Goal: Task Accomplishment & Management: Manage account settings

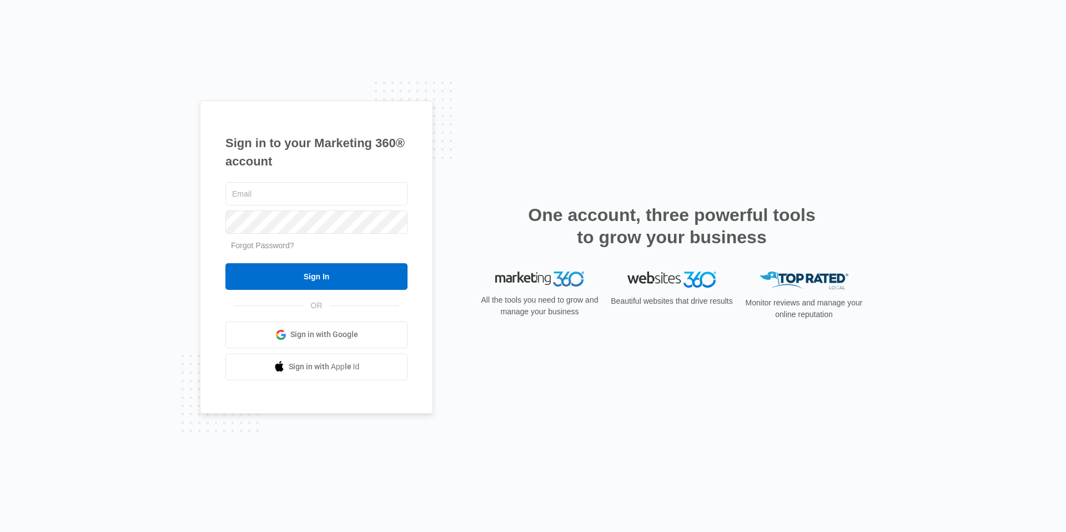
type input "[EMAIL_ADDRESS][DOMAIN_NAME]"
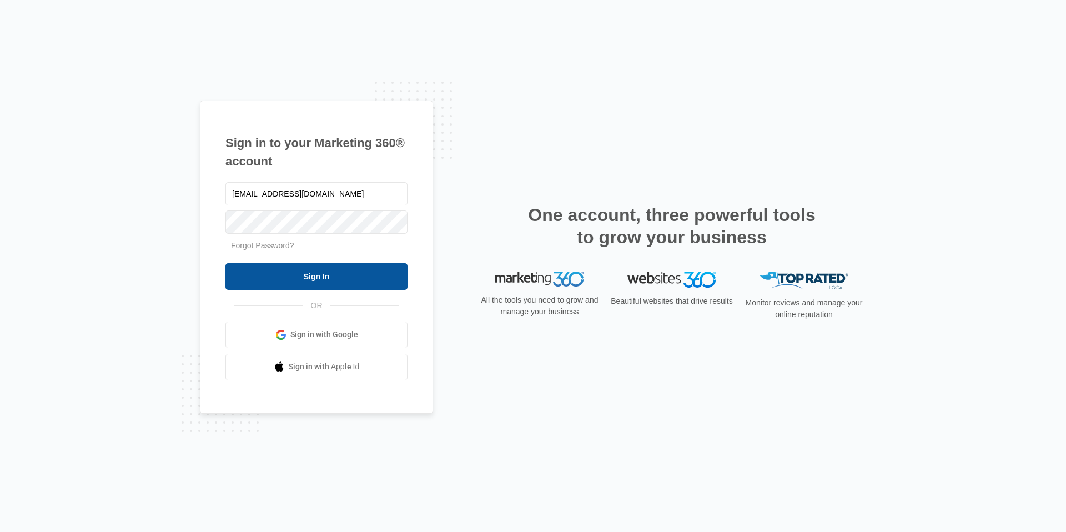
click at [326, 280] on input "Sign In" at bounding box center [316, 276] width 182 height 27
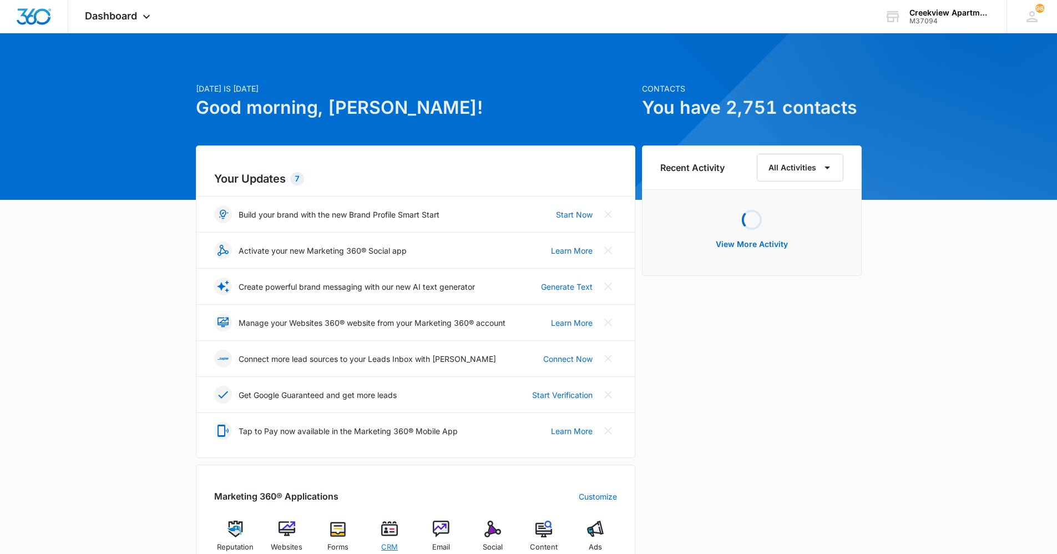
click at [385, 542] on span "CRM" at bounding box center [389, 547] width 17 height 11
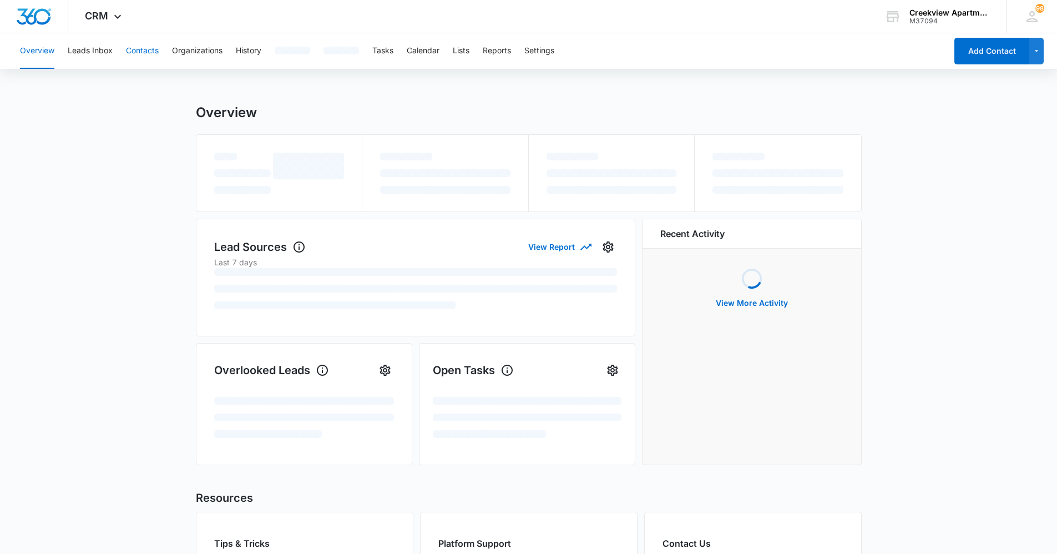
click at [140, 49] on button "Contacts" at bounding box center [142, 51] width 33 height 36
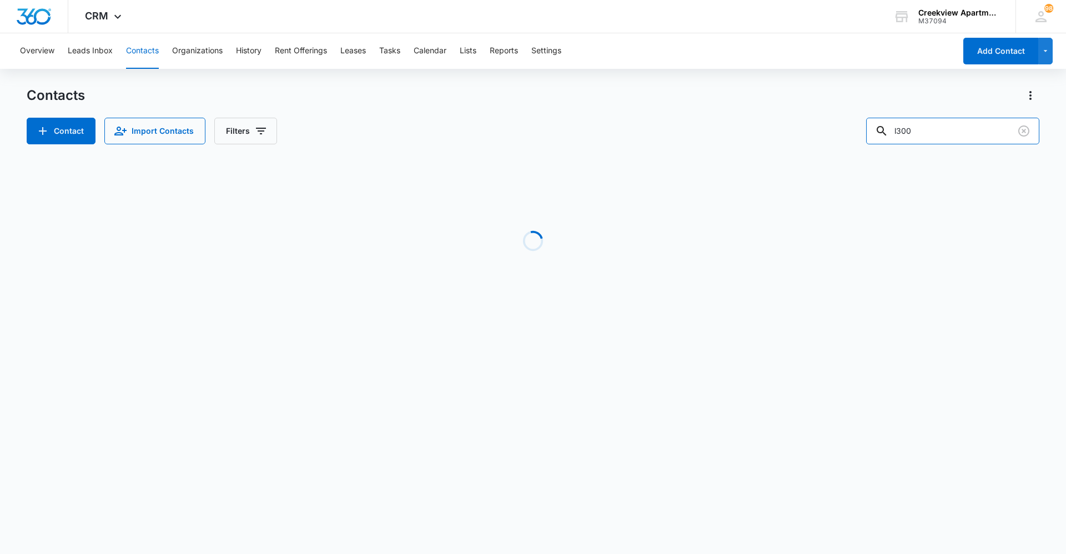
drag, startPoint x: 944, startPoint y: 125, endPoint x: 861, endPoint y: 131, distance: 83.4
click at [861, 131] on div "Contact Import Contacts Filters l300" at bounding box center [533, 131] width 1012 height 27
type input "a202"
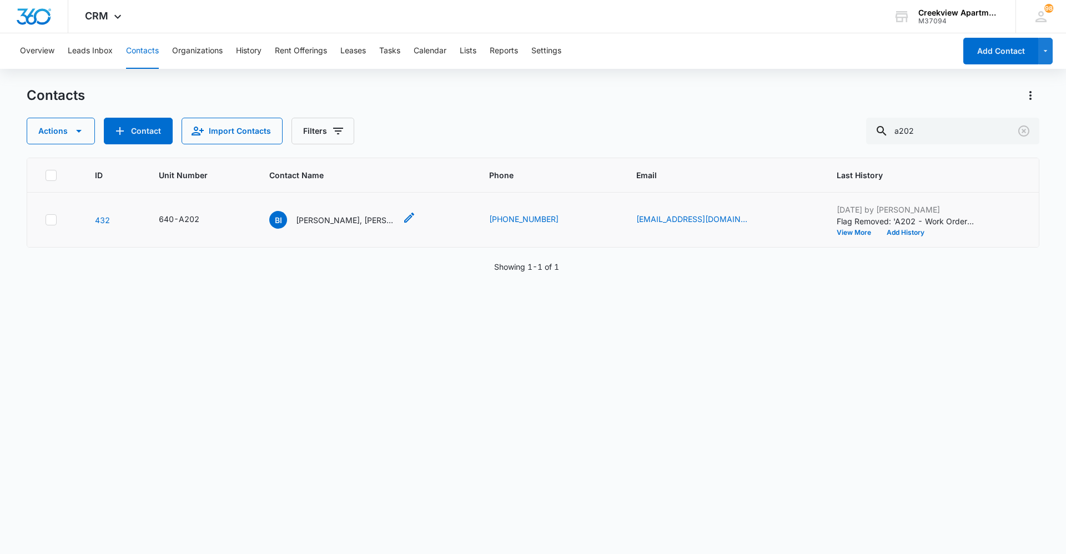
click at [357, 221] on p "[PERSON_NAME], [PERSON_NAME]" at bounding box center [346, 220] width 100 height 12
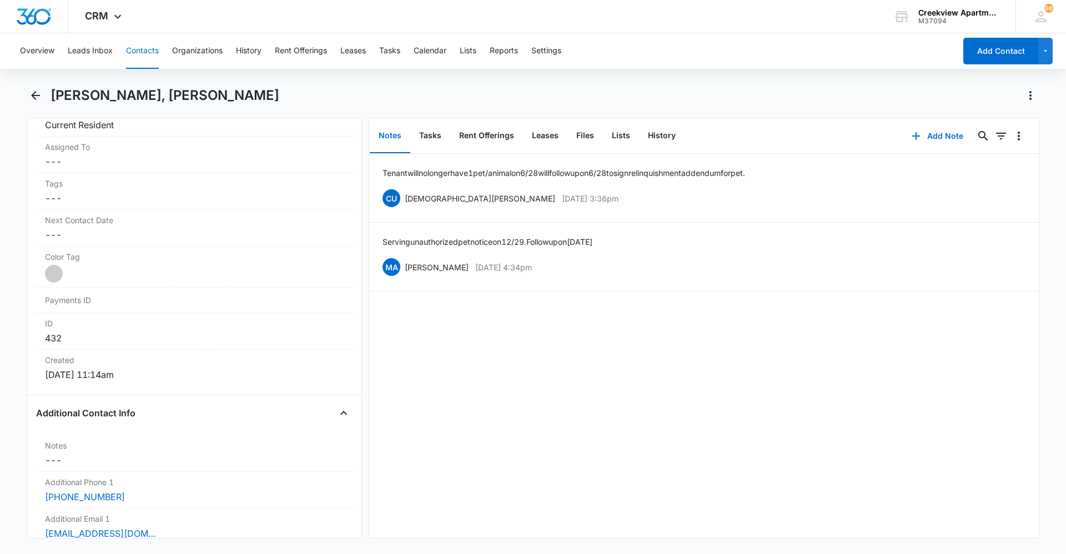
scroll to position [555, 0]
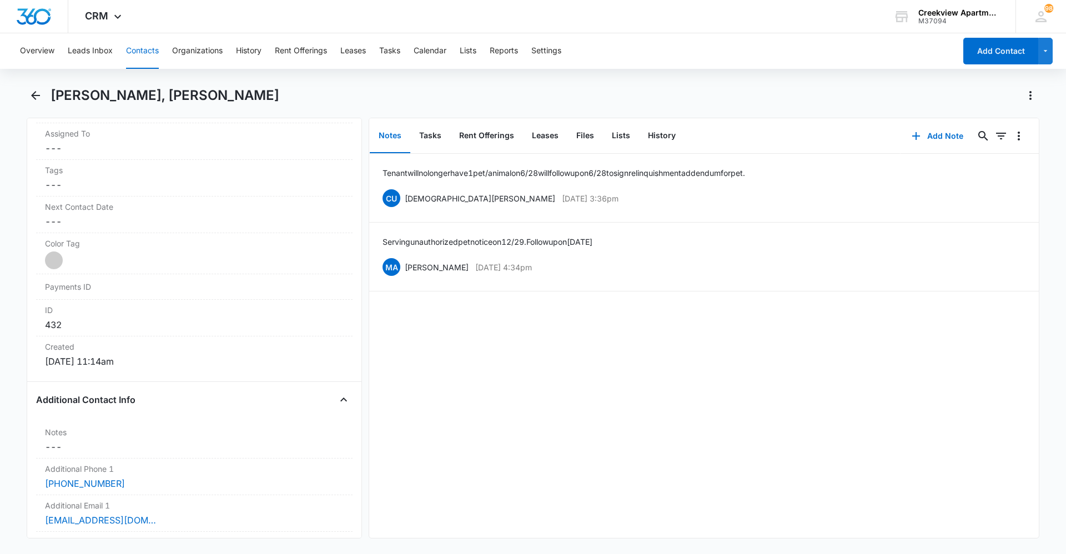
click at [911, 364] on div "Tenant will no longer have 1 pet/animal on 6/28 will follow up on 6/28 to sign …" at bounding box center [703, 346] width 669 height 384
click at [150, 57] on button "Contacts" at bounding box center [142, 51] width 33 height 36
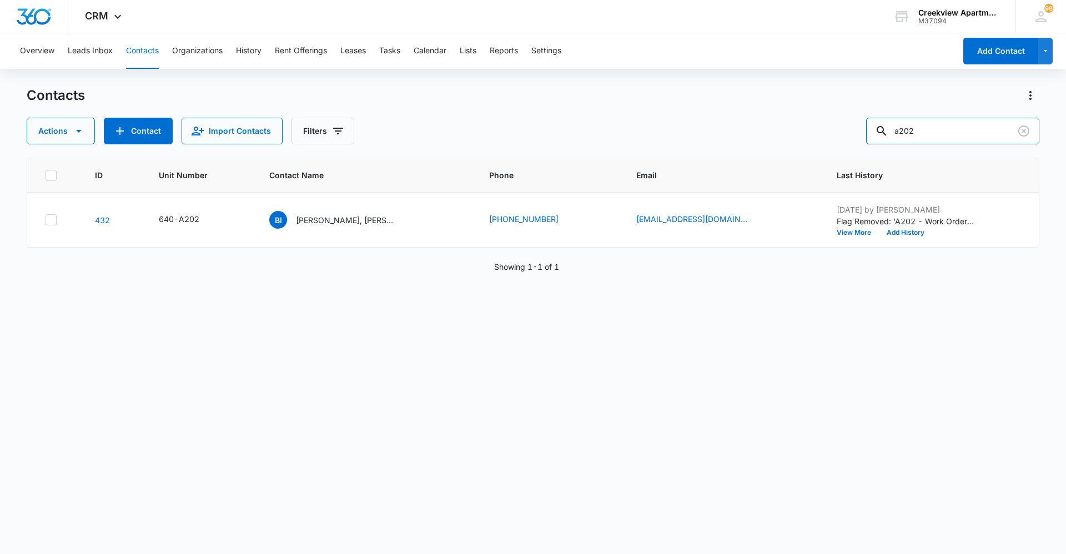
drag, startPoint x: 990, startPoint y: 142, endPoint x: 841, endPoint y: 148, distance: 149.4
click at [841, 148] on div "Contacts Actions Contact Import Contacts Filters a202 ID Unit Number Contact Na…" at bounding box center [533, 320] width 1012 height 466
type input "i305"
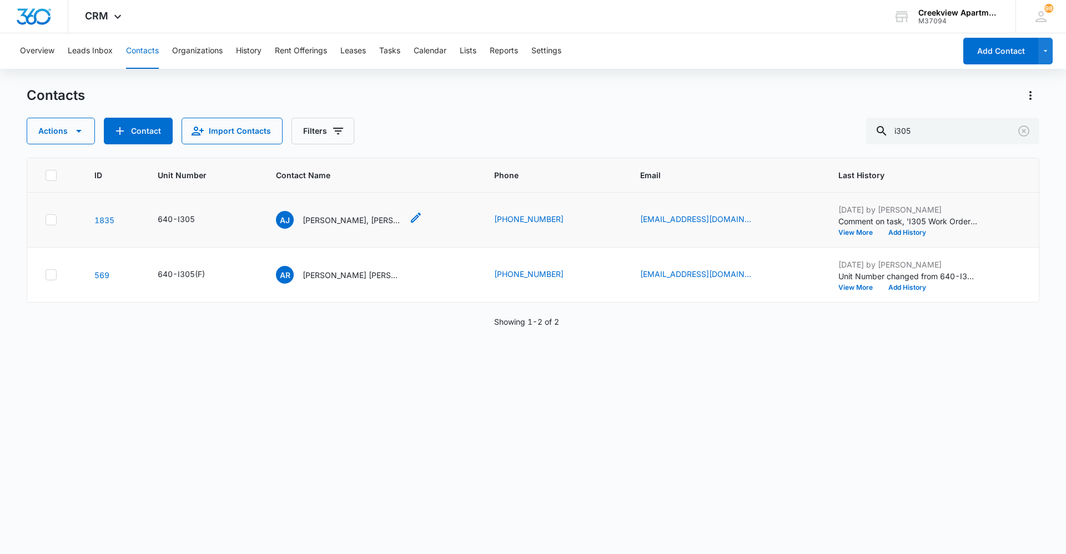
click at [370, 215] on p "[PERSON_NAME], [PERSON_NAME]" at bounding box center [352, 220] width 100 height 12
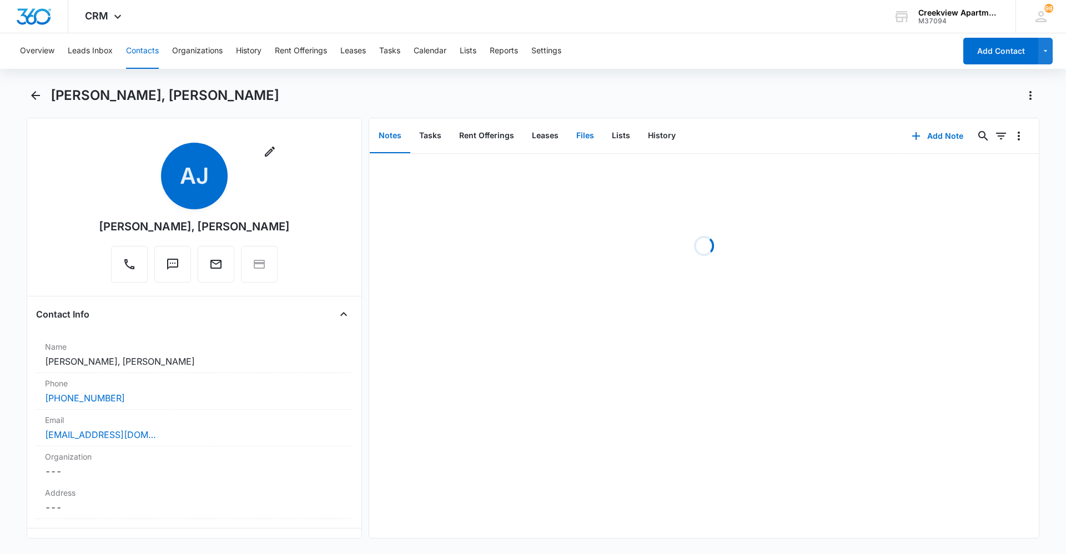
click at [585, 136] on button "Files" at bounding box center [585, 136] width 36 height 34
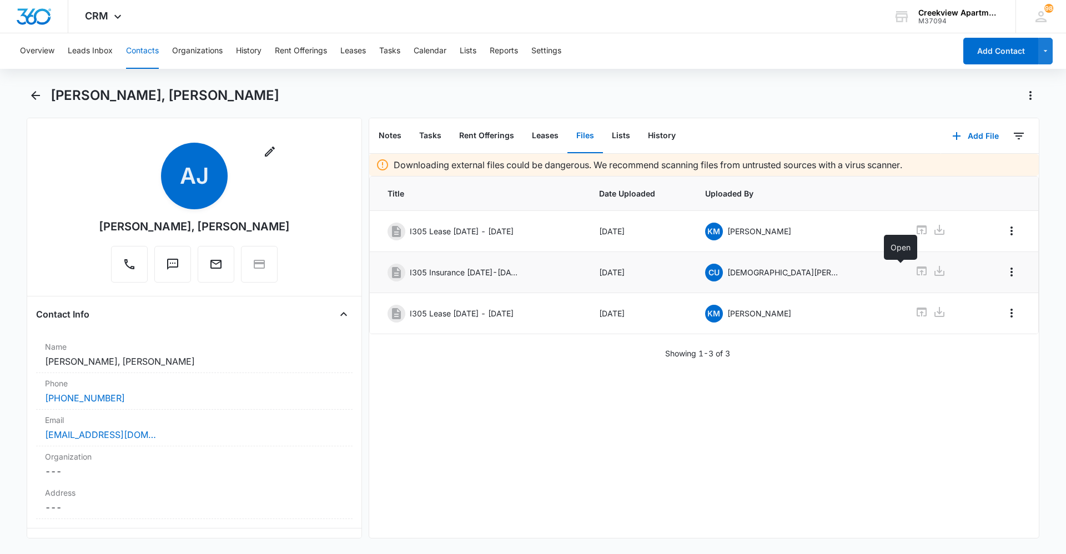
click at [916, 273] on icon at bounding box center [921, 270] width 10 height 9
drag, startPoint x: 675, startPoint y: 510, endPoint x: 654, endPoint y: 515, distance: 21.7
click at [675, 510] on div "Downloading external files could be dangerous. We recommend scanning files from…" at bounding box center [703, 346] width 669 height 384
click at [137, 42] on button "Contacts" at bounding box center [142, 51] width 33 height 36
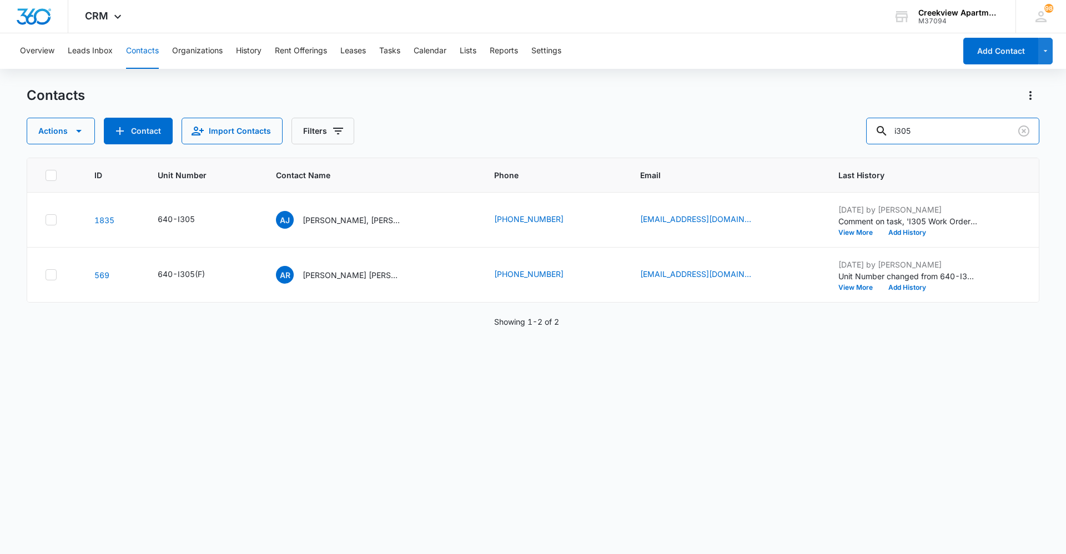
drag, startPoint x: 922, startPoint y: 136, endPoint x: 769, endPoint y: 141, distance: 152.7
click at [770, 140] on div "Actions Contact Import Contacts Filters i305" at bounding box center [533, 131] width 1012 height 27
type input "k205"
click at [314, 219] on p "[PERSON_NAME] and [PERSON_NAME]" at bounding box center [355, 220] width 100 height 12
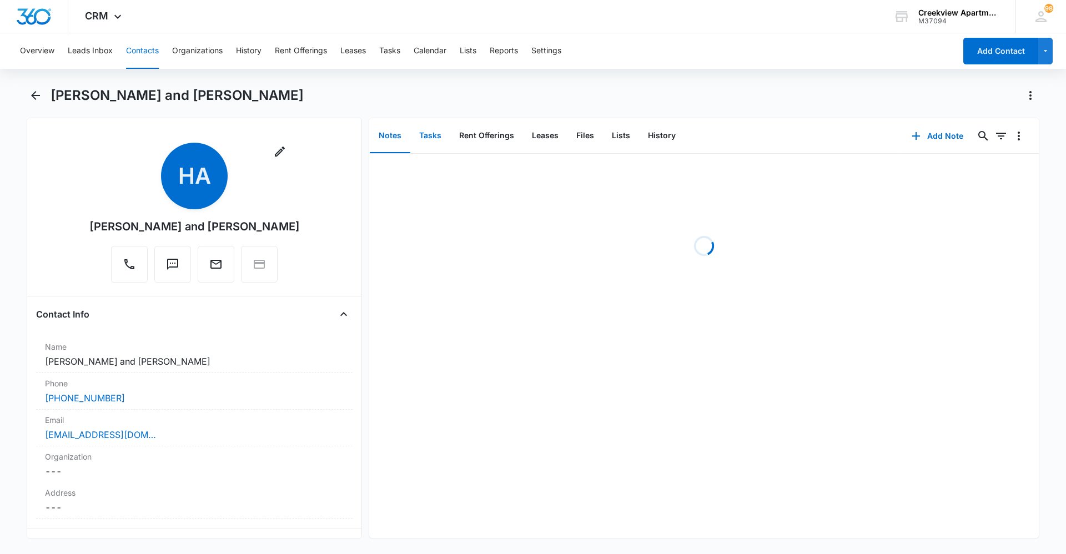
click at [422, 137] on button "Tasks" at bounding box center [430, 136] width 40 height 34
click at [929, 136] on button "Add Task" at bounding box center [937, 136] width 73 height 27
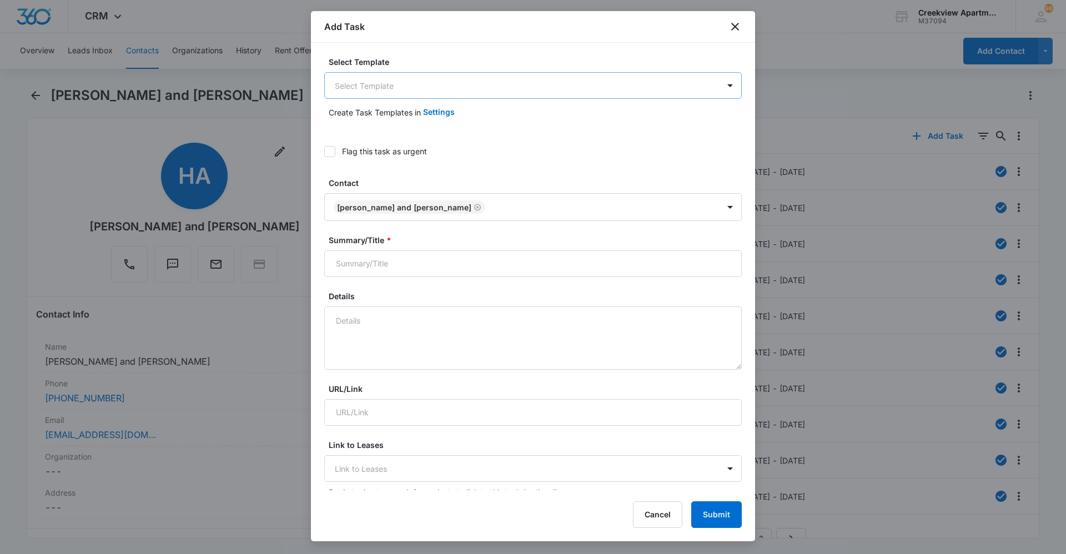
click at [623, 87] on body "CRM Apps Reputation Websites Forms CRM Email Social Content Ads Intelligence Fi…" at bounding box center [533, 277] width 1066 height 554
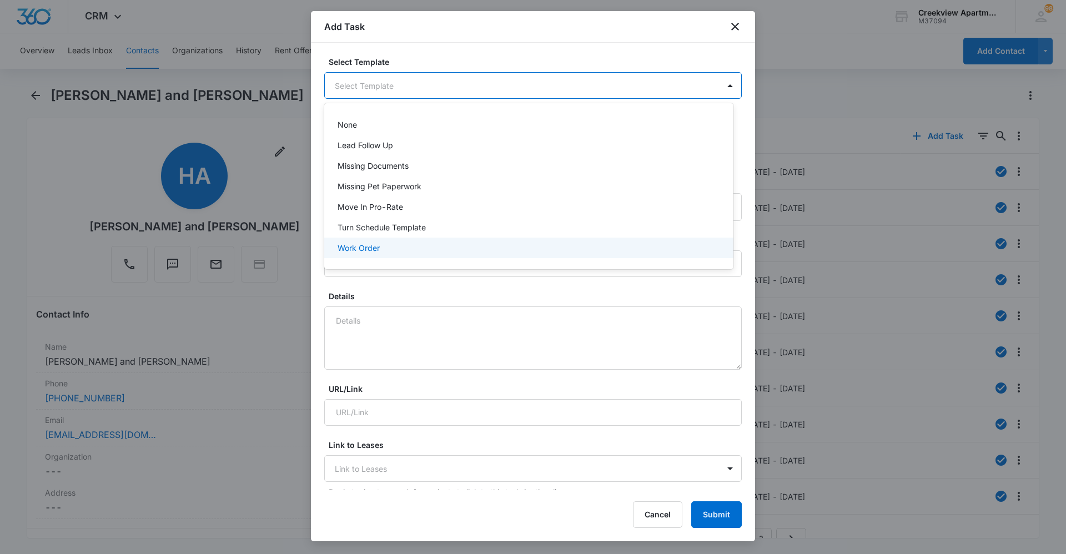
click at [532, 250] on div "Work Order" at bounding box center [527, 248] width 380 height 12
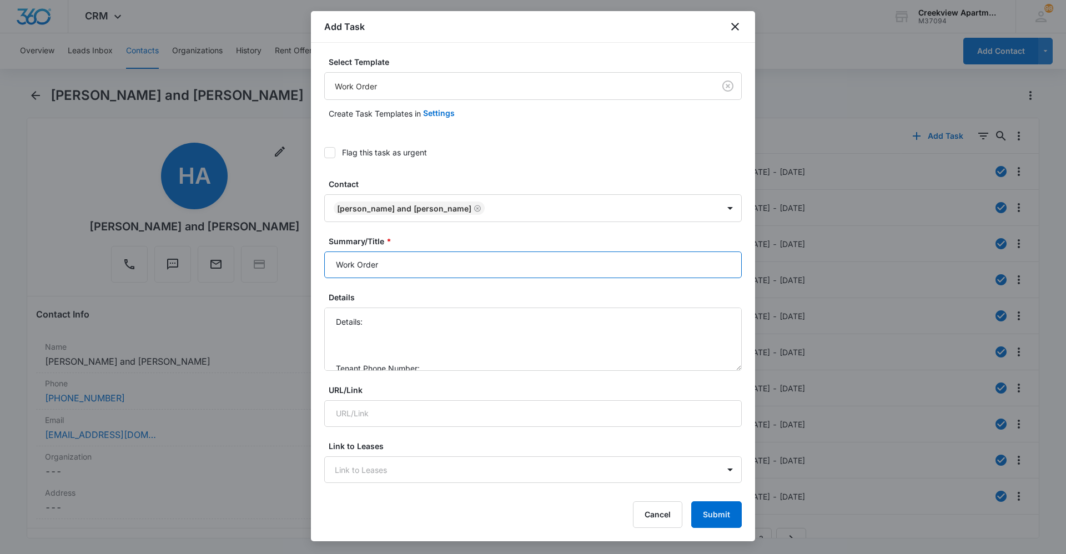
click at [327, 269] on input "Work Order" at bounding box center [532, 264] width 417 height 27
type input "K205 Work Order"
click at [333, 151] on icon at bounding box center [330, 153] width 10 height 10
click at [324, 153] on input "Flag this task as urgent" at bounding box center [324, 153] width 0 height 0
click at [443, 315] on textarea "Details: Tenant Phone Number: Call Before:" at bounding box center [532, 338] width 417 height 63
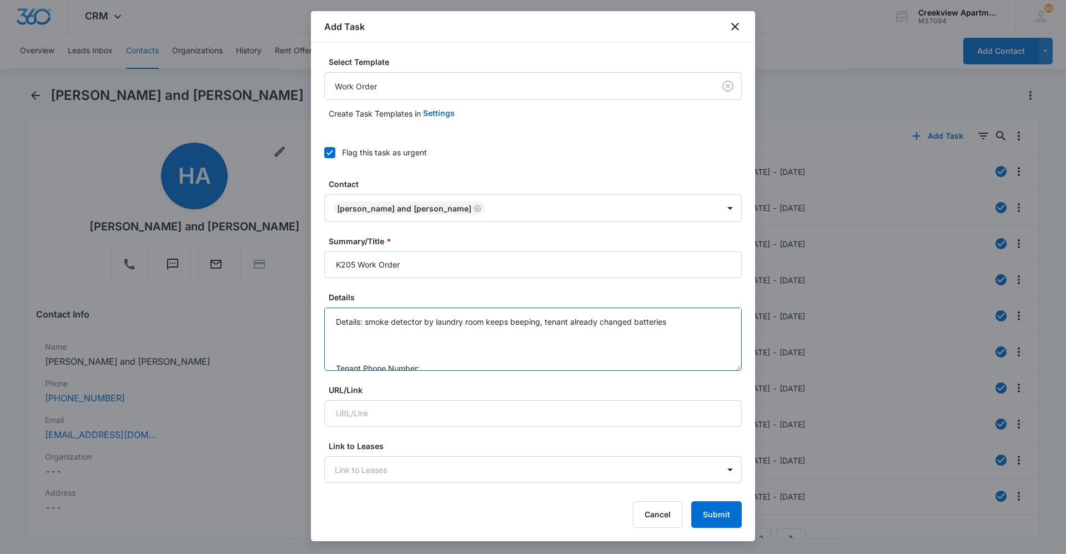
click at [400, 346] on textarea "Details: smoke detector by laundry room keeps beeping, tenant already changed b…" at bounding box center [532, 338] width 417 height 63
click at [395, 332] on textarea "Details: smoke detector by laundry room keeps beeping, tenant already changed b…" at bounding box center [532, 338] width 417 height 63
click at [365, 322] on textarea "Details: smoke detector by laundry room keeps beeping, tenant already changed b…" at bounding box center [532, 338] width 417 height 63
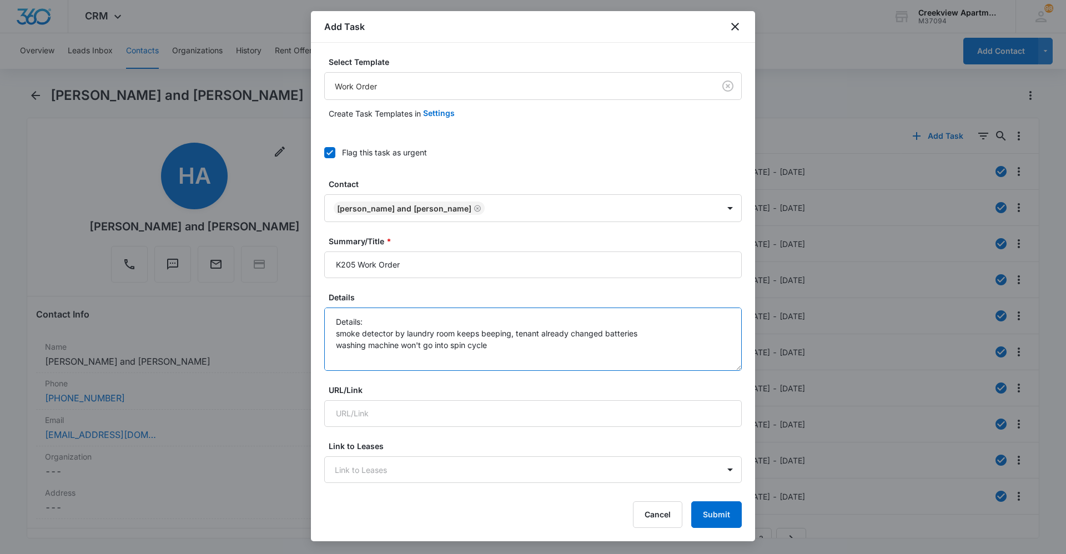
scroll to position [47, 0]
click at [439, 332] on textarea "Details: smoke detector by laundry room keeps beeping, tenant already changed b…" at bounding box center [532, 338] width 417 height 63
drag, startPoint x: 441, startPoint y: 349, endPoint x: 443, endPoint y: 355, distance: 6.5
click at [443, 355] on textarea "Details: smoke detector by laundry room keeps beeping, tenant already changed b…" at bounding box center [532, 338] width 417 height 63
click at [445, 356] on textarea "Details: smoke detector by laundry room keeps beeping, tenant already changed b…" at bounding box center [532, 338] width 417 height 63
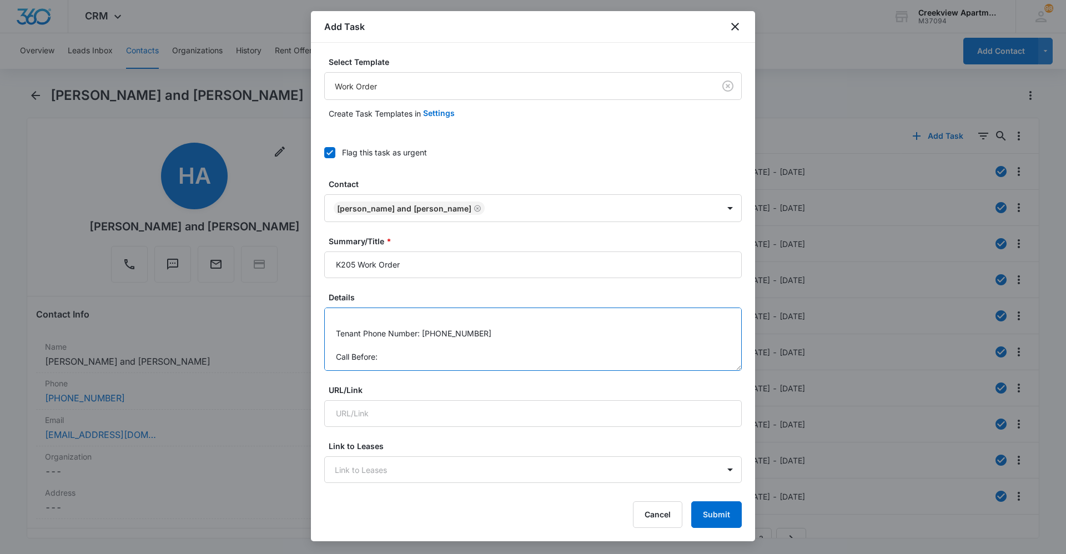
click at [447, 358] on textarea "Details: smoke detector by laundry room keeps beeping, tenant already changed b…" at bounding box center [532, 338] width 417 height 63
click at [455, 362] on textarea "Details: smoke detector by laundry room keeps beeping, tenant already changed b…" at bounding box center [532, 338] width 417 height 63
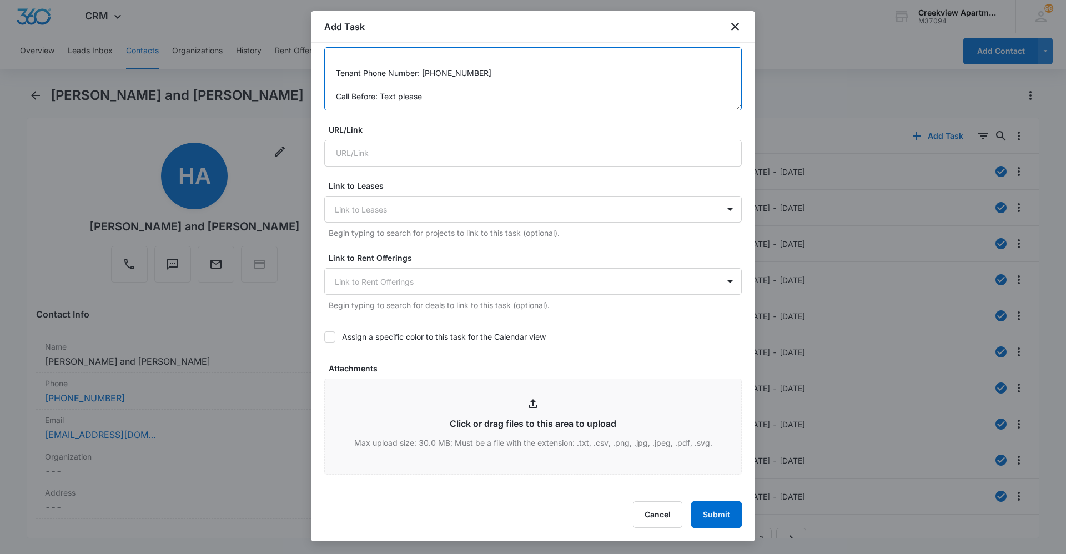
scroll to position [444, 0]
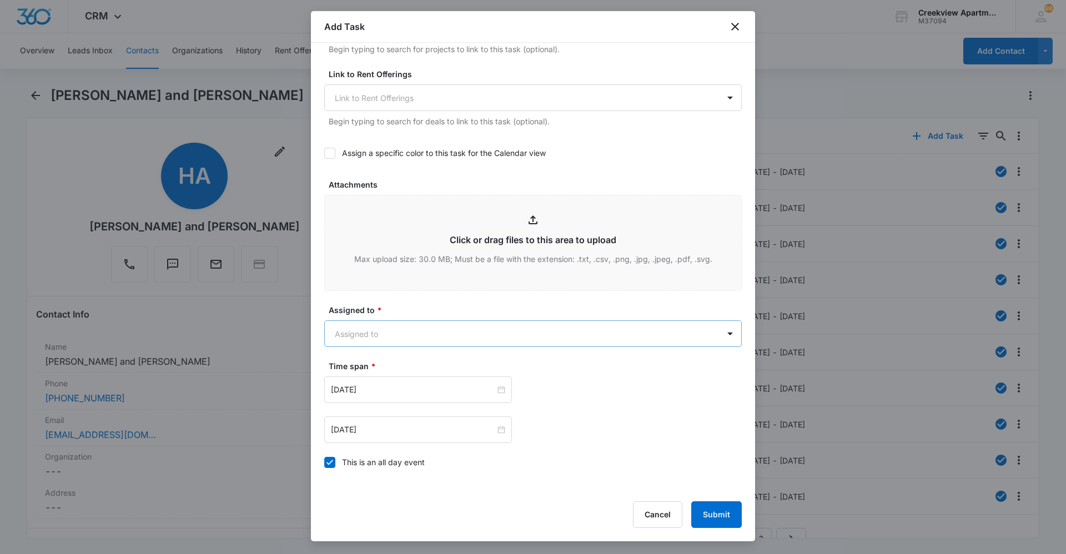
type textarea "Details: smoke detector by laundry room keeps beeping, tenant already changed b…"
click at [519, 338] on body "CRM Apps Reputation Websites Forms CRM Email Social Content Ads Intelligence Fi…" at bounding box center [533, 277] width 1066 height 554
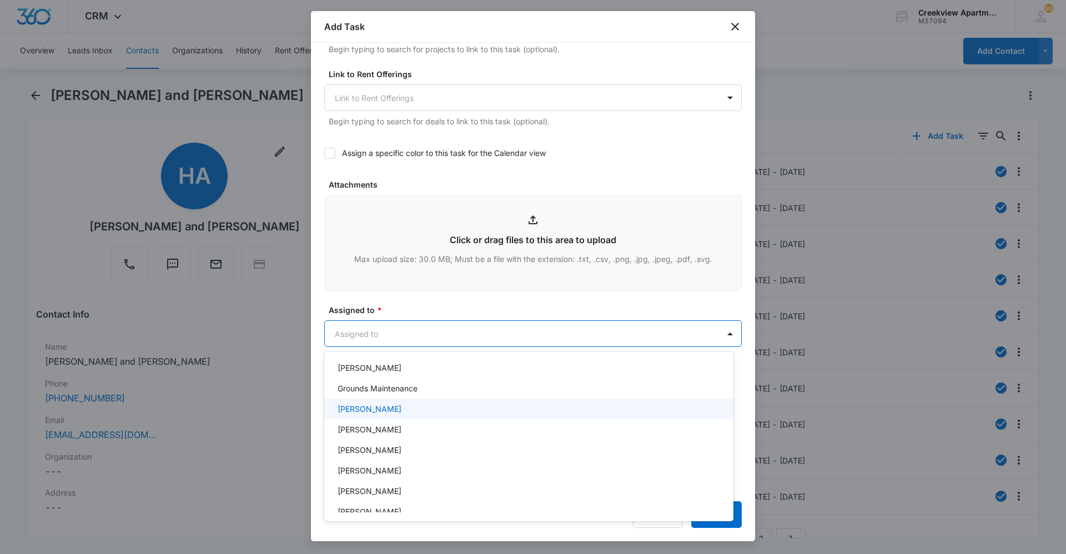
scroll to position [111, 0]
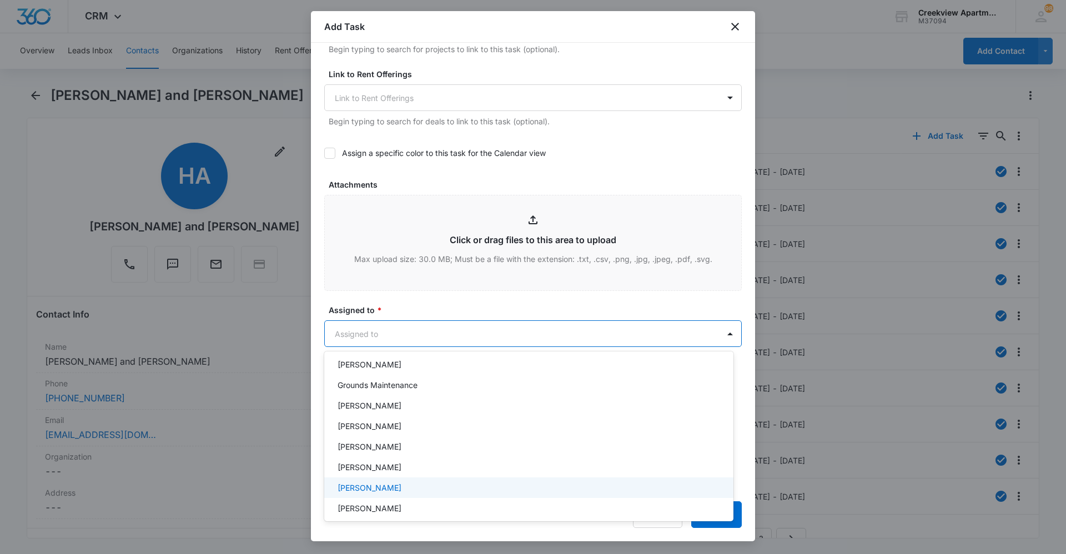
click at [433, 486] on div "[PERSON_NAME]" at bounding box center [527, 488] width 380 height 12
click at [475, 307] on div at bounding box center [533, 277] width 1066 height 554
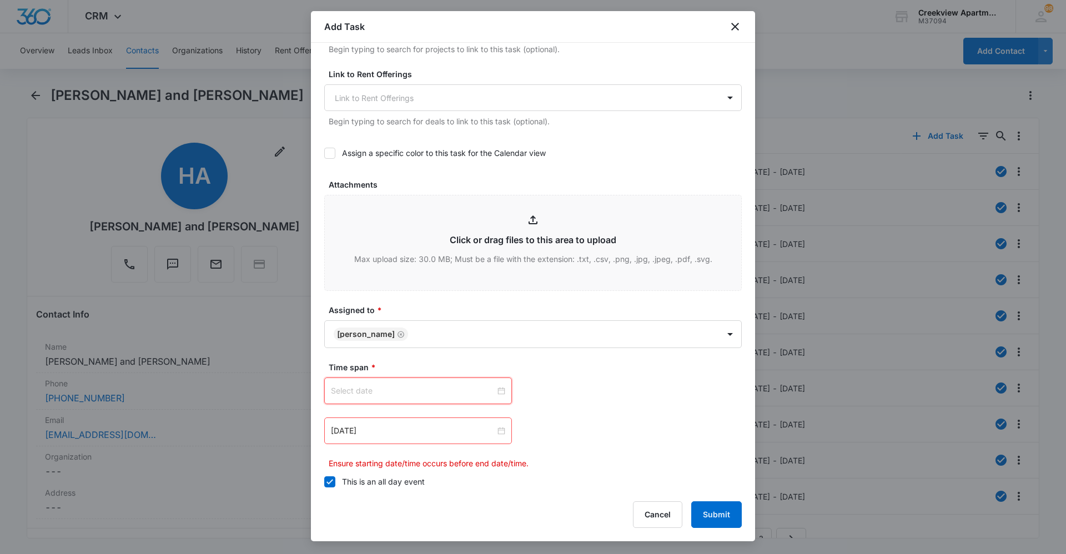
click at [460, 390] on input at bounding box center [413, 391] width 164 height 12
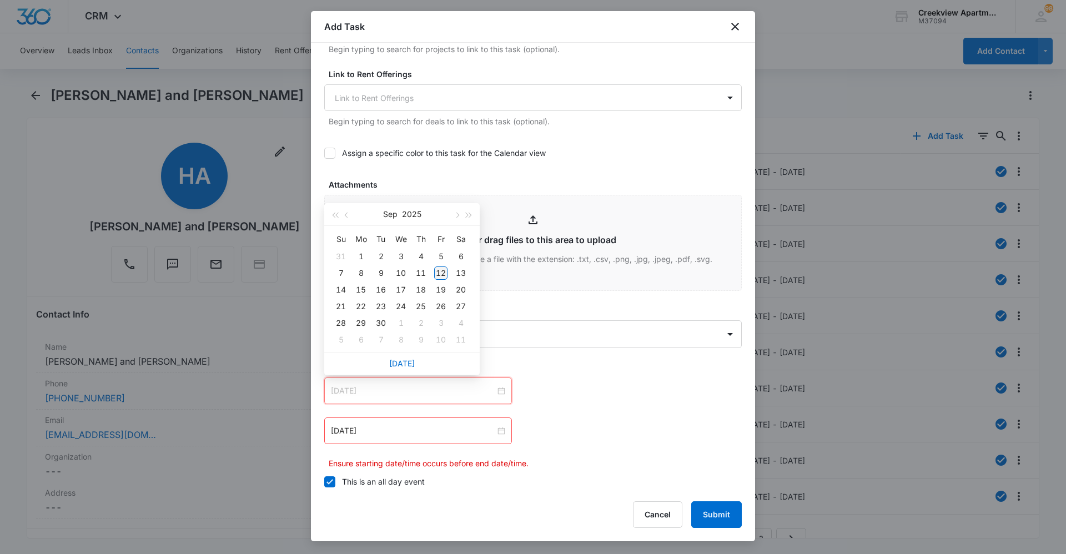
type input "[DATE]"
click at [438, 271] on div "12" at bounding box center [440, 272] width 13 height 13
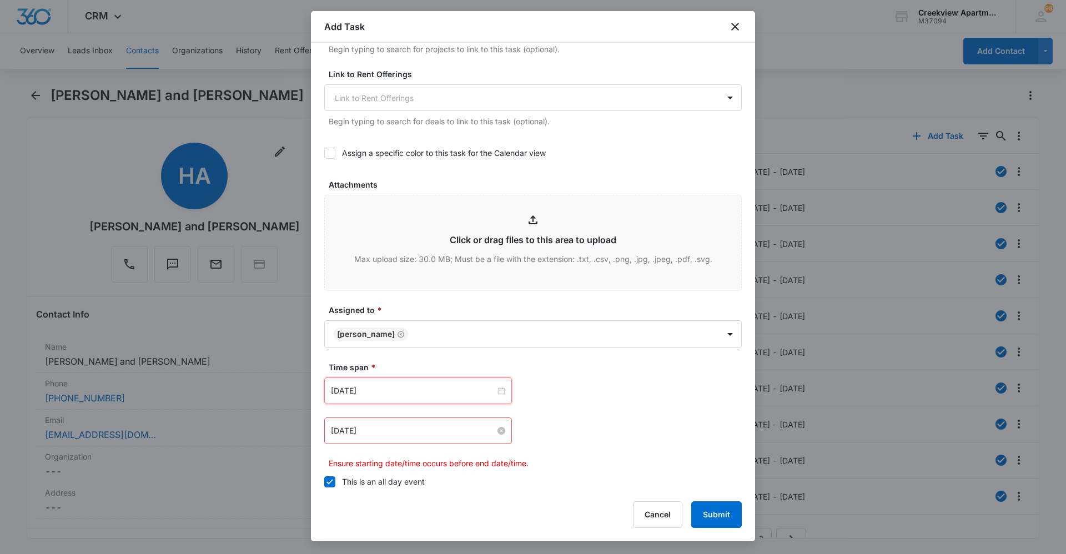
click at [501, 436] on div "[DATE]" at bounding box center [418, 431] width 174 height 12
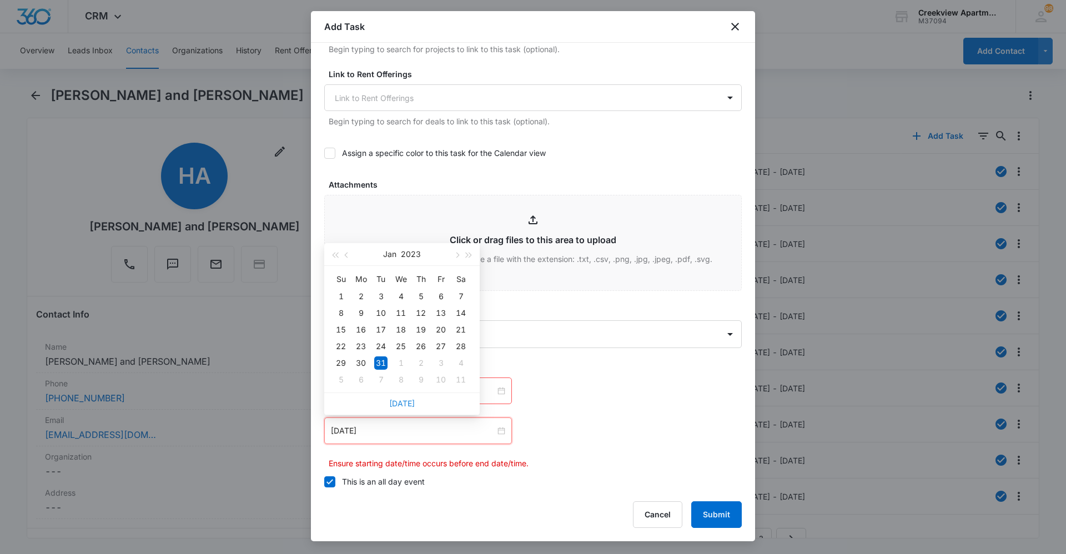
click at [401, 400] on link "[DATE]" at bounding box center [402, 403] width 26 height 9
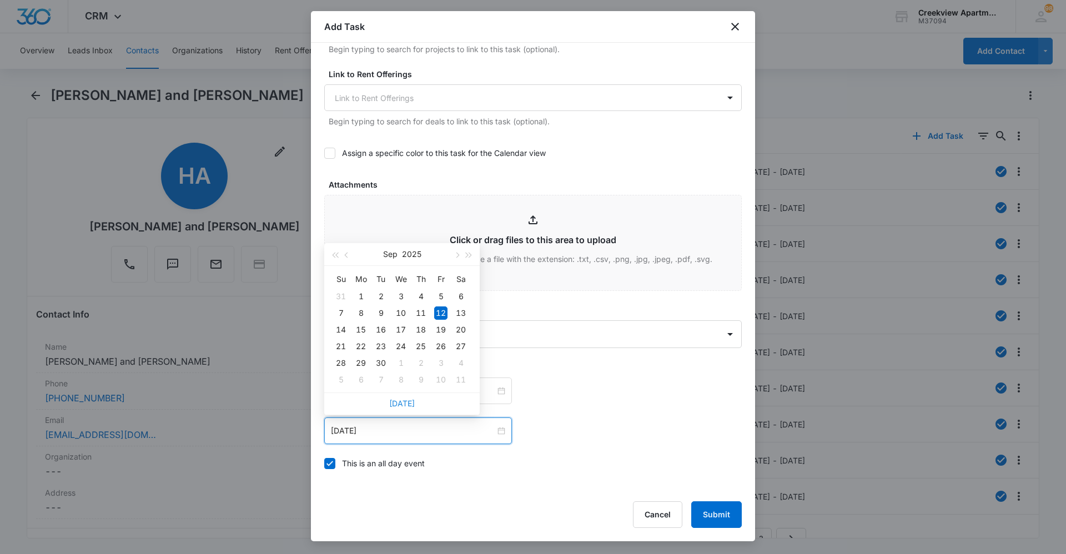
type input "[DATE]"
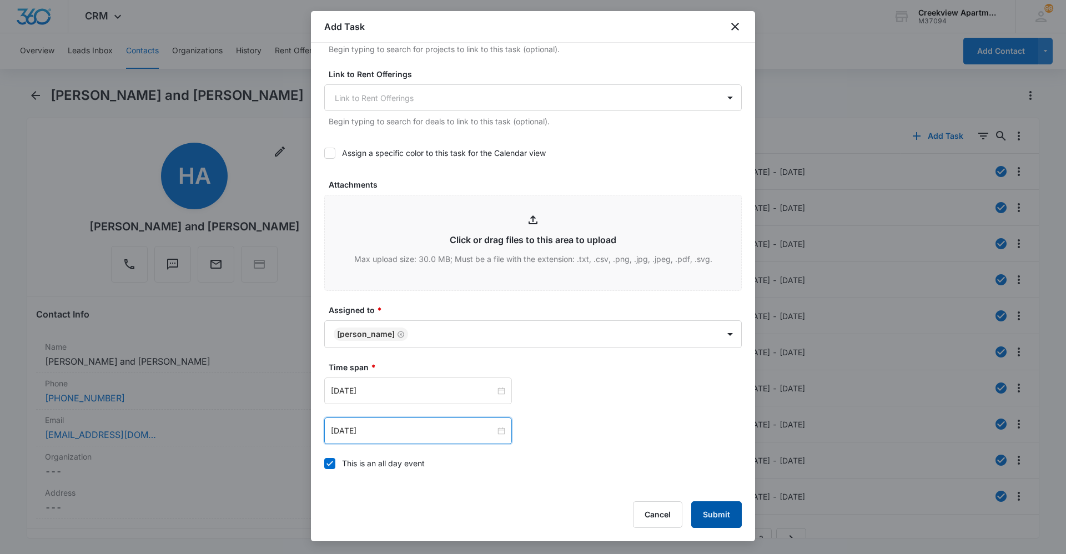
click at [703, 512] on button "Submit" at bounding box center [716, 514] width 51 height 27
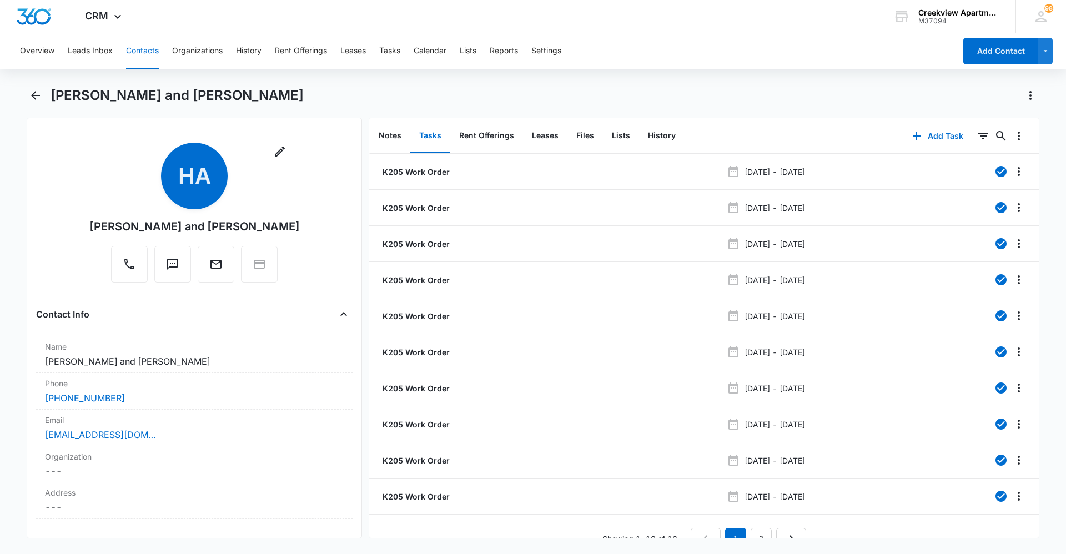
click at [387, 104] on div "[PERSON_NAME] and [PERSON_NAME]" at bounding box center [545, 96] width 989 height 18
click at [148, 52] on button "Contacts" at bounding box center [142, 51] width 33 height 36
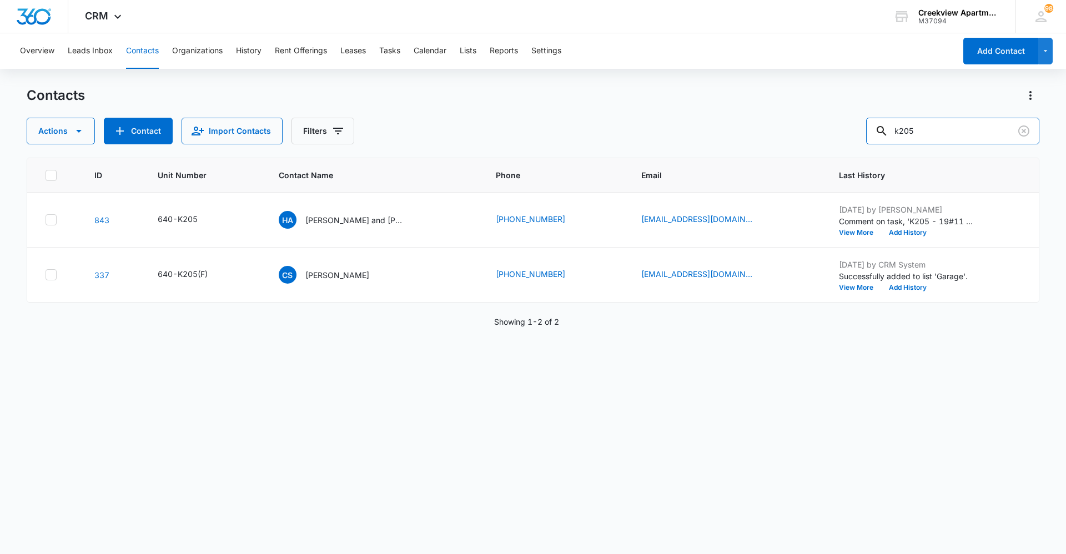
drag, startPoint x: 883, startPoint y: 133, endPoint x: 856, endPoint y: 135, distance: 26.7
click at [857, 135] on div "Actions Contact Import Contacts Filters k205" at bounding box center [533, 131] width 1012 height 27
type input "p200"
click at [358, 228] on div "CM [PERSON_NAME] Orelluna [PERSON_NAME] [PERSON_NAME]" at bounding box center [342, 220] width 127 height 18
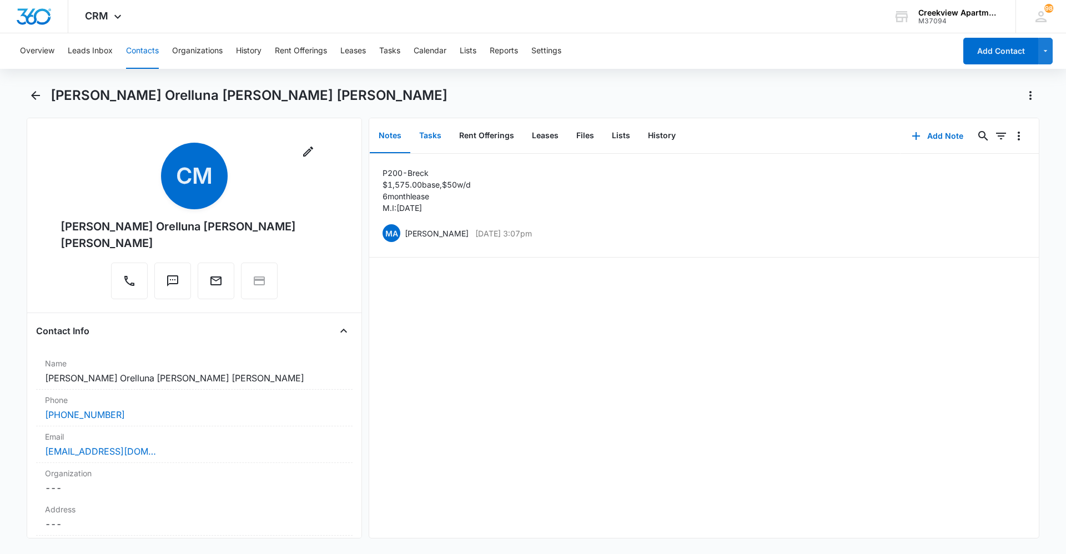
click at [426, 137] on button "Tasks" at bounding box center [430, 136] width 40 height 34
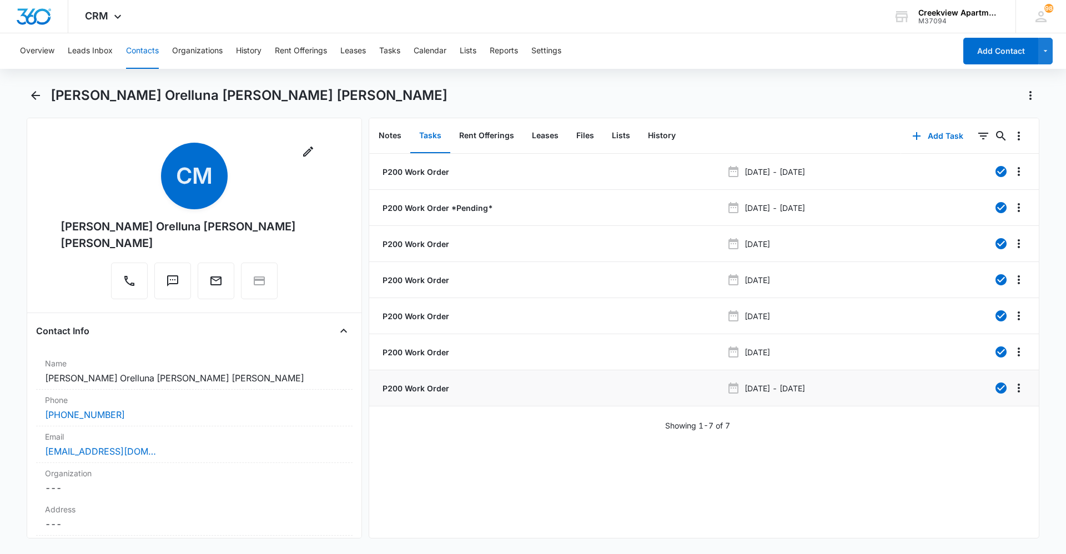
click at [420, 394] on li "P200 Work Order [DATE] - [DATE]" at bounding box center [703, 388] width 669 height 36
click at [416, 385] on p "P200 Work Order" at bounding box center [414, 388] width 69 height 12
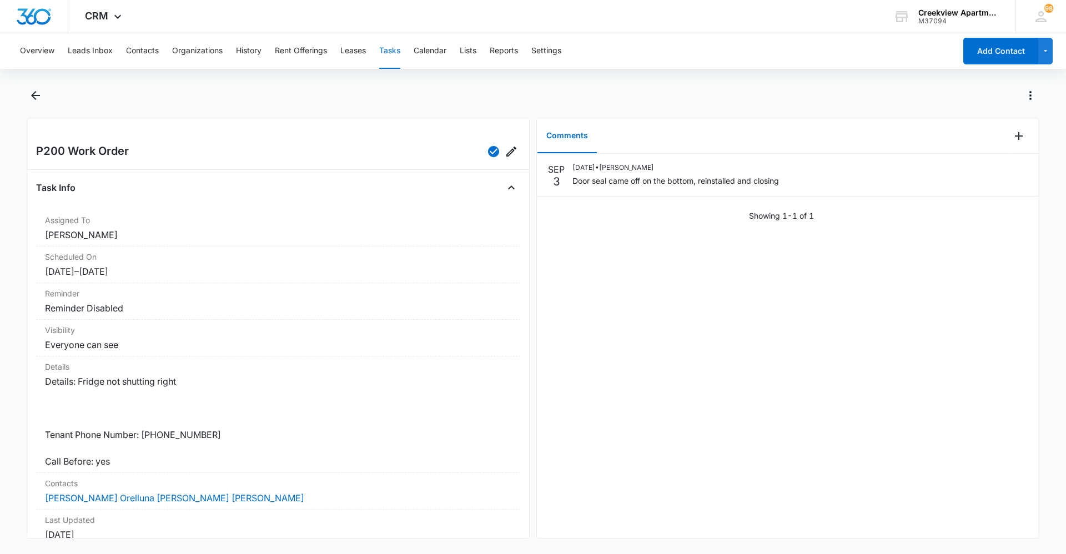
click at [396, 56] on button "Tasks" at bounding box center [389, 51] width 21 height 36
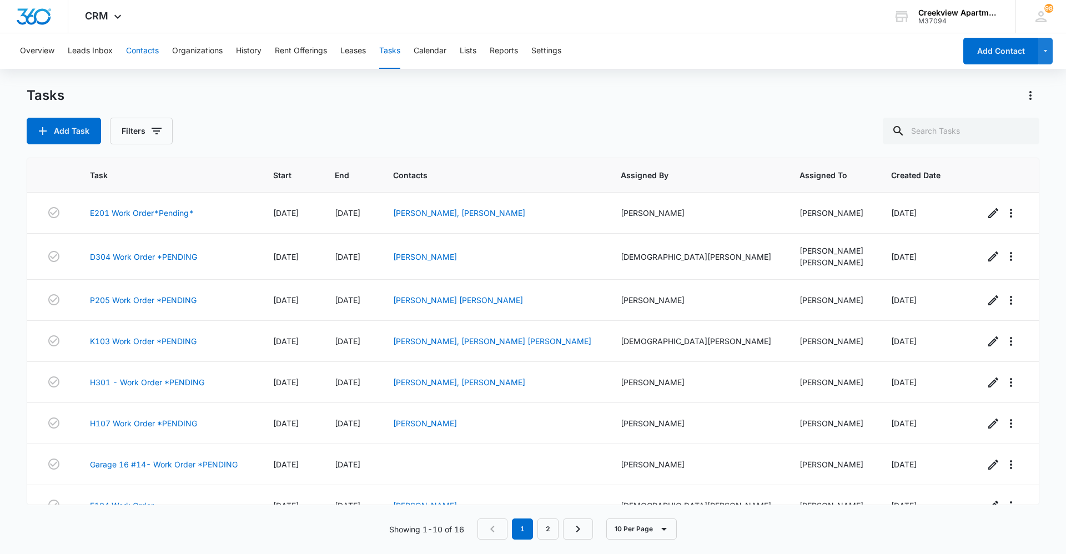
click at [149, 54] on button "Contacts" at bounding box center [142, 51] width 33 height 36
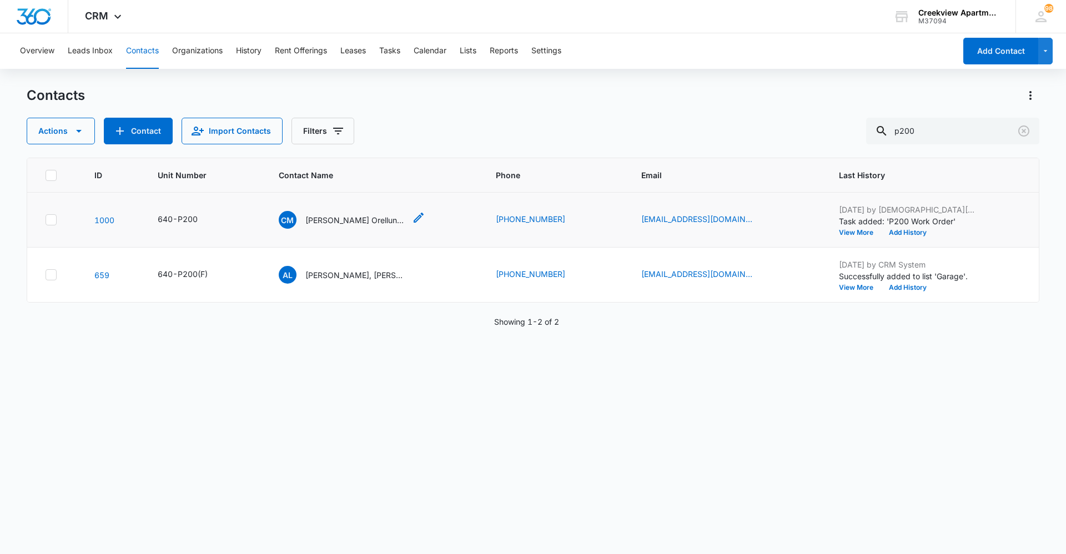
click at [374, 222] on p "[PERSON_NAME] Orelluna [PERSON_NAME] [PERSON_NAME]" at bounding box center [355, 220] width 100 height 12
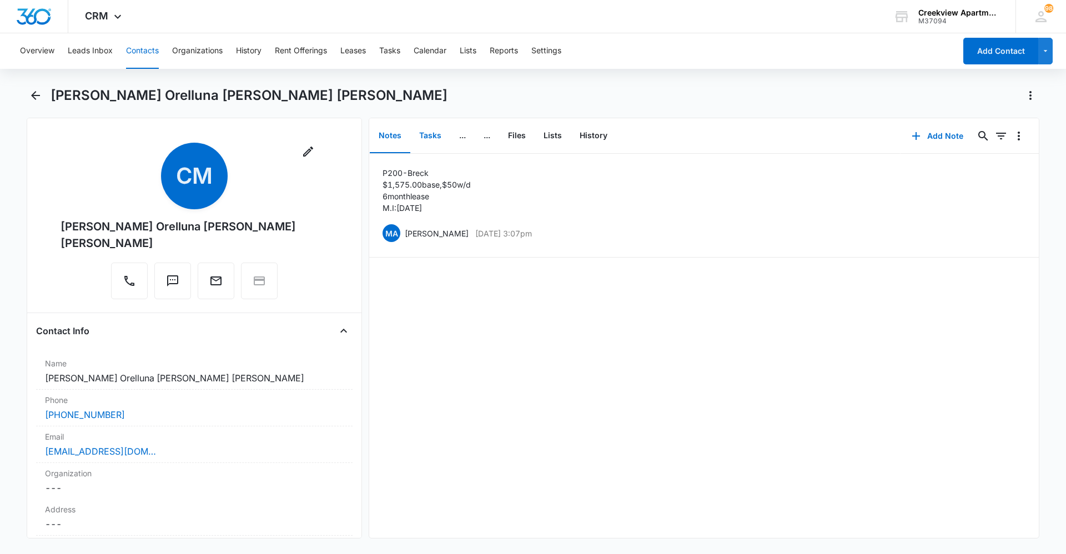
click at [438, 137] on button "Tasks" at bounding box center [430, 136] width 40 height 34
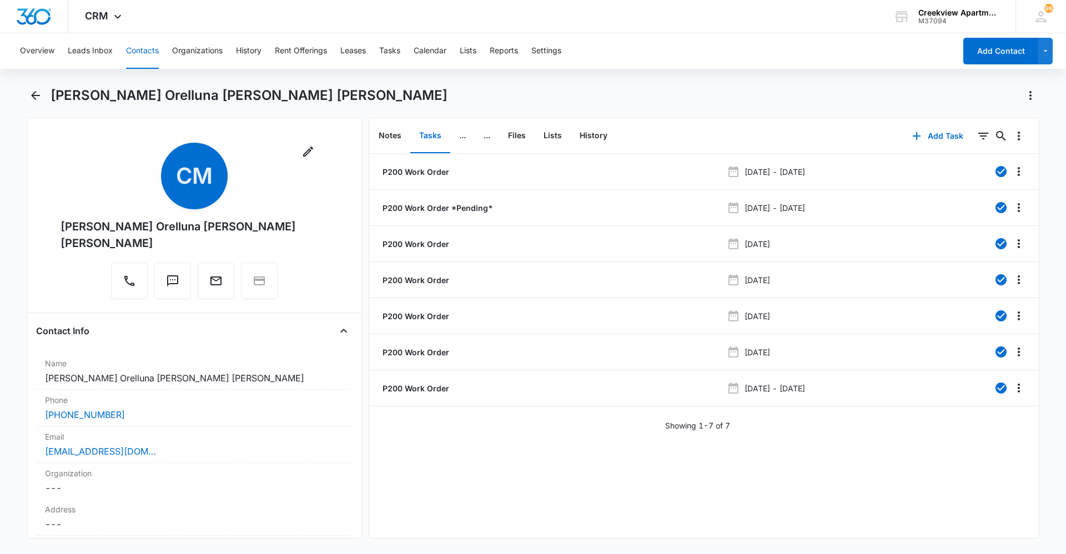
click at [918, 150] on div "Add Task 0 0" at bounding box center [970, 136] width 138 height 36
click at [921, 143] on button "Add Task" at bounding box center [937, 136] width 73 height 27
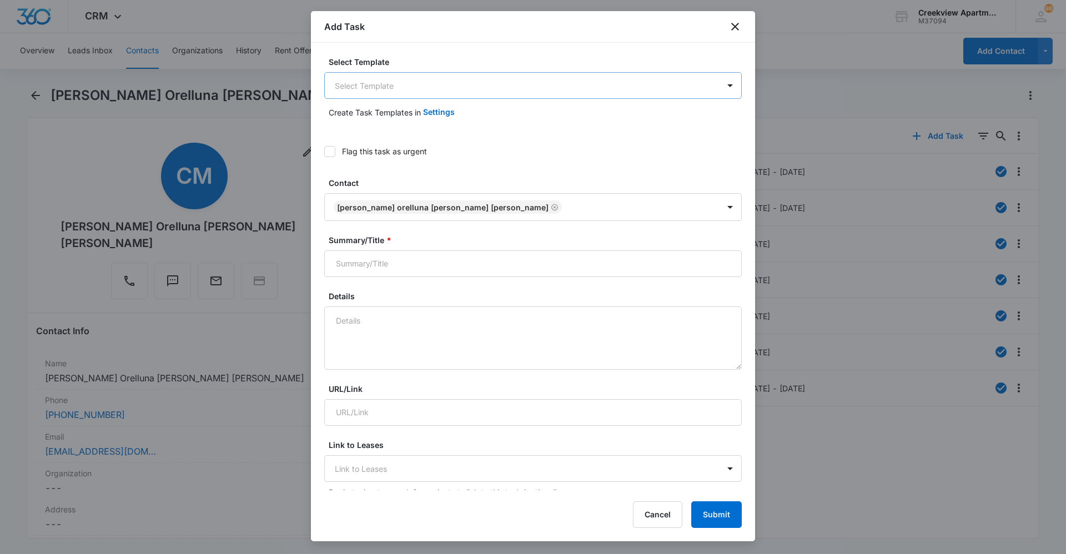
click at [570, 95] on body "CRM Apps Reputation Websites Forms CRM Email Social Content Ads Intelligence Fi…" at bounding box center [533, 277] width 1066 height 554
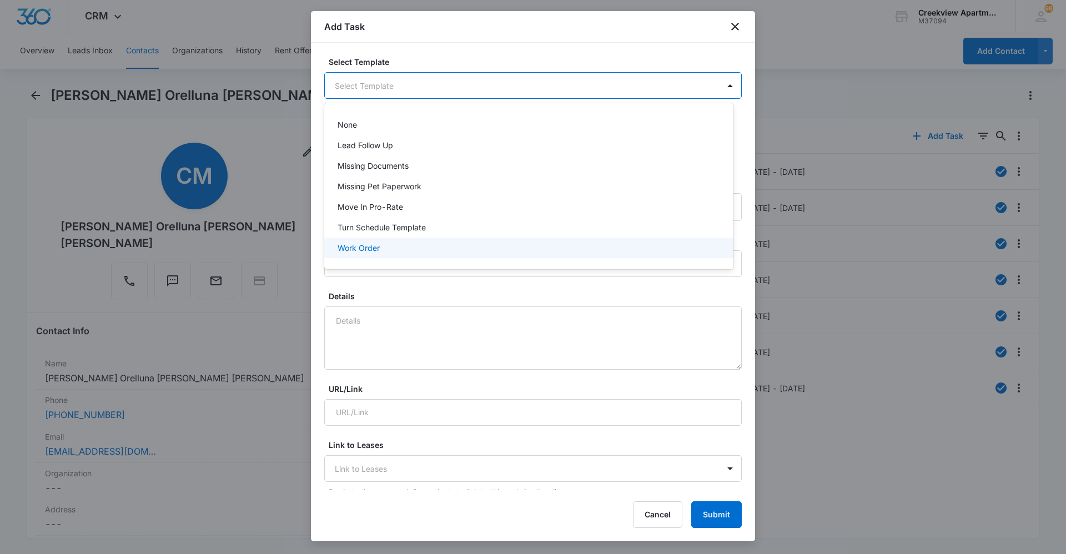
click at [459, 242] on div "Work Order" at bounding box center [527, 248] width 380 height 12
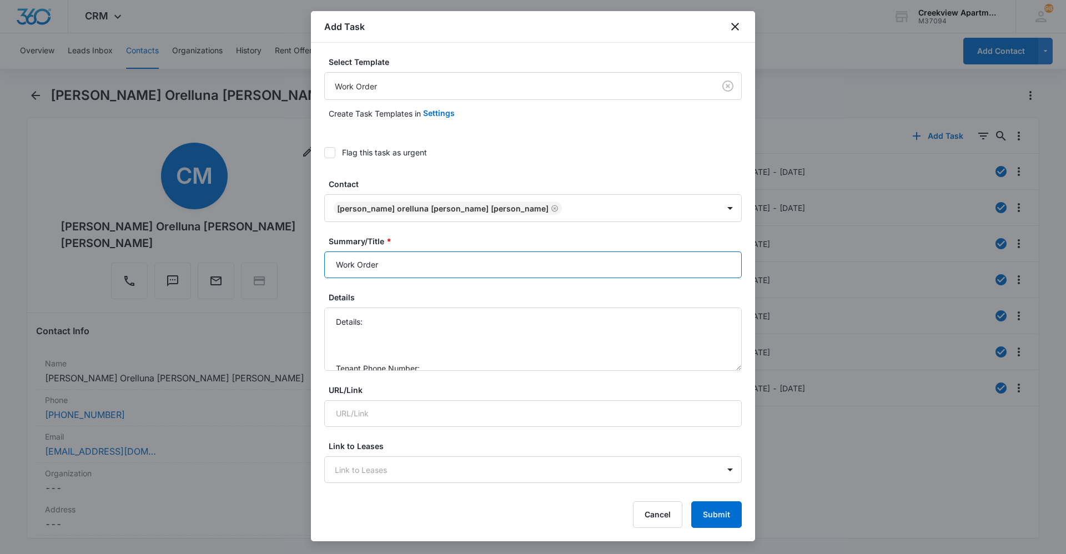
click at [340, 268] on input "Work Order" at bounding box center [532, 264] width 417 height 27
click at [332, 265] on input "Work Order" at bounding box center [532, 264] width 417 height 27
type input "P200 Work Order"
click at [385, 323] on textarea "Details: Tenant Phone Number: Call Before:" at bounding box center [532, 338] width 417 height 63
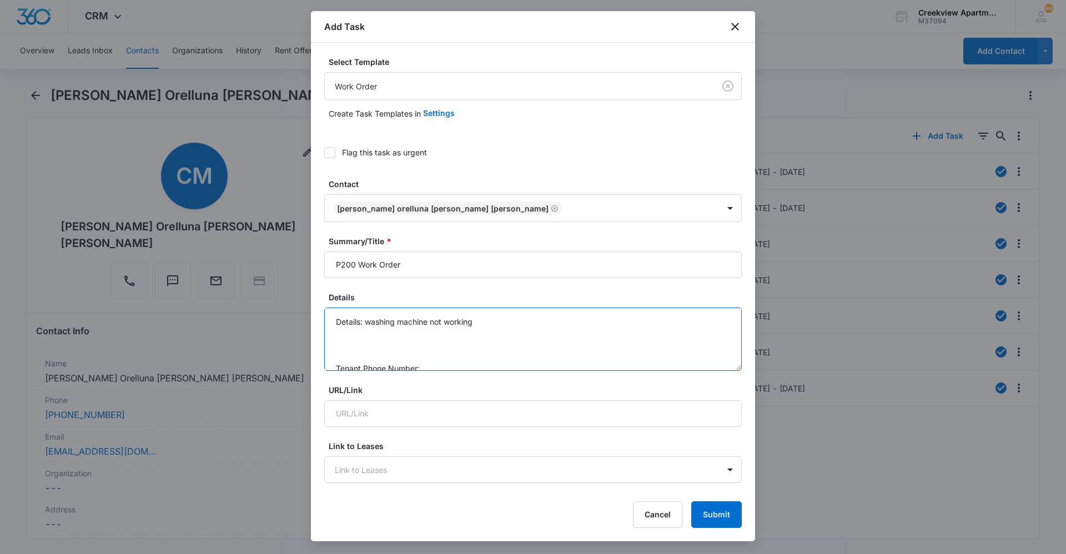
scroll to position [35, 0]
click at [442, 337] on textarea "Details: washing machine not working Tenant Phone Number: Call Before:" at bounding box center [532, 338] width 417 height 63
click at [411, 355] on textarea "Details: washing machine not working Tenant Phone Number: [PHONE_NUMBER] Call B…" at bounding box center [532, 338] width 417 height 63
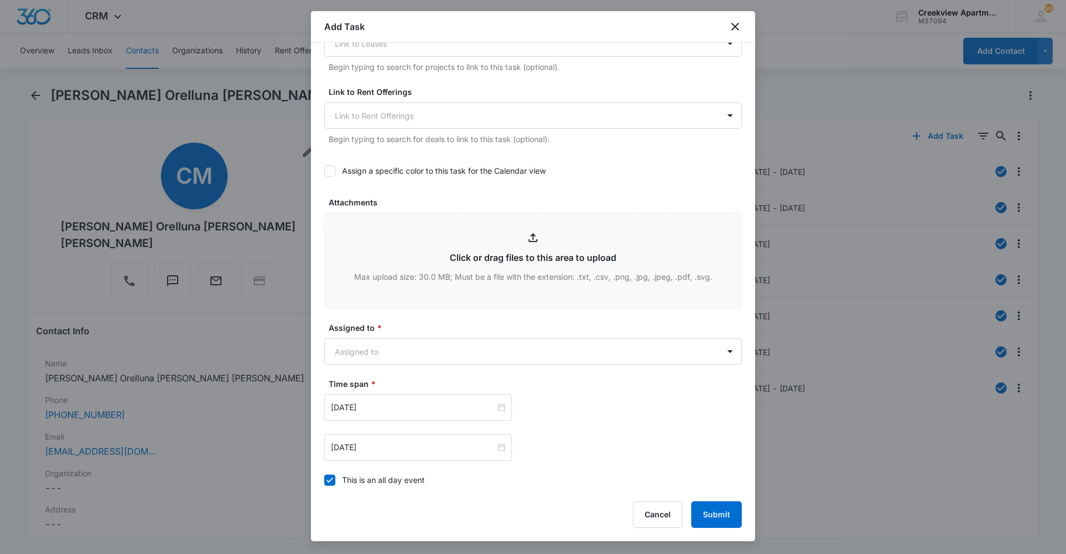
scroll to position [444, 0]
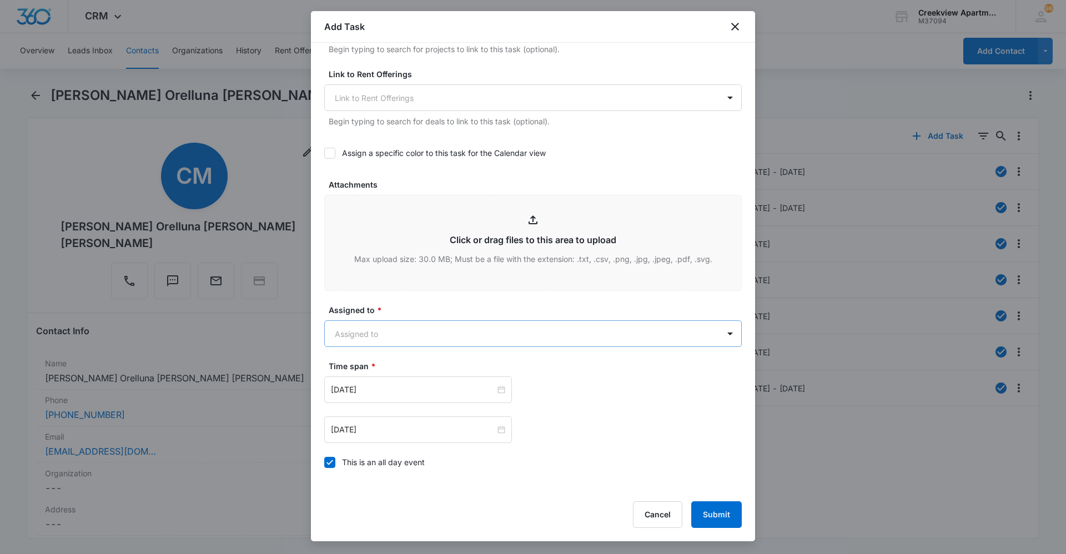
type textarea "Details: washing machine not working Tenant Phone Number: [PHONE_NUMBER] Call B…"
click at [513, 345] on body "CRM Apps Reputation Websites Forms CRM Email Social Content Ads Intelligence Fi…" at bounding box center [533, 277] width 1066 height 554
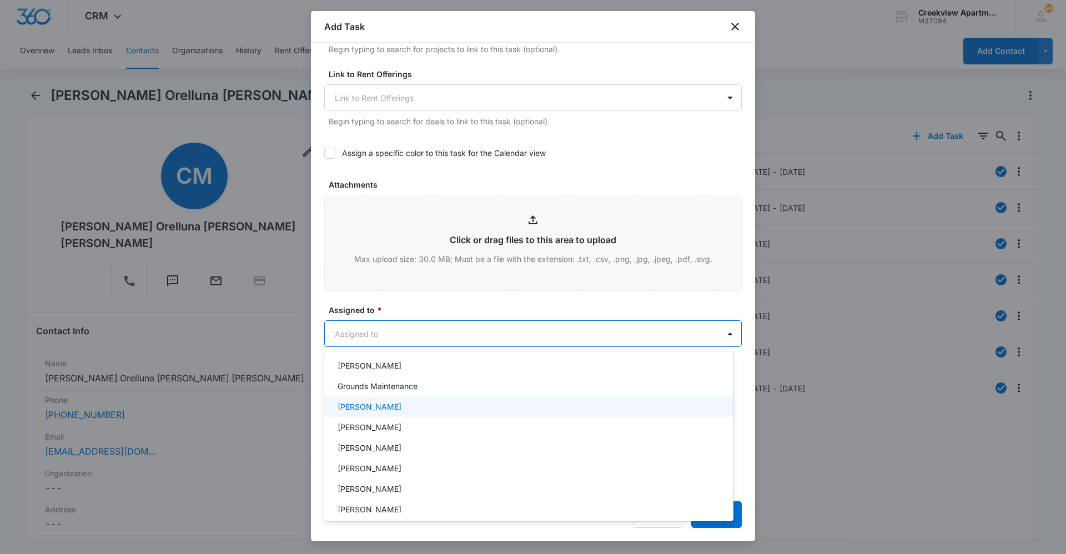
scroll to position [111, 0]
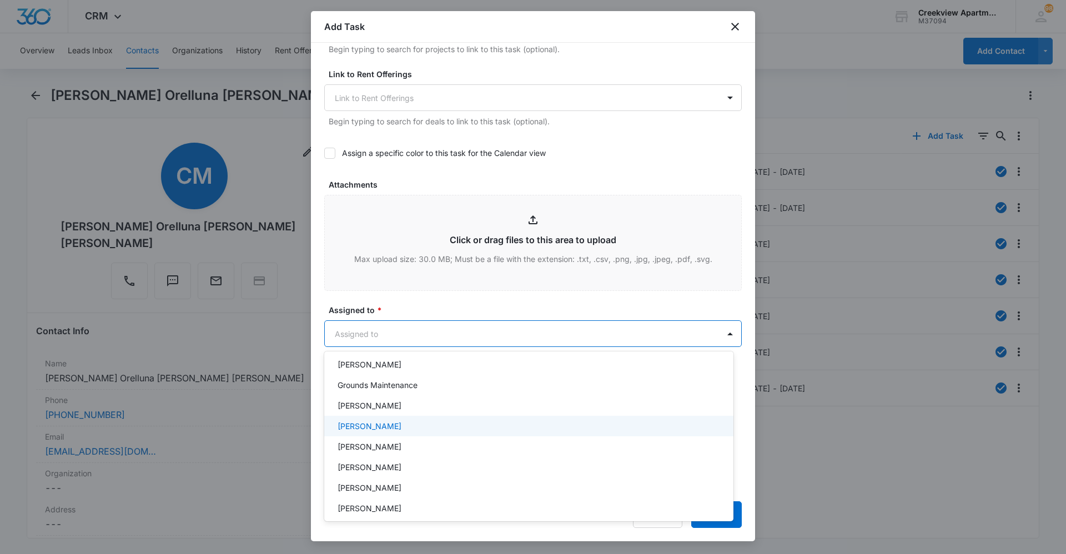
click at [396, 421] on div "[PERSON_NAME]" at bounding box center [527, 426] width 380 height 12
click at [447, 311] on div at bounding box center [533, 277] width 1066 height 554
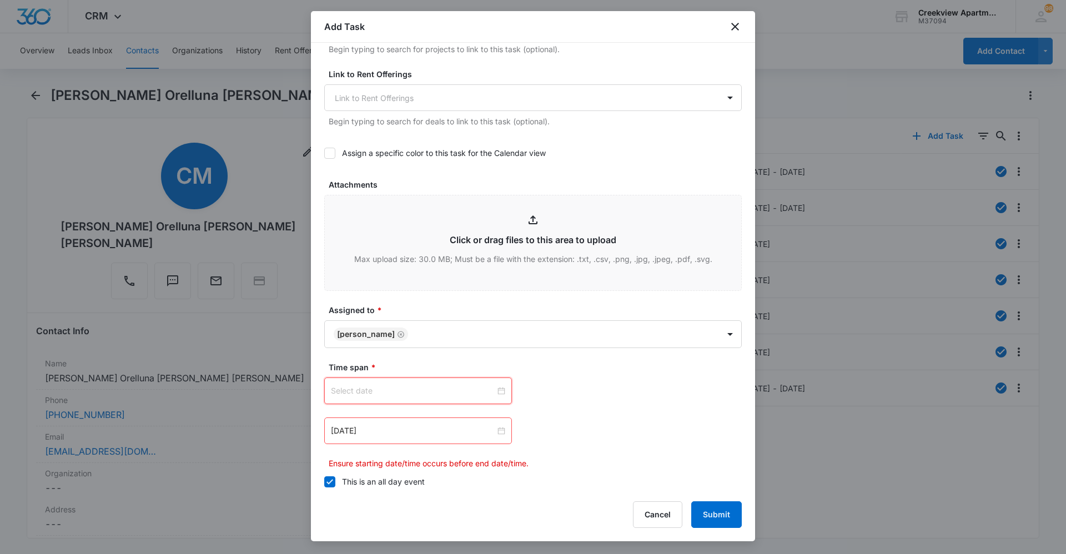
click at [442, 385] on input at bounding box center [413, 391] width 164 height 12
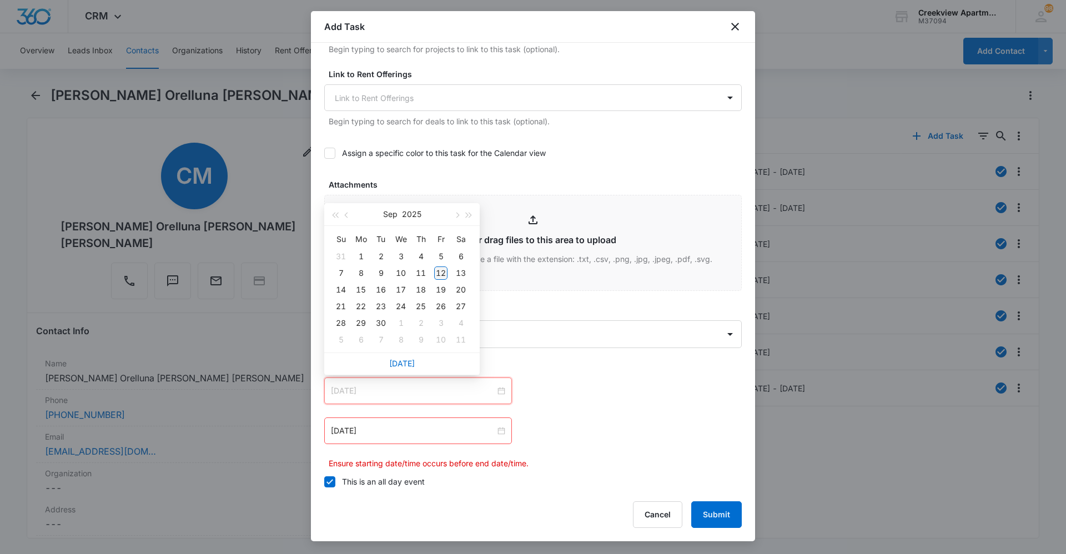
type input "[DATE]"
drag, startPoint x: 441, startPoint y: 275, endPoint x: 459, endPoint y: 315, distance: 43.2
click at [441, 275] on div "12" at bounding box center [440, 272] width 13 height 13
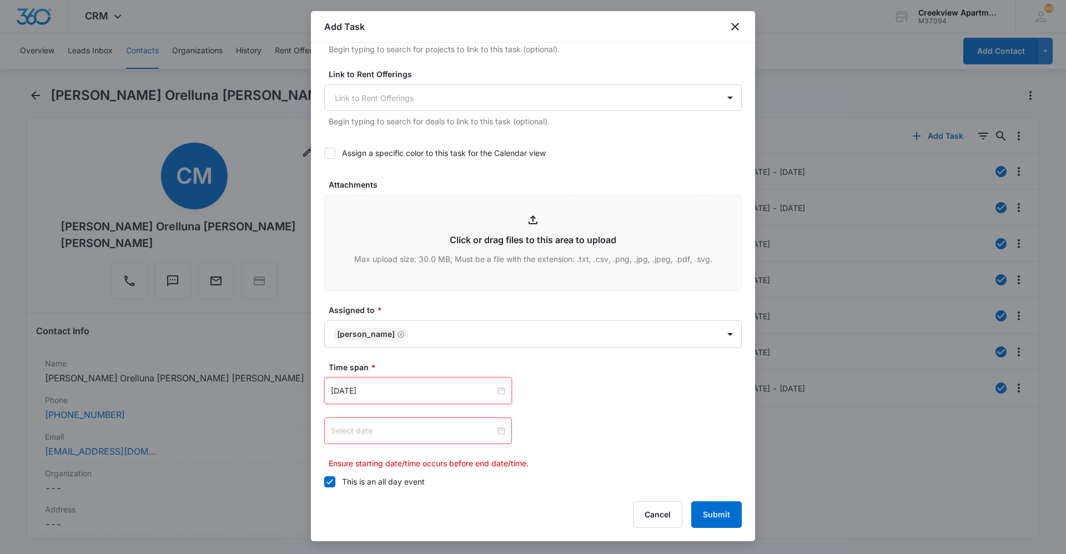
click at [467, 431] on input at bounding box center [413, 431] width 164 height 12
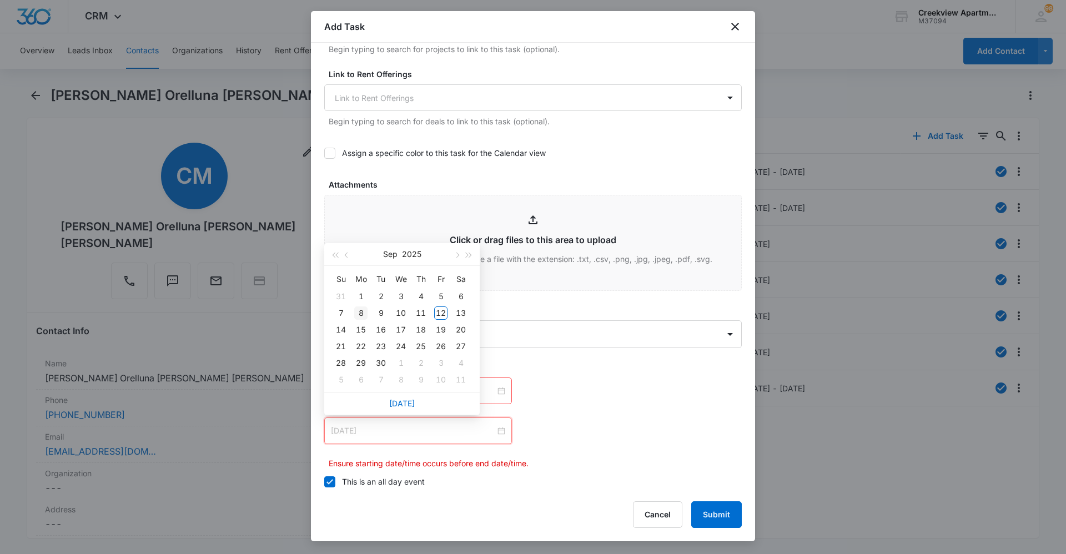
type input "[DATE]"
click at [363, 306] on div "8" at bounding box center [360, 312] width 13 height 13
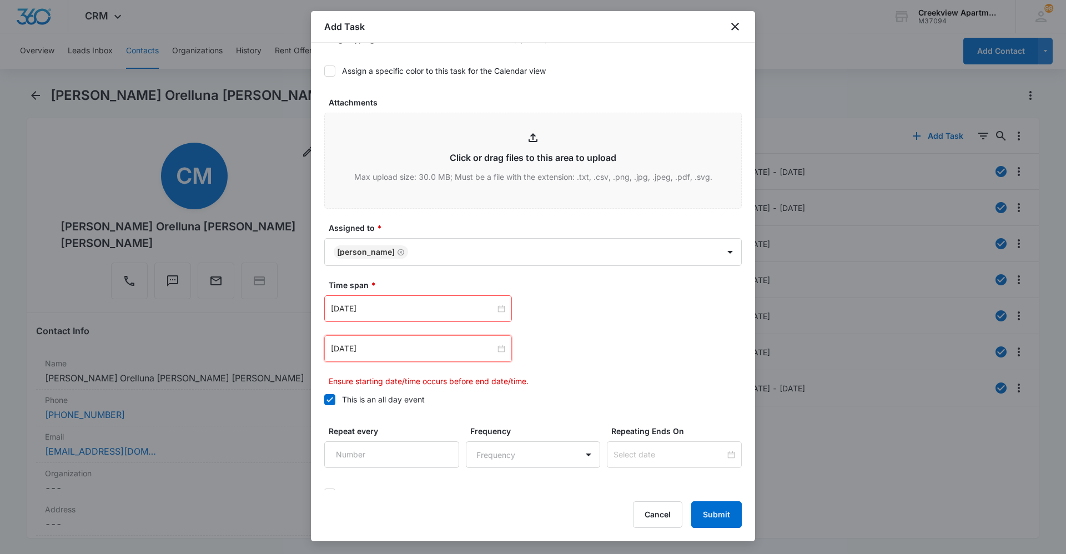
scroll to position [598, 0]
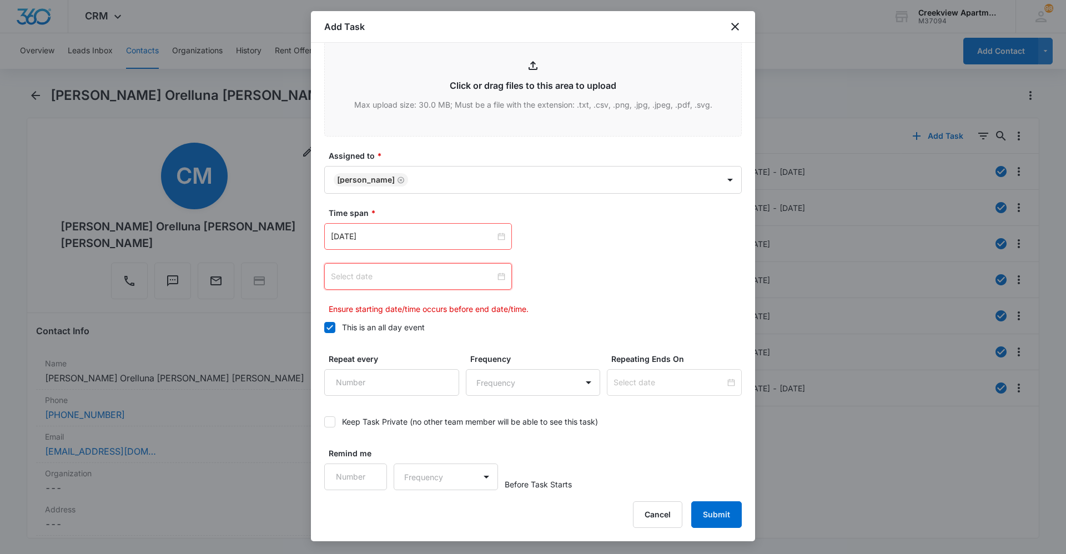
click at [437, 275] on input at bounding box center [413, 276] width 164 height 12
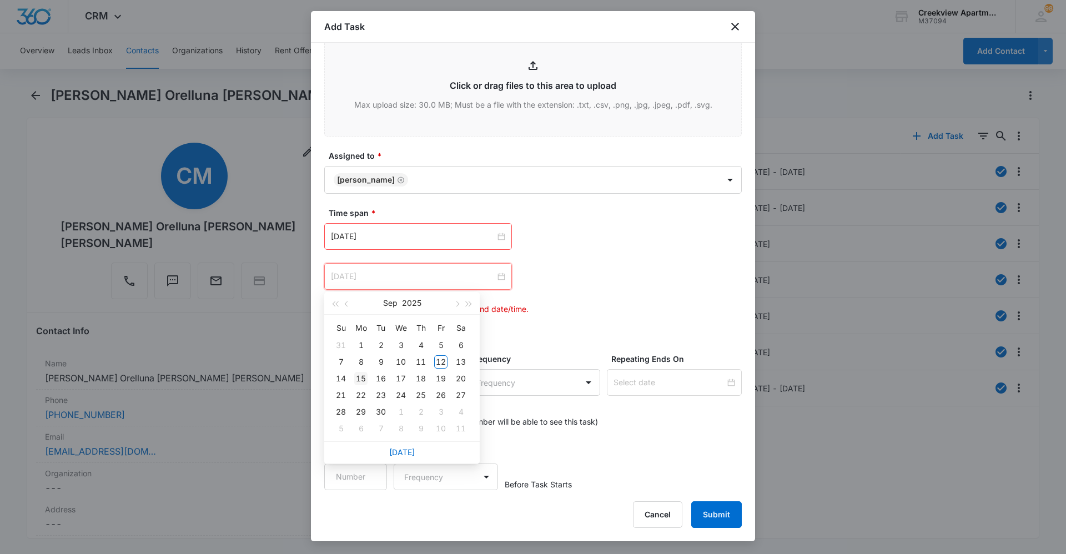
type input "[DATE]"
click at [364, 374] on div "15" at bounding box center [360, 378] width 13 height 13
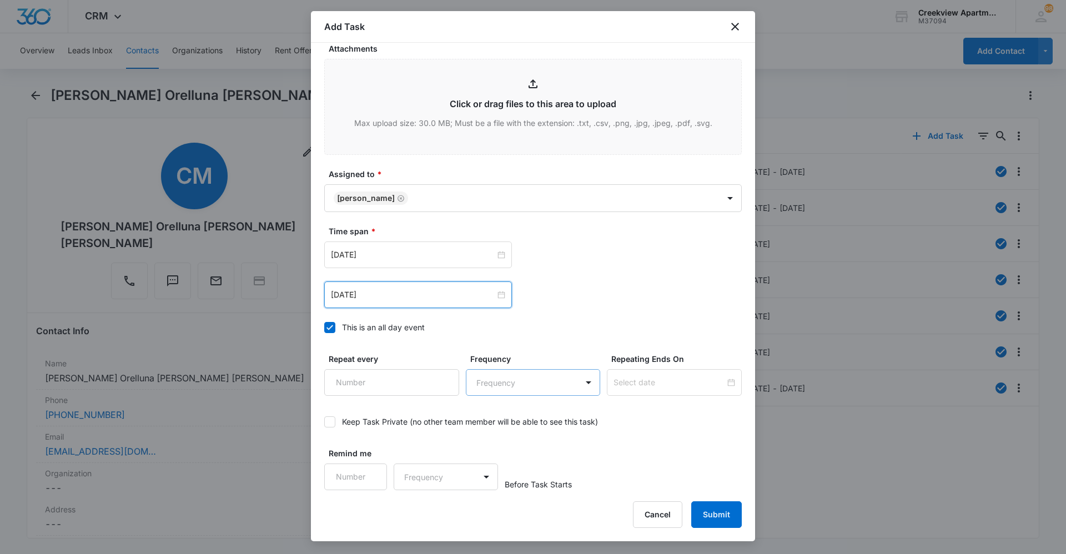
scroll to position [580, 0]
click at [715, 517] on button "Submit" at bounding box center [716, 514] width 51 height 27
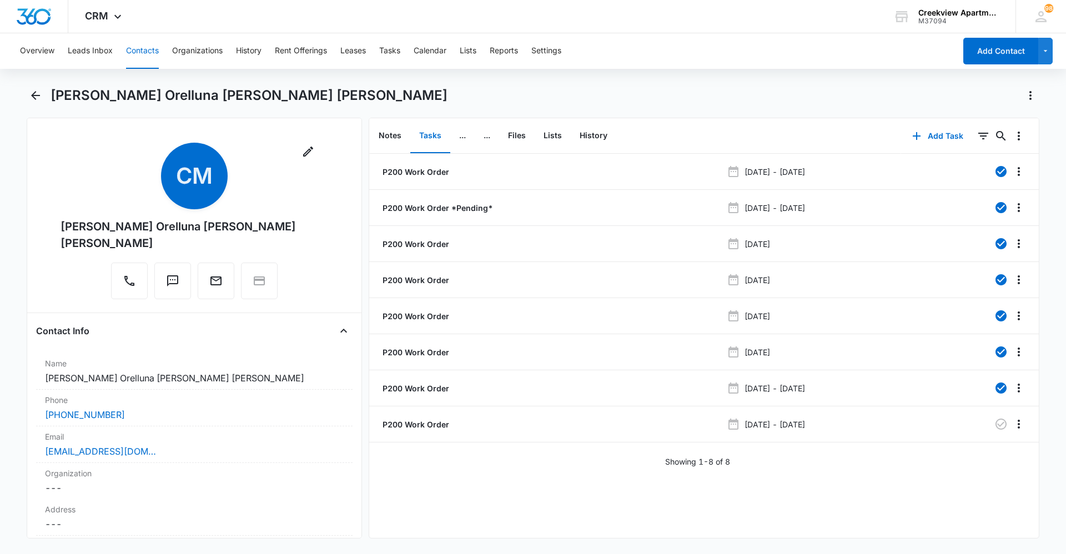
click at [777, 491] on div "P200 Work Order [DATE] - [DATE] P200 Work Order *Pending* [DATE] - [DATE] P200 …" at bounding box center [703, 346] width 669 height 384
click at [154, 58] on button "Contacts" at bounding box center [142, 51] width 33 height 36
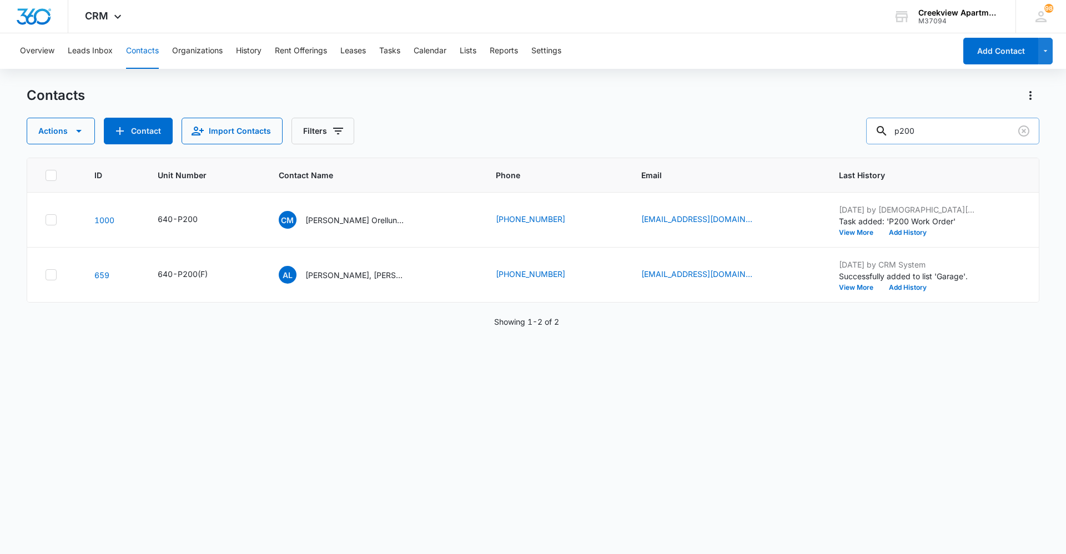
drag, startPoint x: 941, startPoint y: 126, endPoint x: 898, endPoint y: 132, distance: 43.1
click at [898, 132] on div "p200" at bounding box center [952, 131] width 173 height 27
type input "a202"
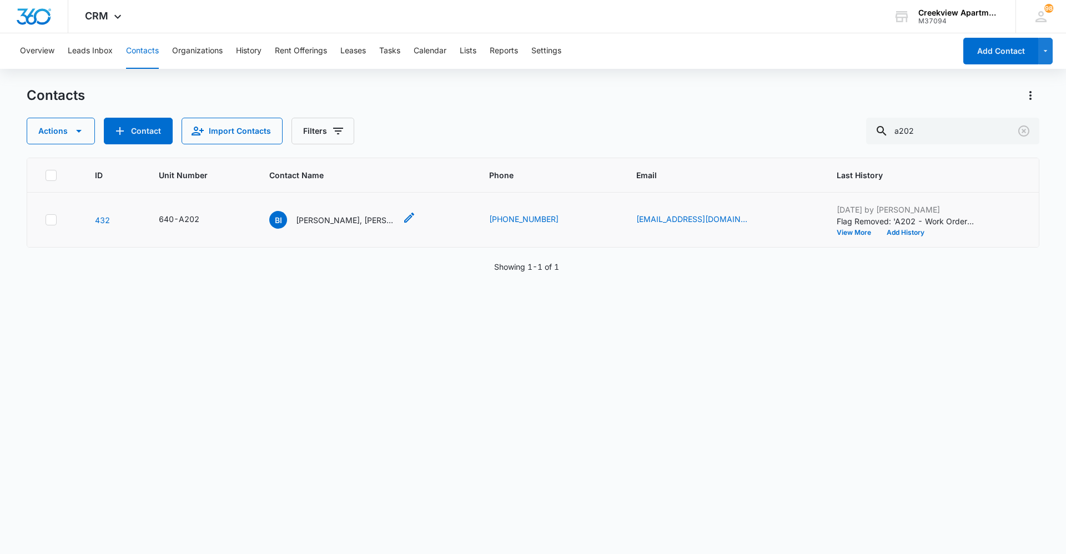
click at [336, 215] on p "[PERSON_NAME], [PERSON_NAME]" at bounding box center [346, 220] width 100 height 12
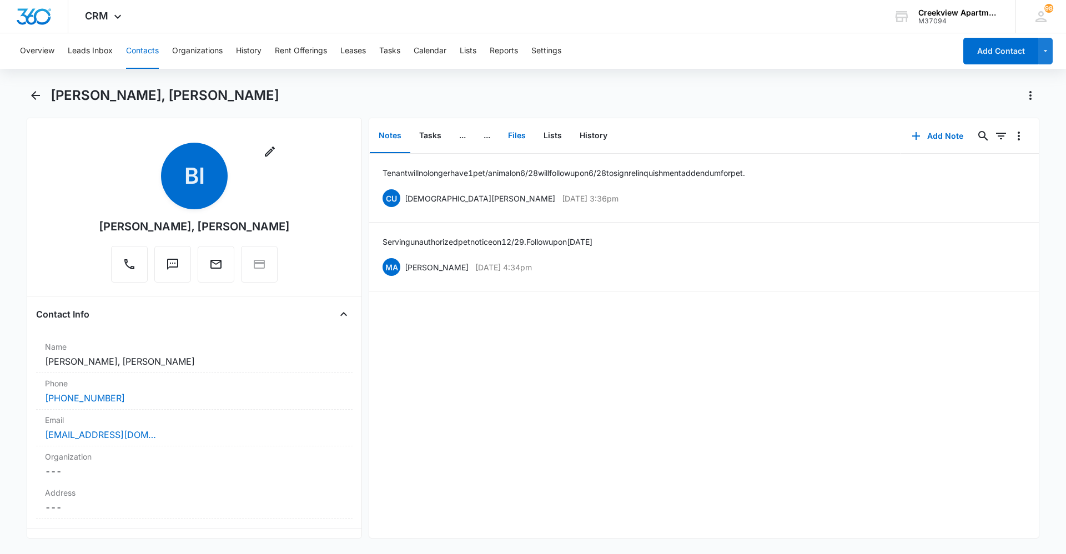
click at [525, 138] on button "Files" at bounding box center [517, 136] width 36 height 34
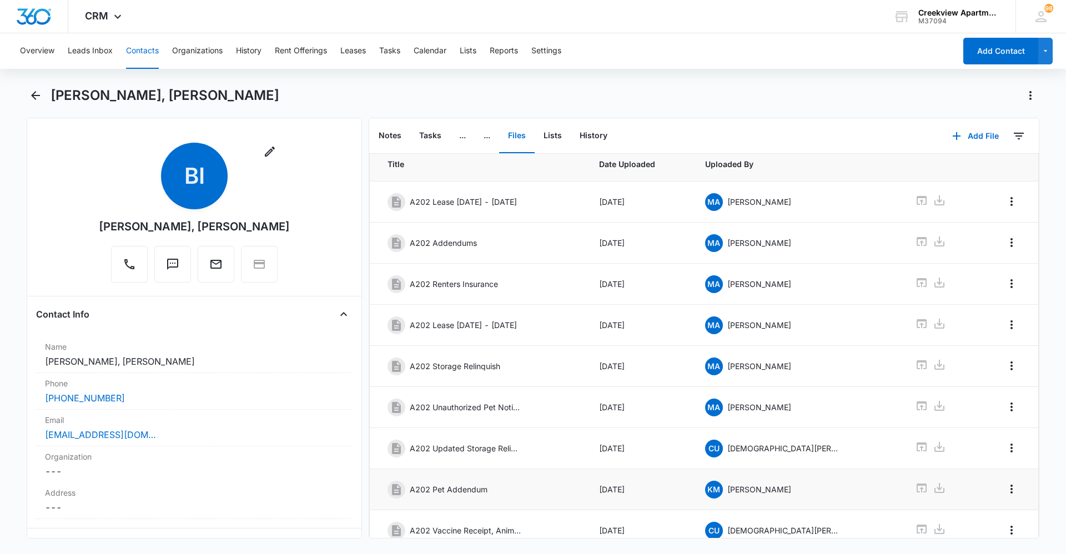
scroll to position [127, 0]
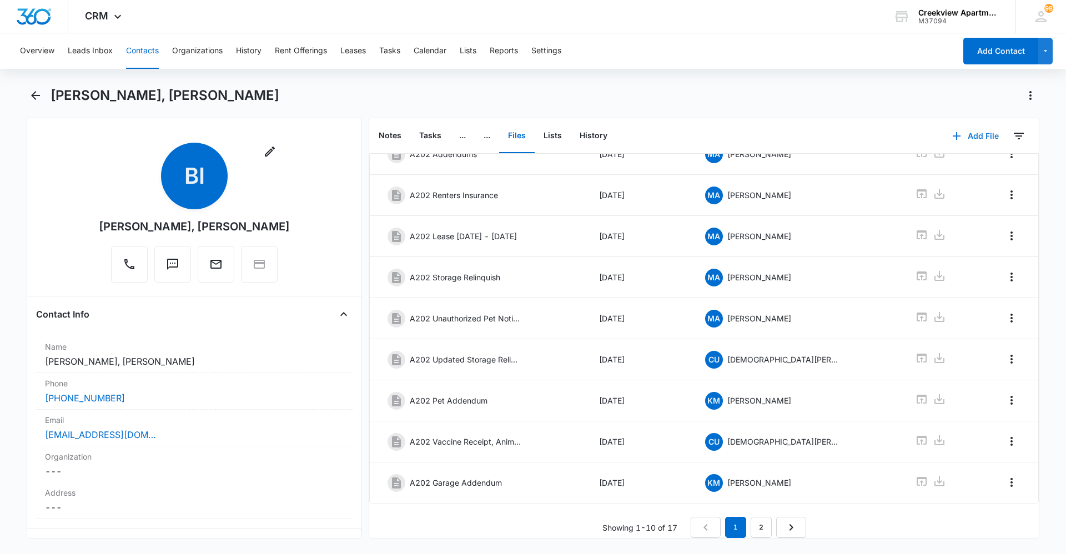
click at [957, 128] on button "Add File" at bounding box center [975, 136] width 69 height 27
click at [966, 172] on div "Upload Files" at bounding box center [960, 172] width 44 height 8
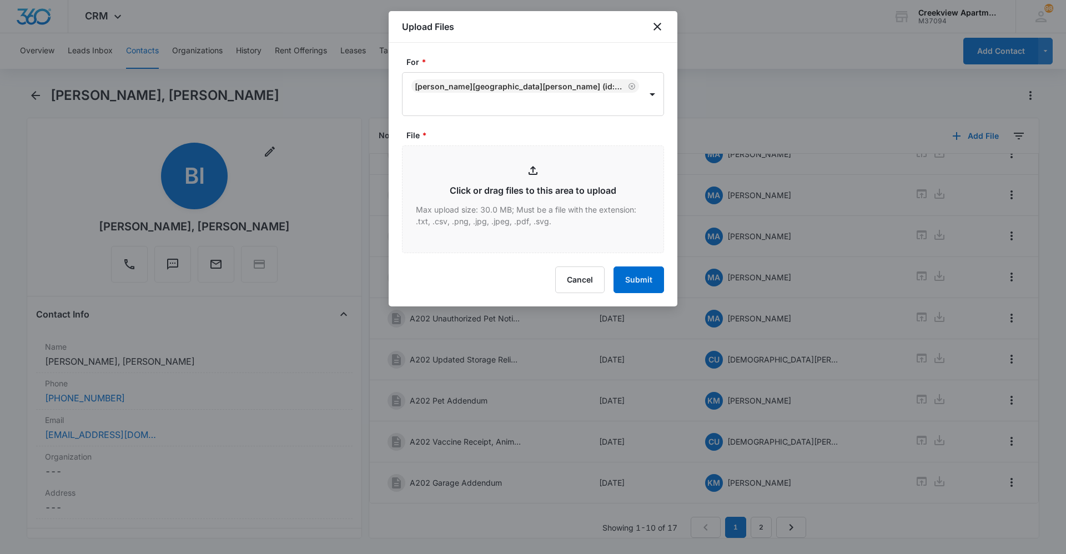
type input "C:\fakepath\A202 Insurance.pdf"
click at [589, 289] on button "Cancel" at bounding box center [579, 279] width 49 height 27
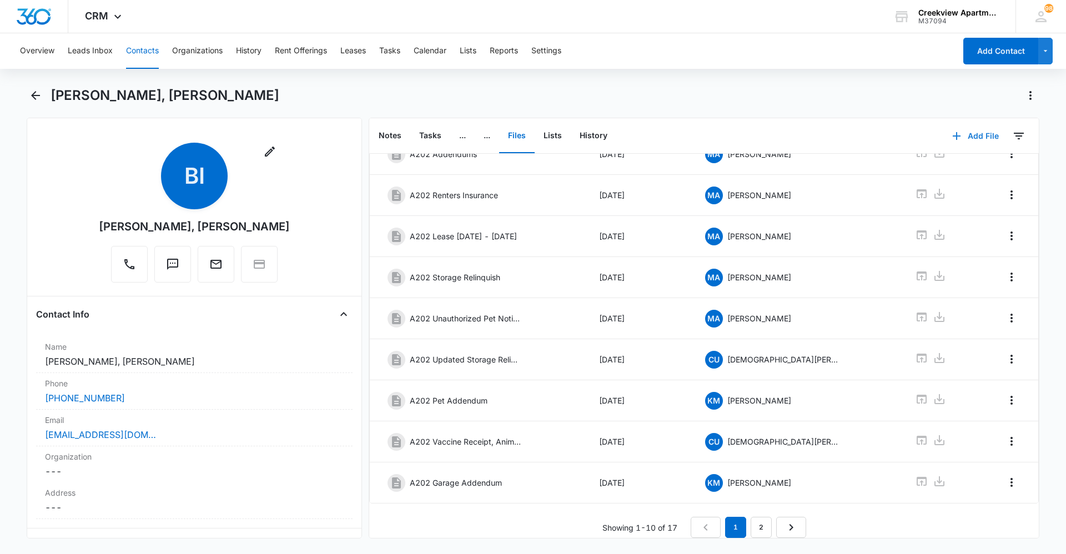
drag, startPoint x: 983, startPoint y: 139, endPoint x: 982, endPoint y: 147, distance: 7.8
click at [982, 139] on button "Add File" at bounding box center [975, 136] width 69 height 27
click at [983, 165] on button "Upload Files" at bounding box center [967, 171] width 84 height 17
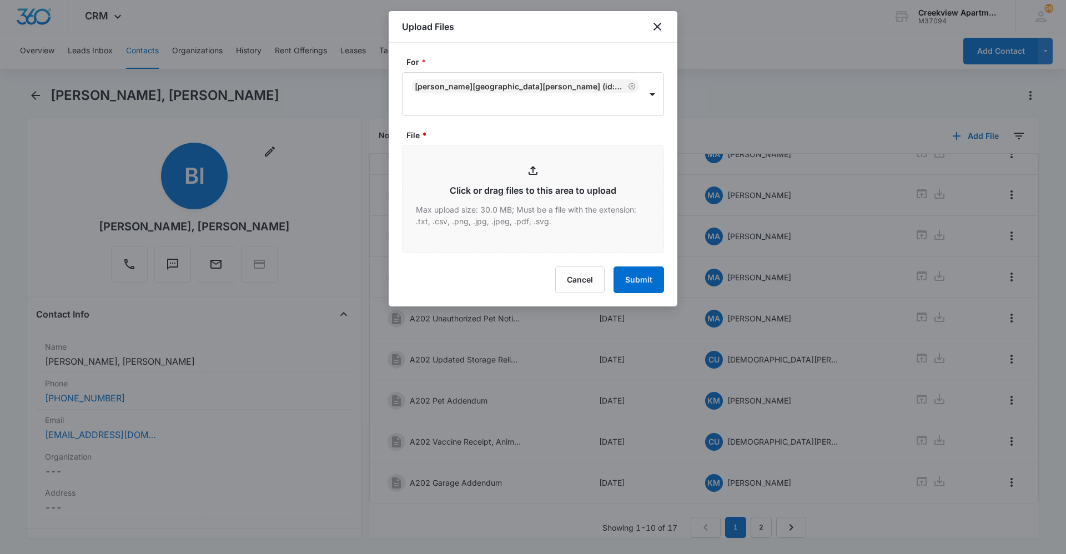
type input "C:\fakepath\A202 Insurance.pdf"
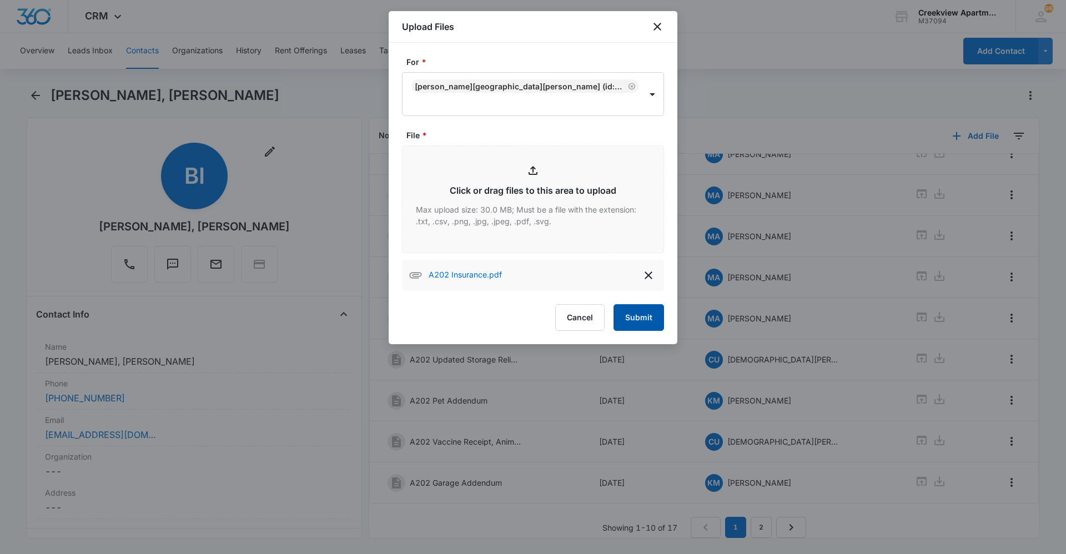
click at [643, 312] on button "Submit" at bounding box center [638, 317] width 51 height 27
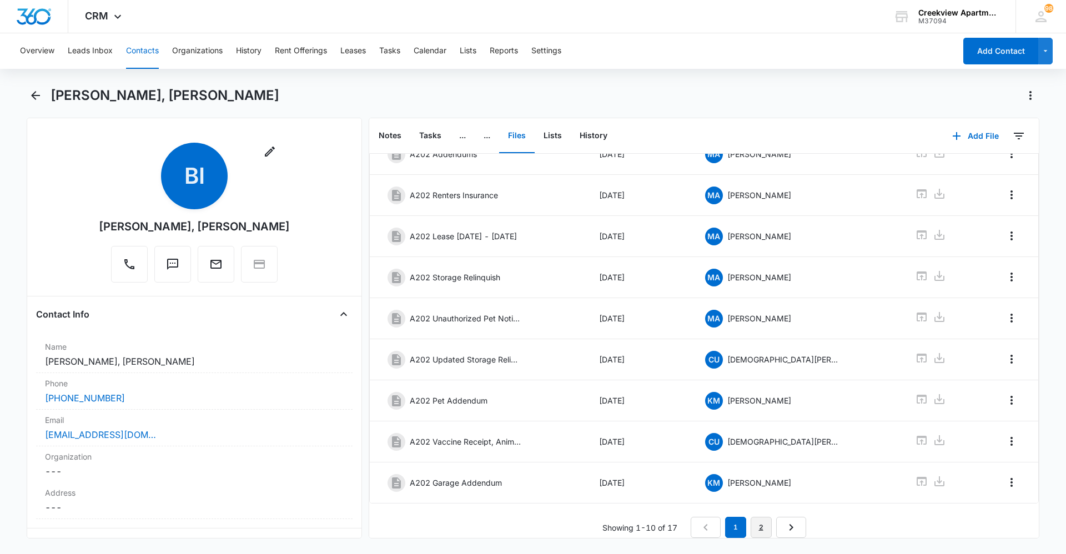
click at [766, 522] on link "2" at bounding box center [760, 527] width 21 height 21
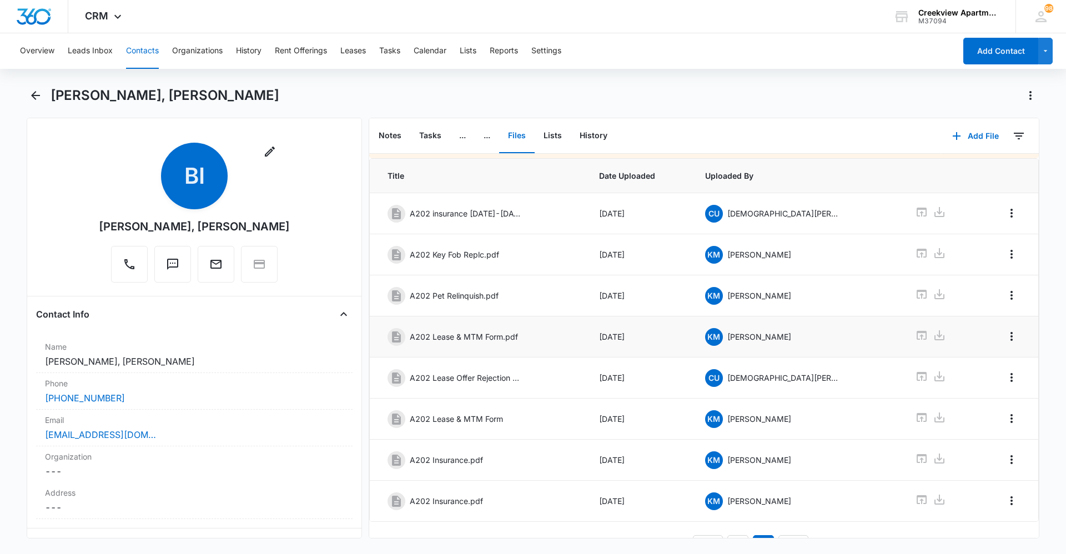
scroll to position [44, 0]
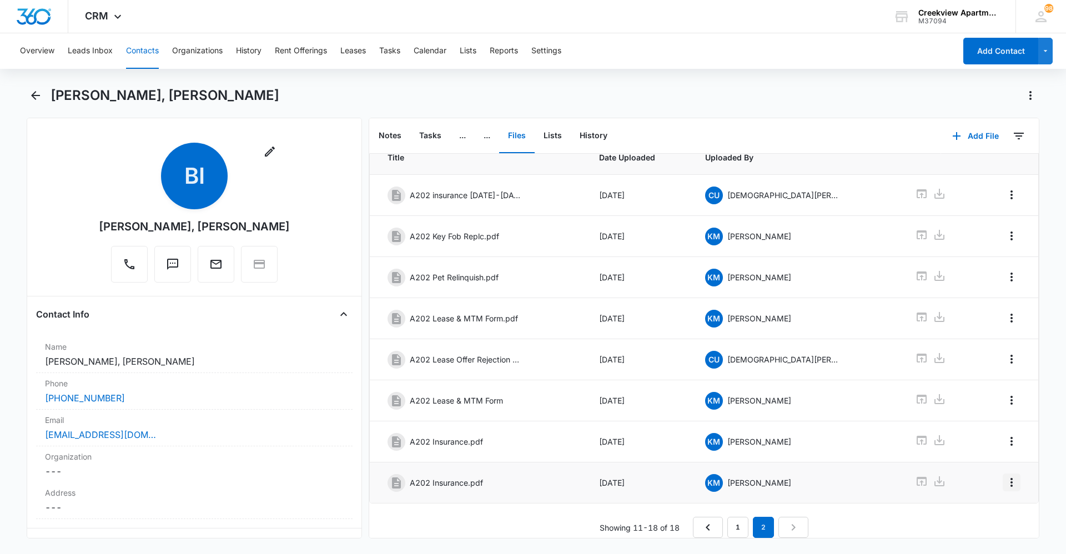
click at [1005, 477] on icon "Overflow Menu" at bounding box center [1011, 482] width 13 height 13
drag, startPoint x: 992, startPoint y: 492, endPoint x: 992, endPoint y: 500, distance: 7.8
click at [992, 500] on div "Edit Delete" at bounding box center [979, 513] width 64 height 52
click at [992, 500] on div "Downloading external files could be dangerous. We recommend scanning files from…" at bounding box center [703, 328] width 669 height 420
click at [1007, 478] on icon "Overflow Menu" at bounding box center [1011, 482] width 13 height 13
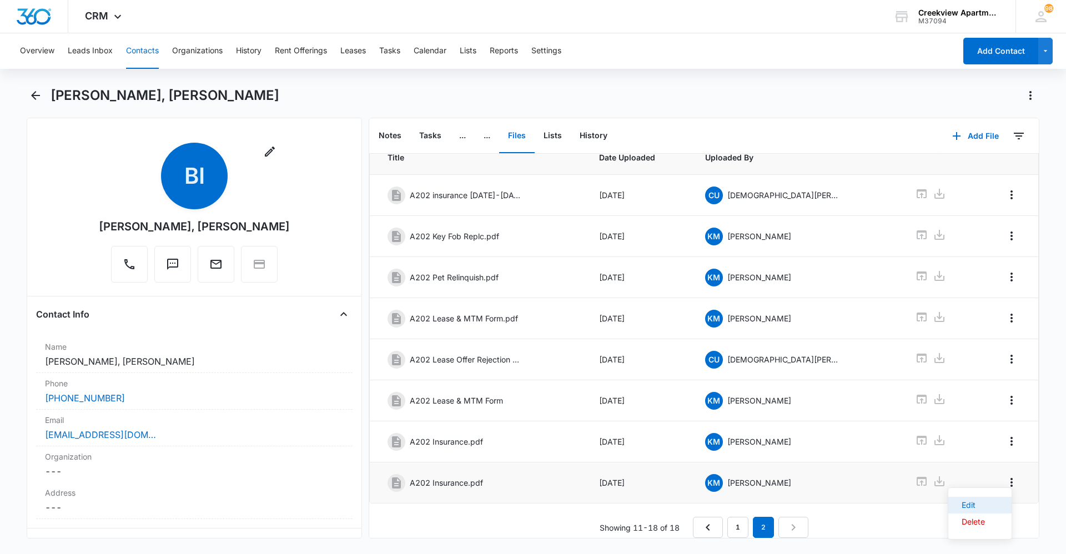
click at [996, 501] on button "Edit" at bounding box center [979, 505] width 63 height 17
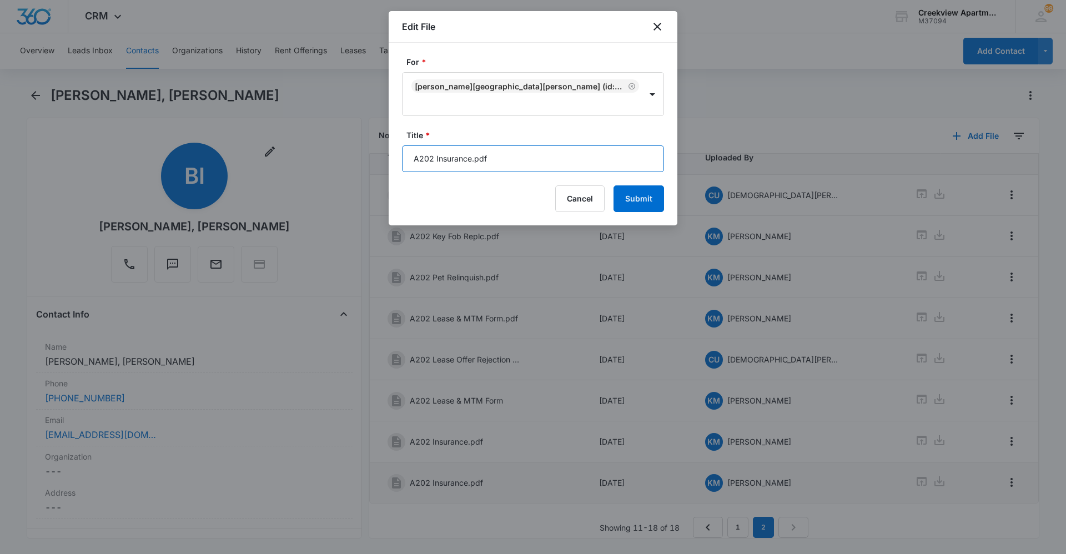
click at [564, 163] on input "A202 Insurance.pdf" at bounding box center [533, 158] width 262 height 27
type input "A202 Insurance"
click at [637, 206] on button "Submit" at bounding box center [638, 198] width 51 height 27
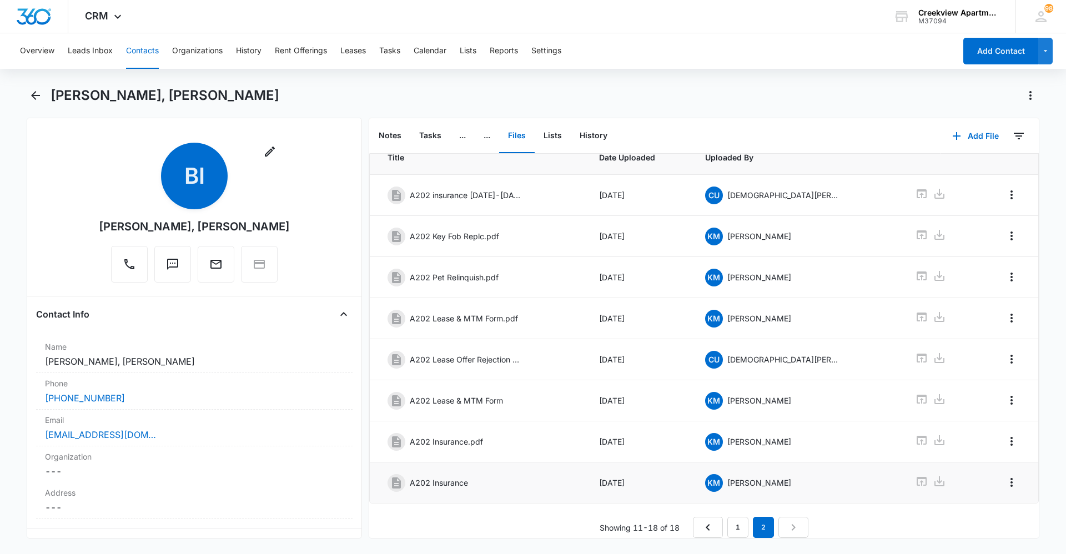
click at [144, 60] on button "Contacts" at bounding box center [142, 51] width 33 height 36
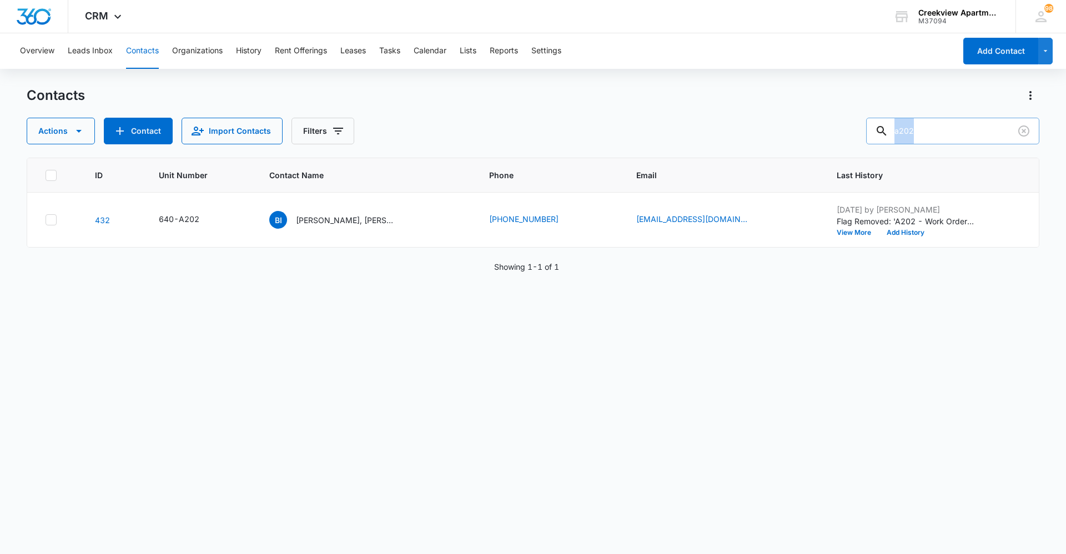
drag, startPoint x: 905, startPoint y: 138, endPoint x: 882, endPoint y: 135, distance: 22.4
click at [882, 135] on div "Contacts Actions Contact Import Contacts Filters a202 ID Unit Number Contact Na…" at bounding box center [533, 320] width 1012 height 466
click at [915, 122] on input "a202" at bounding box center [952, 131] width 173 height 27
drag, startPoint x: 941, startPoint y: 130, endPoint x: 883, endPoint y: 131, distance: 58.3
click at [883, 131] on div "a202" at bounding box center [952, 131] width 173 height 27
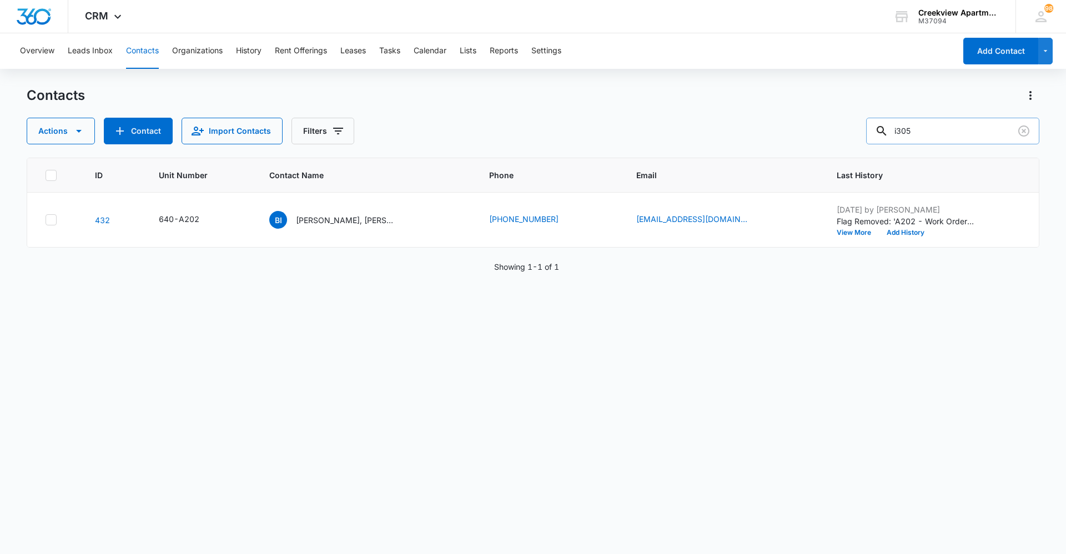
type input "i305"
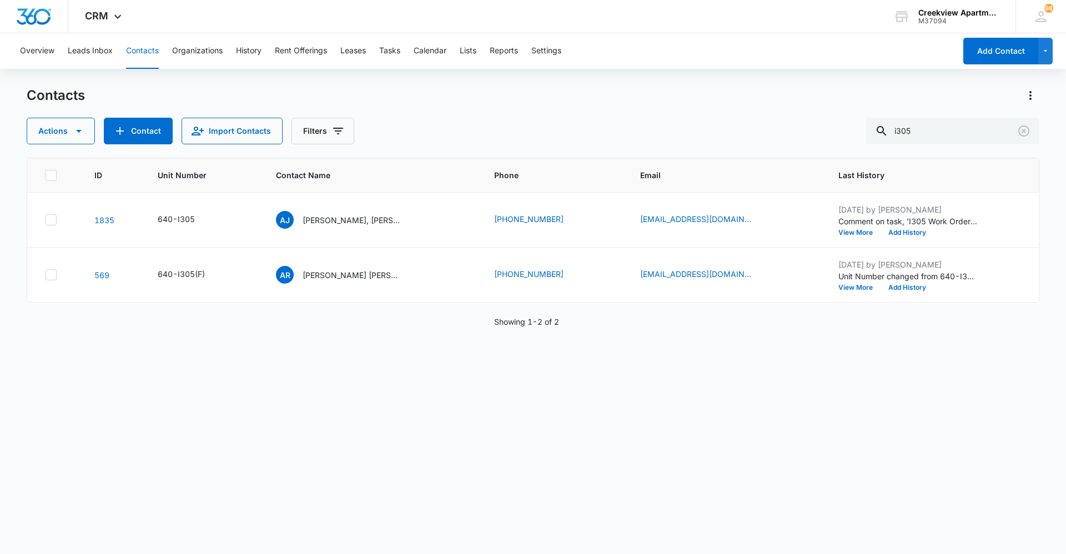
click at [349, 218] on p "[PERSON_NAME], [PERSON_NAME]" at bounding box center [352, 220] width 100 height 12
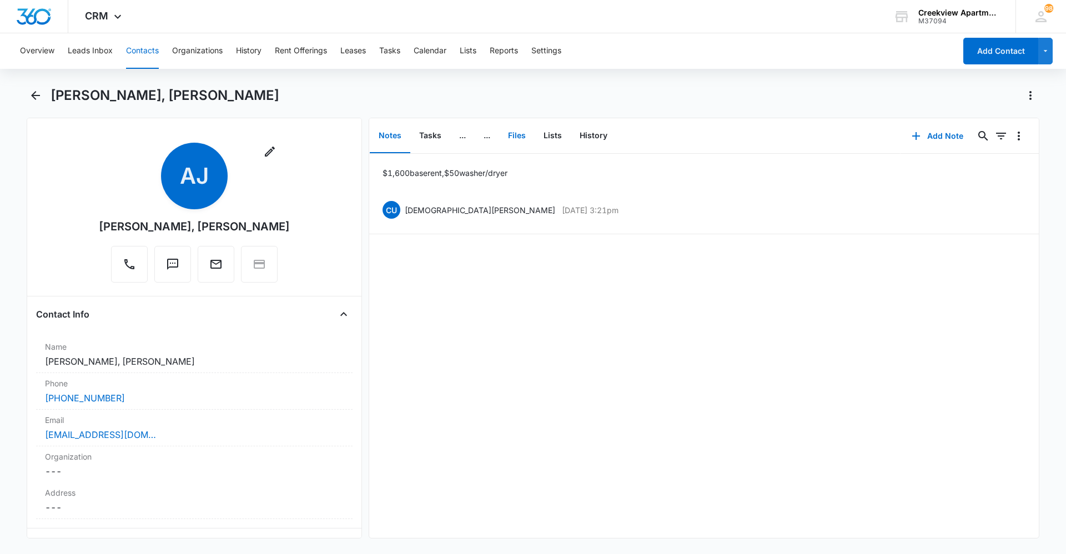
click at [528, 139] on button "Files" at bounding box center [517, 136] width 36 height 34
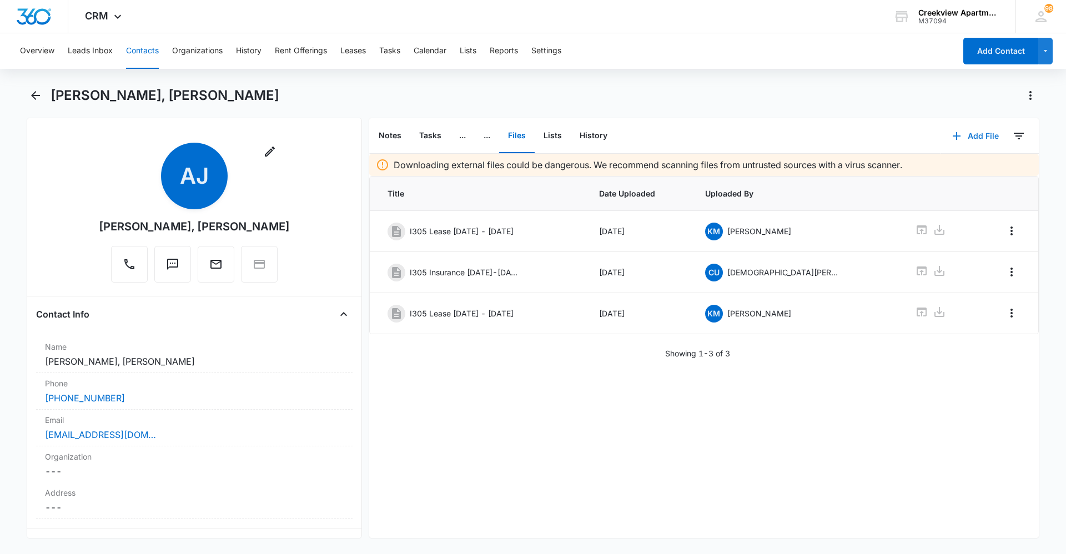
click at [951, 133] on icon "button" at bounding box center [956, 135] width 13 height 13
click at [956, 165] on button "Upload Files" at bounding box center [967, 171] width 84 height 17
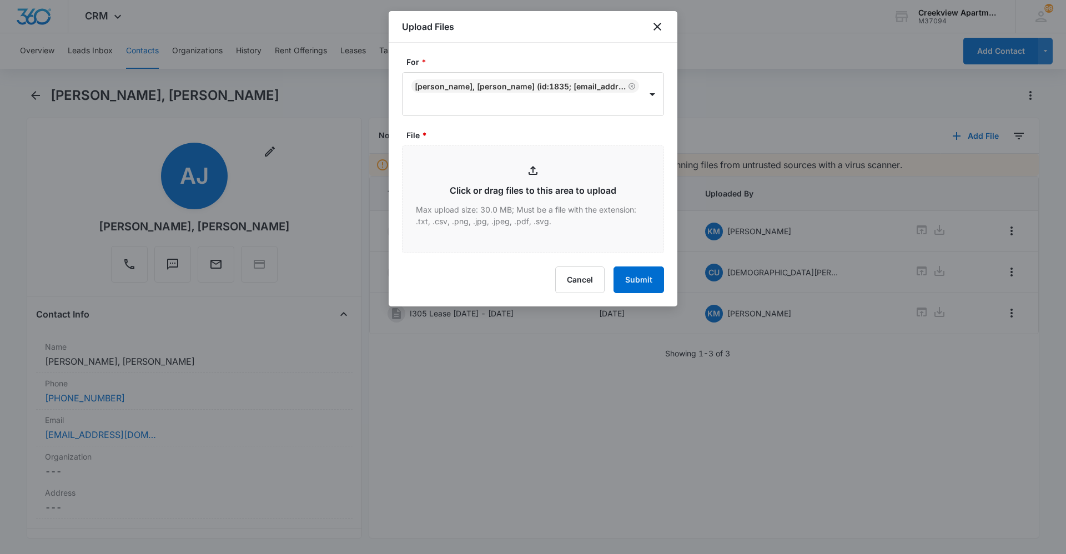
type input "C:\fakepath\I305 Insurance.pdf"
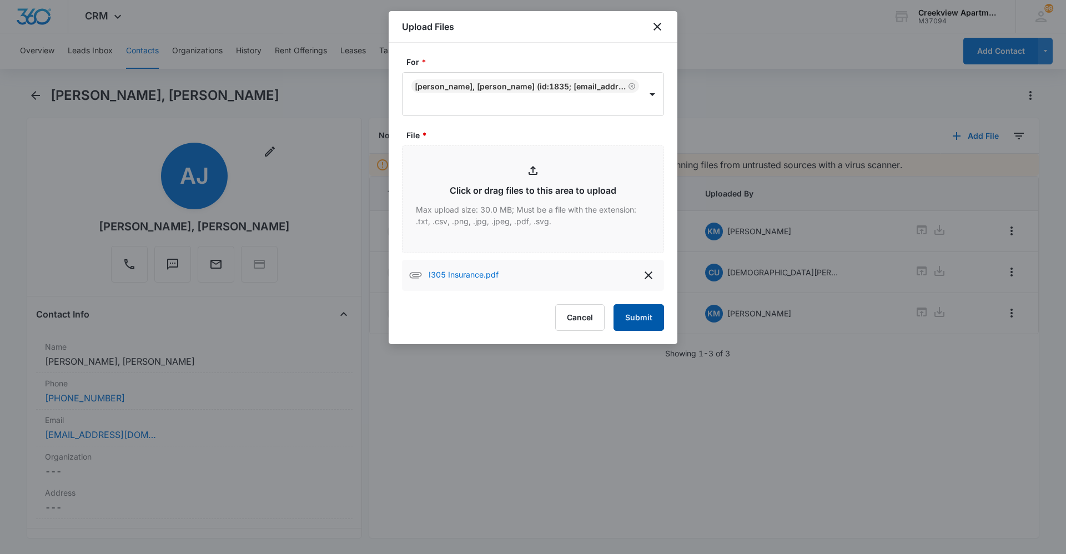
click at [646, 311] on button "Submit" at bounding box center [638, 317] width 51 height 27
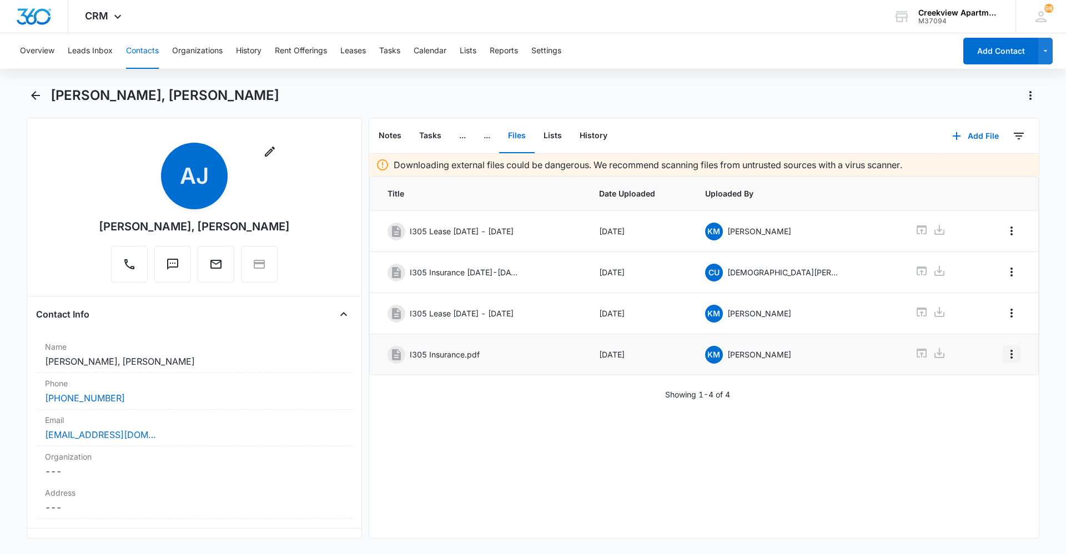
click at [1006, 357] on icon "Overflow Menu" at bounding box center [1011, 353] width 13 height 13
click at [997, 377] on button "Edit" at bounding box center [979, 385] width 63 height 17
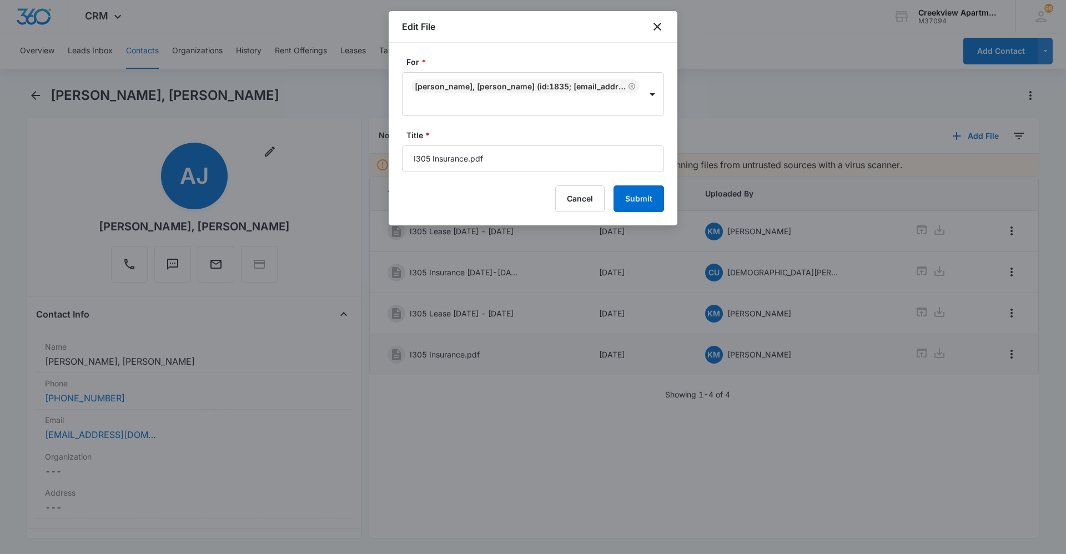
click at [576, 168] on input "I305 Insurance.pdf" at bounding box center [533, 158] width 262 height 27
type input "I305 Insurance"
click at [629, 198] on button "Submit" at bounding box center [638, 198] width 51 height 27
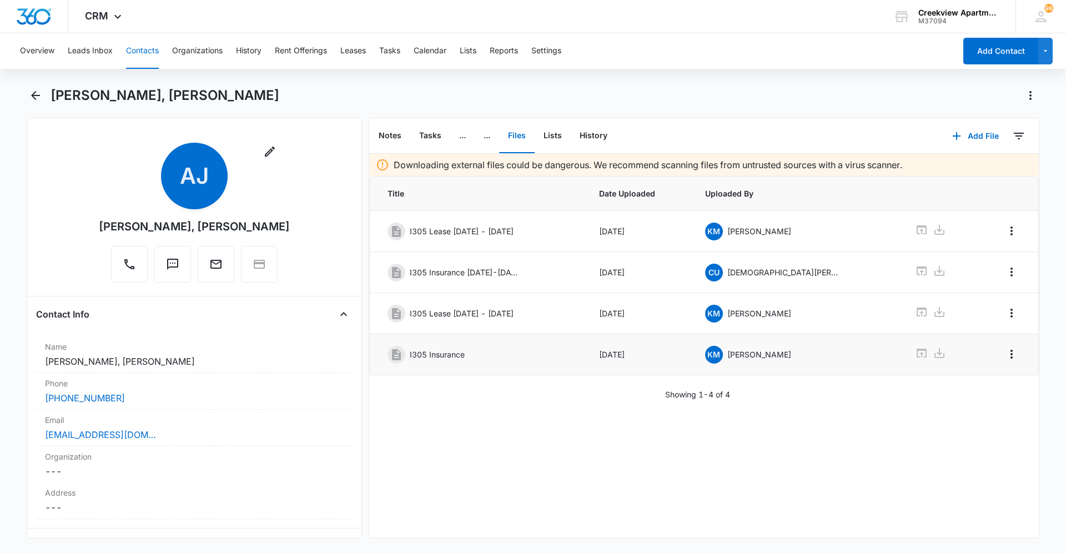
click at [140, 49] on button "Contacts" at bounding box center [142, 51] width 33 height 36
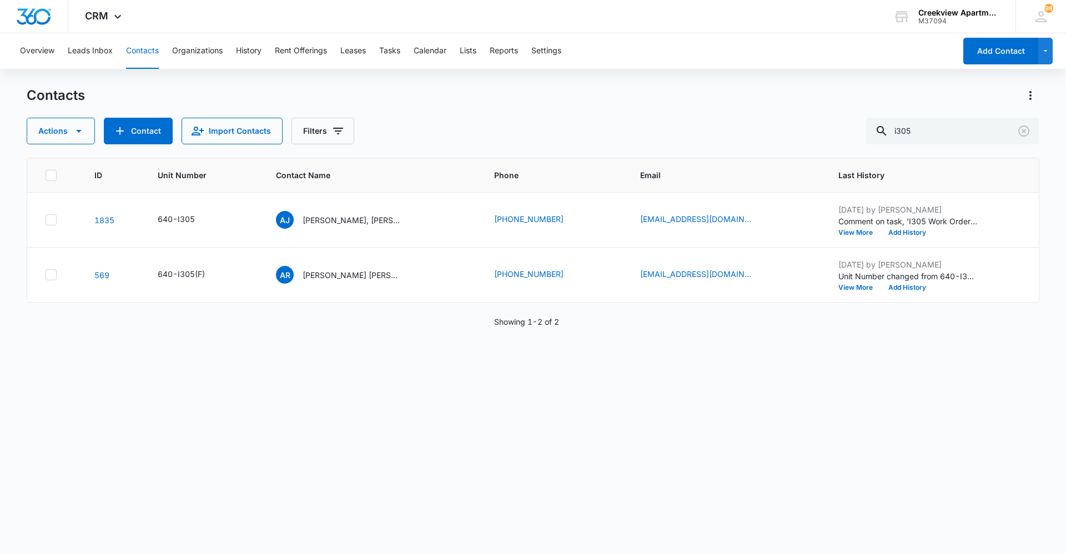
click at [853, 432] on div "ID Unit Number Contact Name Phone Email Last History 1835 640-I305 [PERSON_NAME…" at bounding box center [533, 349] width 1012 height 382
drag, startPoint x: 149, startPoint y: 51, endPoint x: 354, endPoint y: 38, distance: 205.7
click at [148, 50] on button "Contacts" at bounding box center [142, 51] width 33 height 36
drag, startPoint x: 910, startPoint y: 135, endPoint x: 888, endPoint y: 137, distance: 22.3
click at [888, 137] on div "i305" at bounding box center [952, 131] width 173 height 27
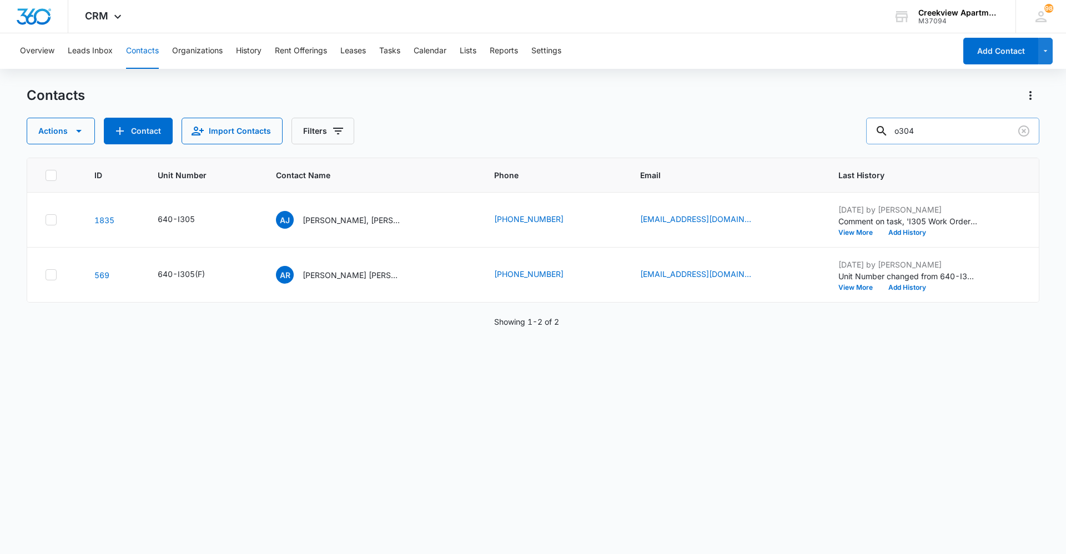
type input "o304"
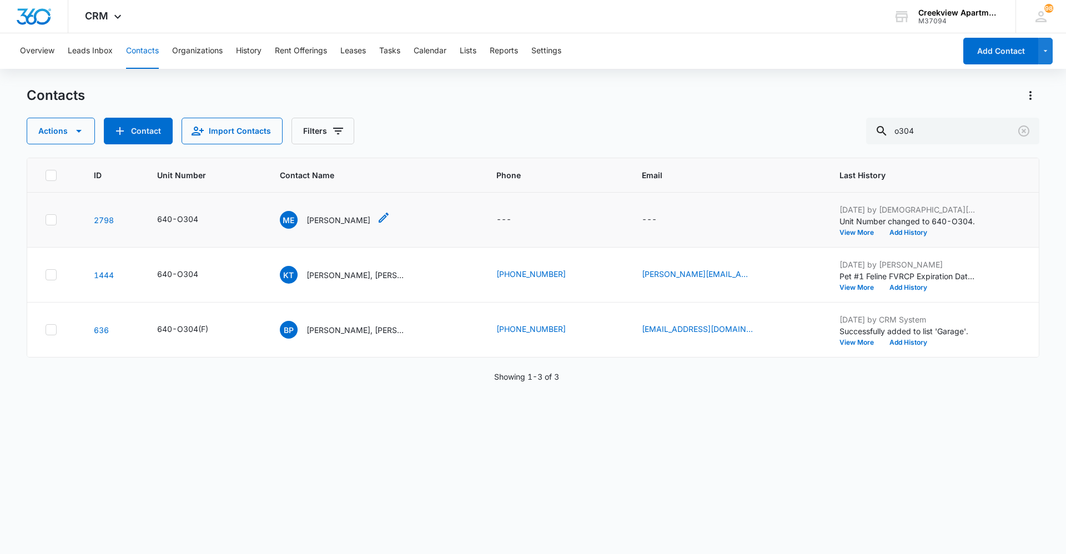
click at [321, 219] on p "[PERSON_NAME]" at bounding box center [338, 220] width 64 height 12
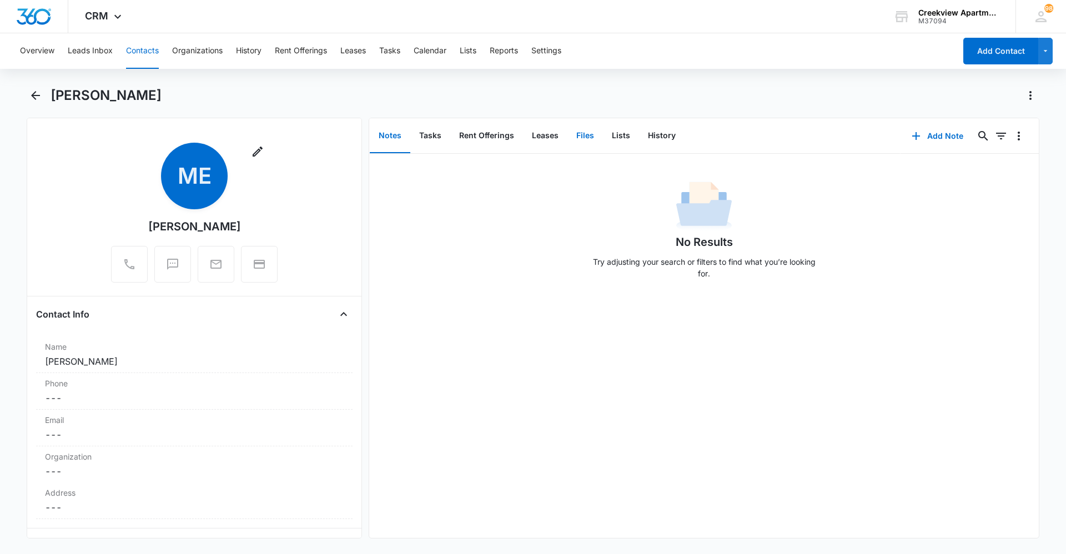
click at [569, 132] on button "Files" at bounding box center [585, 136] width 36 height 34
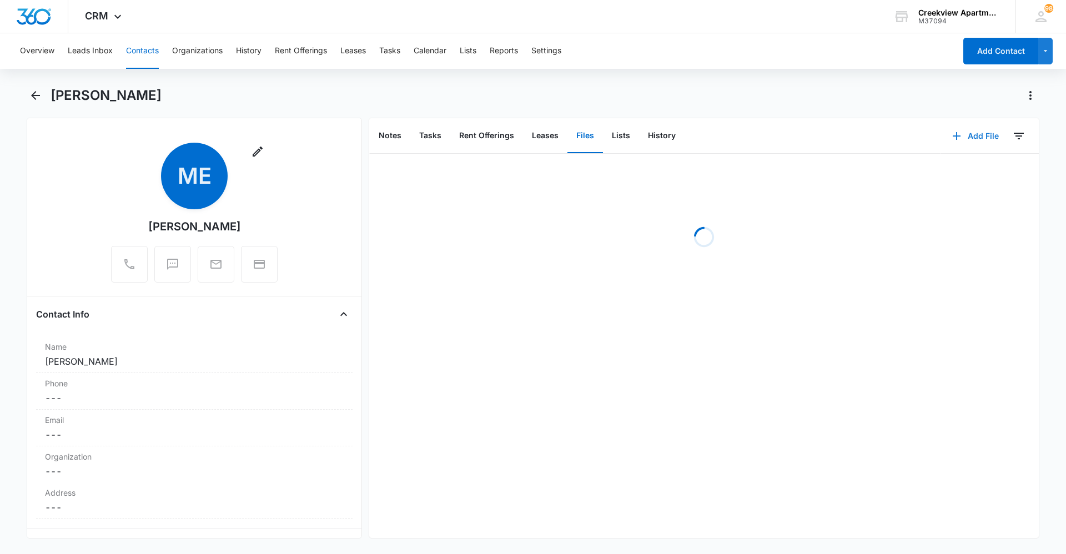
click at [941, 134] on button "Add File" at bounding box center [975, 136] width 69 height 27
click at [945, 169] on div "Upload Files" at bounding box center [960, 172] width 44 height 8
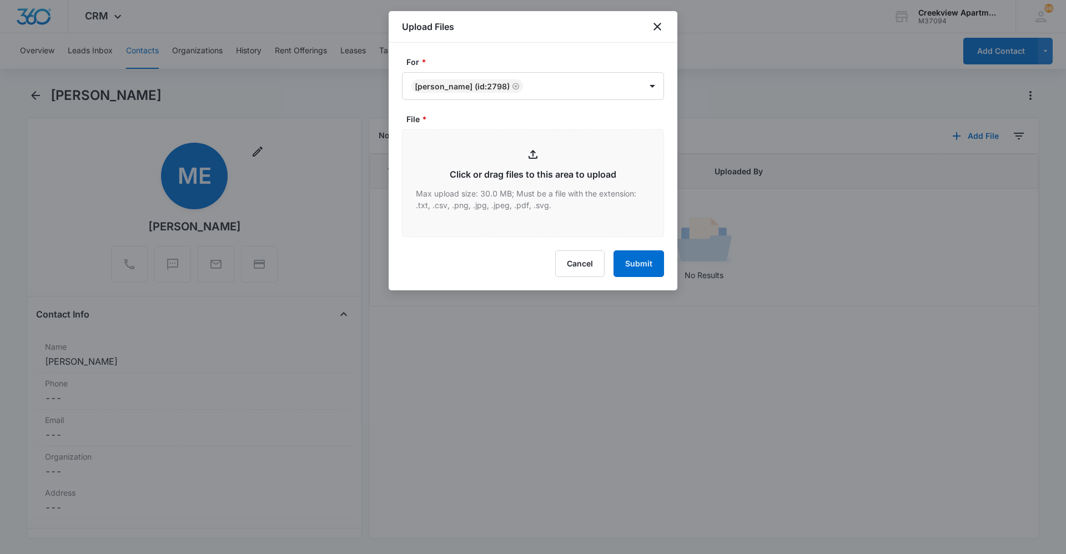
type input "C:\fakepath\O304 Lease.pdf"
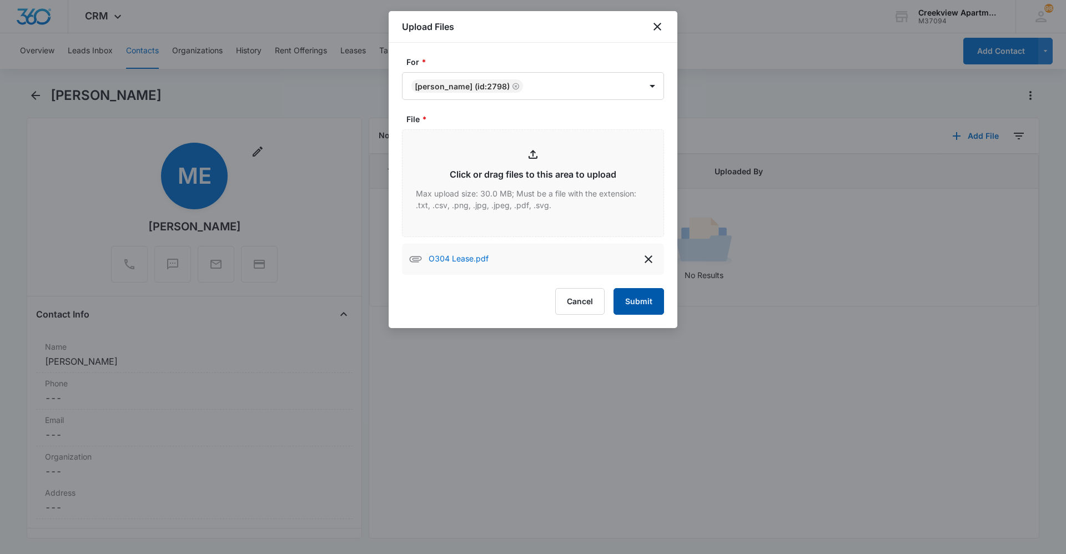
click at [640, 294] on button "Submit" at bounding box center [638, 301] width 51 height 27
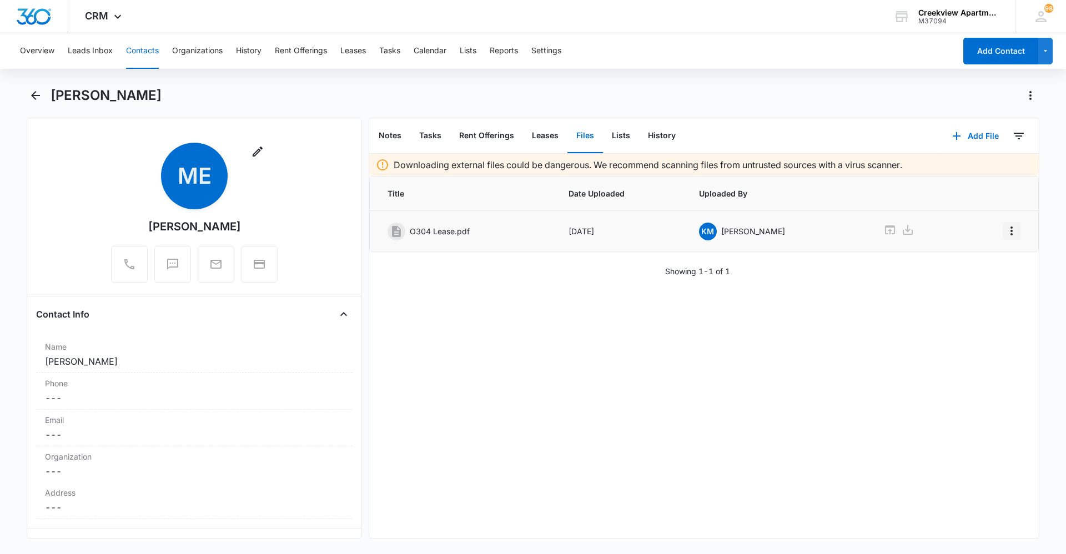
click at [1007, 238] on button "Overflow Menu" at bounding box center [1011, 231] width 18 height 18
click at [997, 259] on button "Edit" at bounding box center [979, 262] width 63 height 17
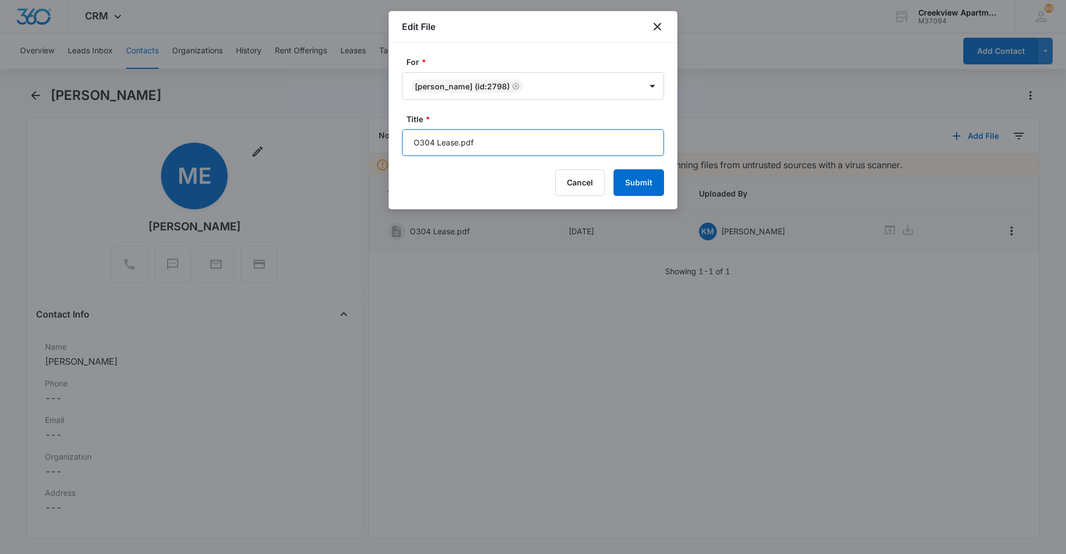
drag, startPoint x: 562, startPoint y: 170, endPoint x: 558, endPoint y: 155, distance: 15.6
click at [558, 155] on input "O304 Lease.pdf" at bounding box center [533, 142] width 262 height 27
type input "O304 Lease [DATE] - [DATE]"
click at [613, 176] on div "Cancel Submit" at bounding box center [533, 182] width 262 height 27
click at [623, 180] on button "Submit" at bounding box center [638, 182] width 51 height 27
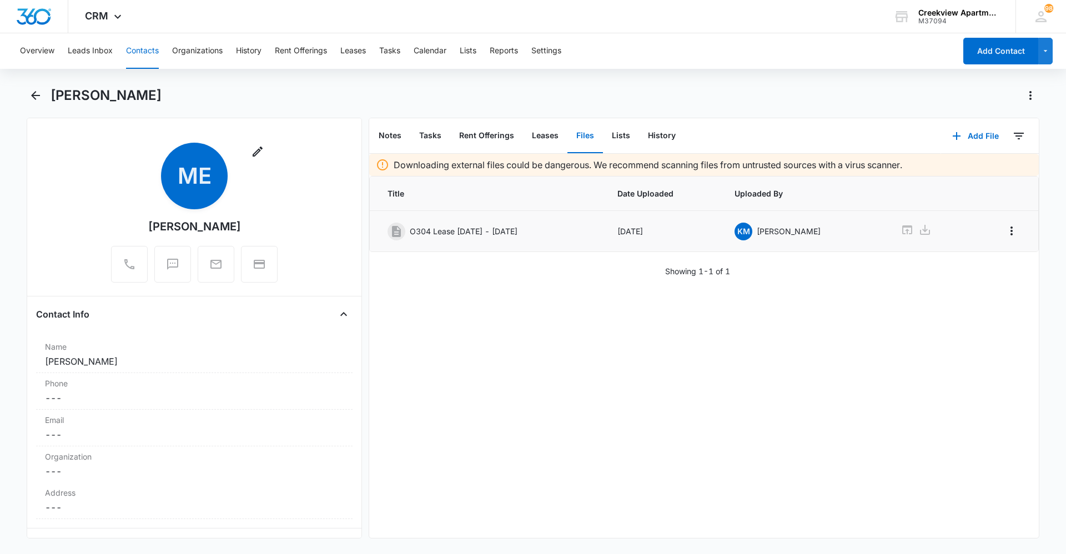
click at [150, 57] on button "Contacts" at bounding box center [142, 51] width 33 height 36
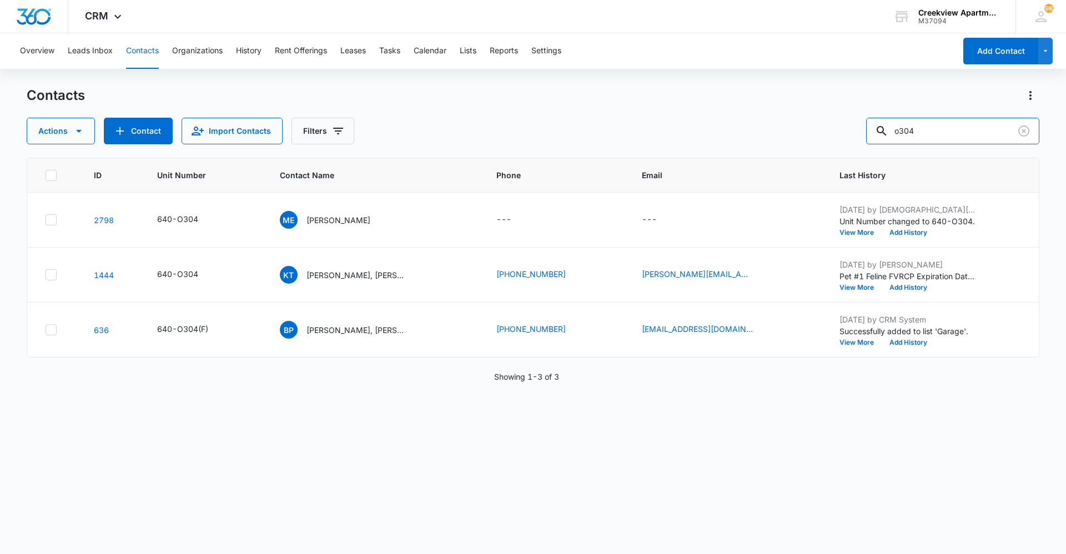
drag, startPoint x: 865, startPoint y: 132, endPoint x: 803, endPoint y: 136, distance: 61.8
click at [803, 136] on div "Actions Contact Import Contacts Filters o304" at bounding box center [533, 131] width 1012 height 27
type input "k205"
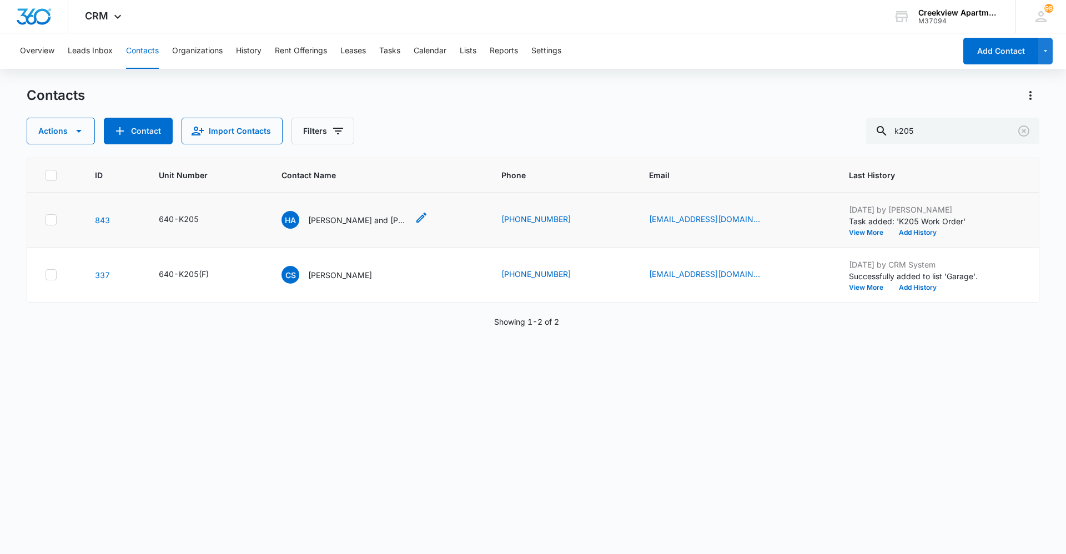
click at [374, 217] on p "[PERSON_NAME] and [PERSON_NAME]" at bounding box center [358, 220] width 100 height 12
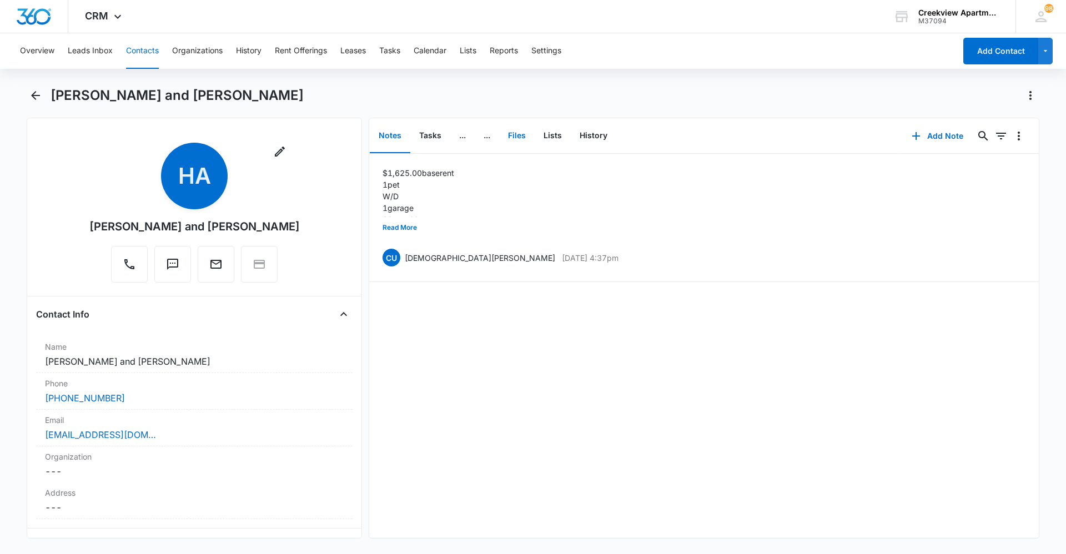
click at [527, 140] on button "Files" at bounding box center [517, 136] width 36 height 34
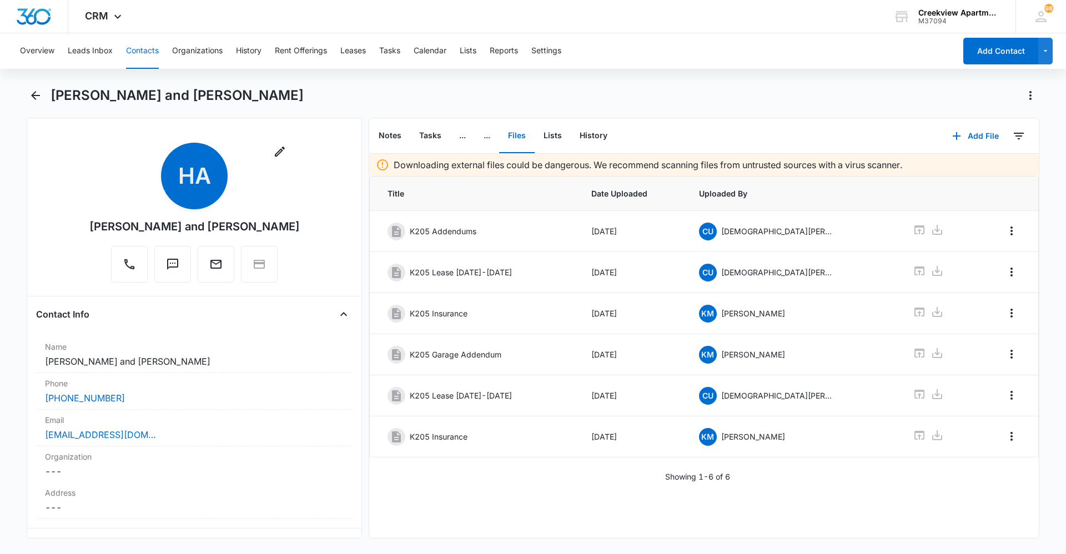
click at [145, 56] on button "Contacts" at bounding box center [142, 51] width 33 height 36
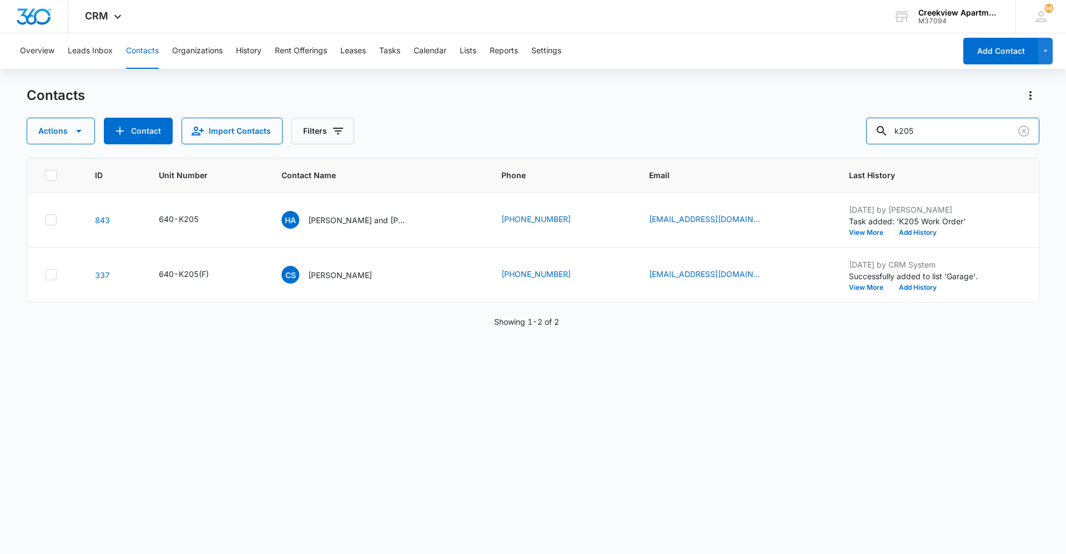
drag, startPoint x: 952, startPoint y: 131, endPoint x: 862, endPoint y: 135, distance: 90.6
click at [862, 135] on div "Actions Contact Import Contacts Filters k205" at bounding box center [533, 131] width 1012 height 27
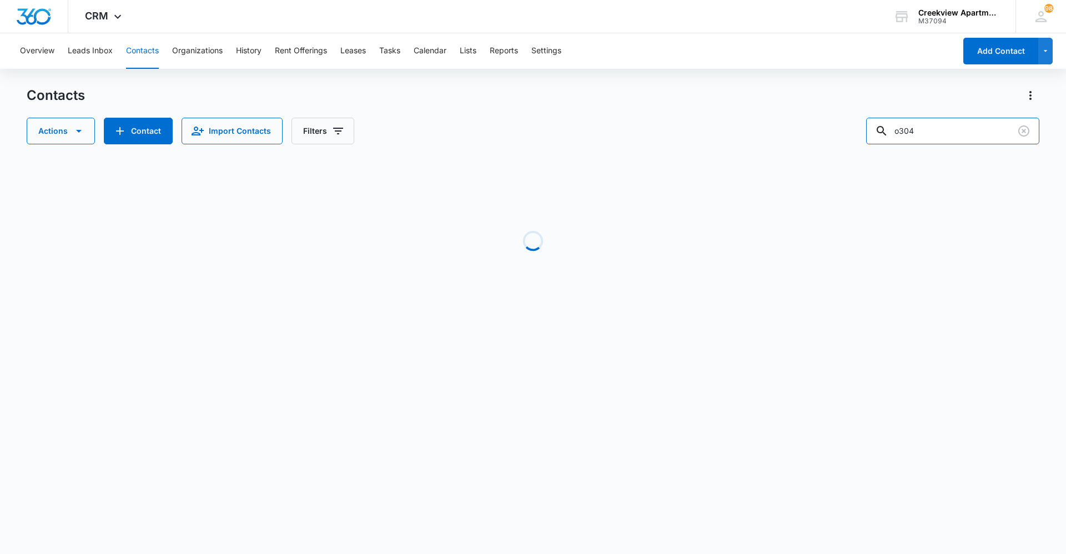
type input "o304"
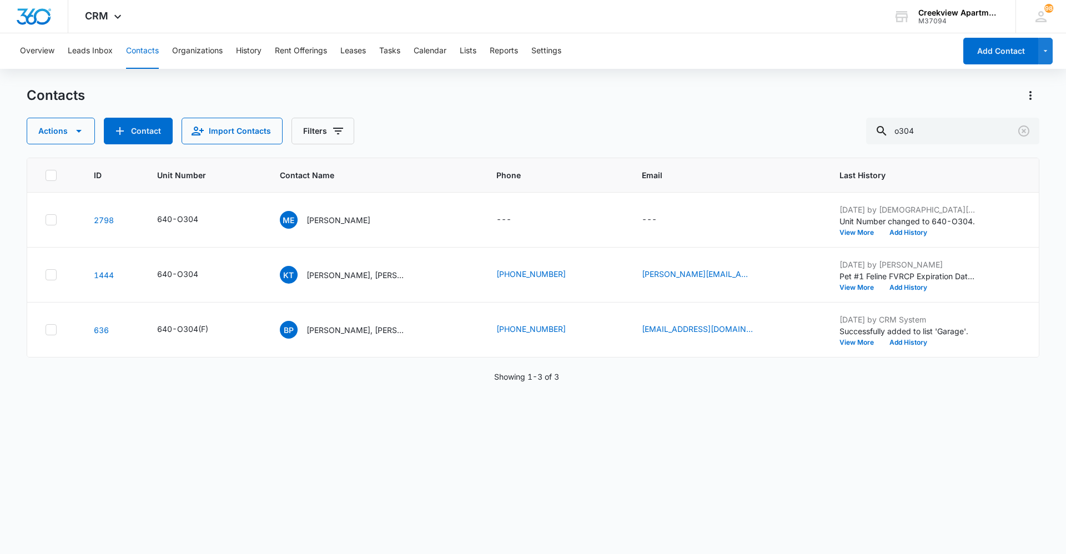
click at [522, 220] on icon "Phone - - Select to Edit Field" at bounding box center [524, 219] width 13 height 13
click at [512, 157] on input "Phone" at bounding box center [520, 148] width 140 height 27
type input "[PHONE_NUMBER]"
click at [562, 181] on button "Save" at bounding box center [573, 183] width 33 height 21
click at [663, 225] on icon "Email - - Select to Edit Field" at bounding box center [669, 219] width 13 height 13
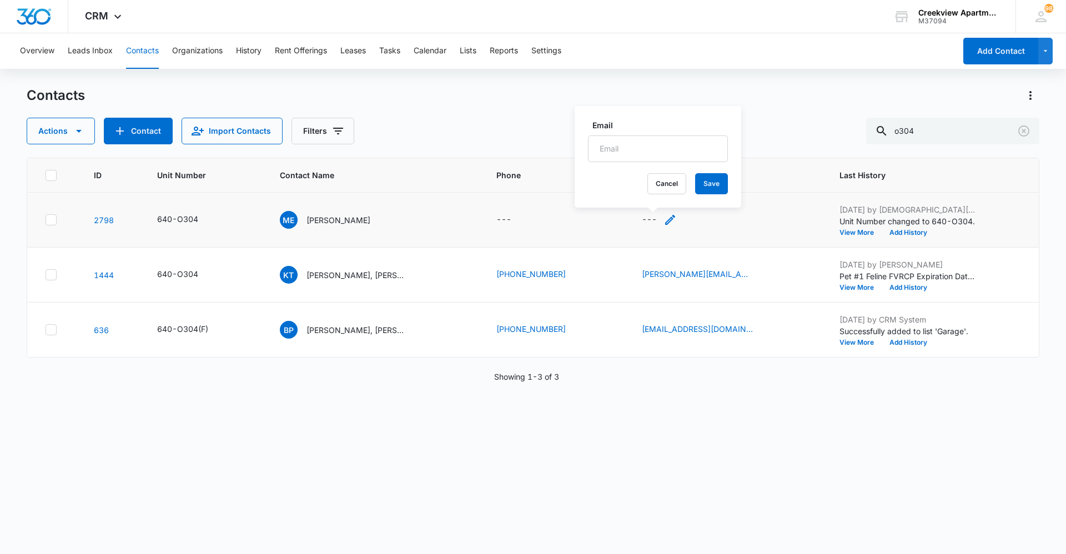
click at [647, 215] on div "---" at bounding box center [649, 219] width 15 height 13
click at [668, 222] on icon "Email - - Select to Edit Field" at bounding box center [669, 219] width 13 height 13
click at [648, 158] on input "Email" at bounding box center [658, 148] width 140 height 27
type input "m"
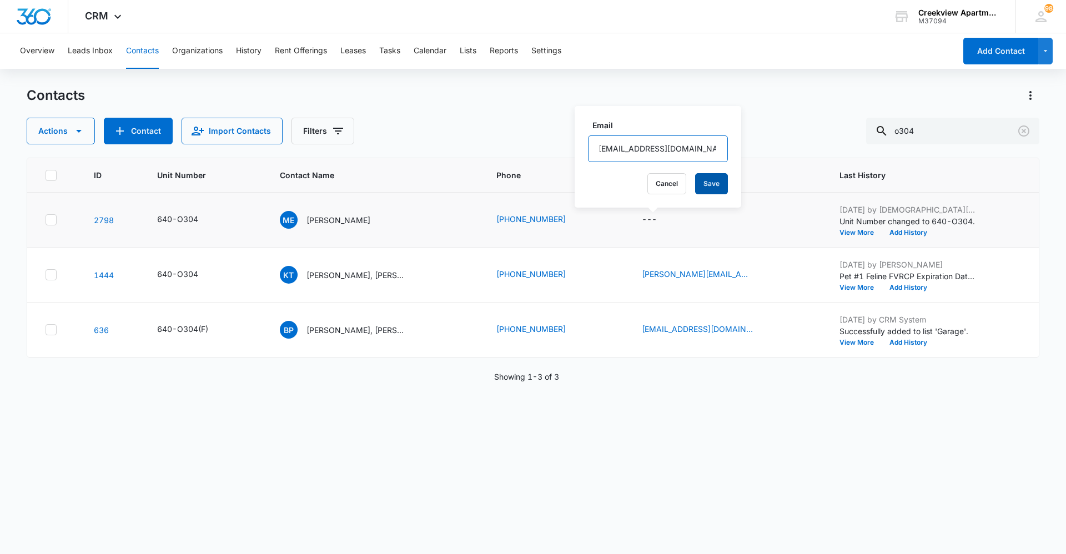
type input "[EMAIL_ADDRESS][DOMAIN_NAME]"
click at [695, 187] on button "Save" at bounding box center [711, 183] width 33 height 21
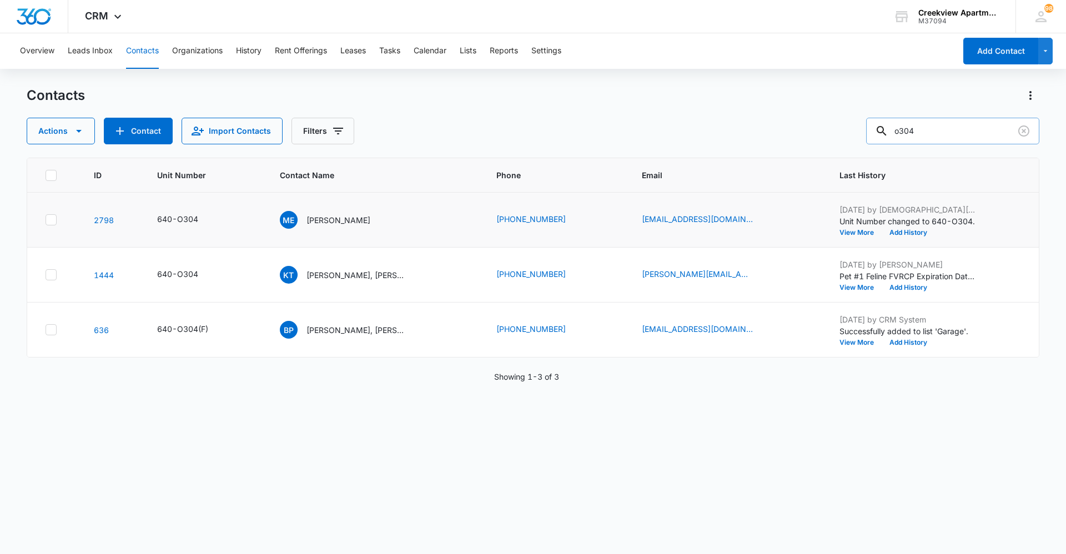
click at [915, 125] on input "o304" at bounding box center [952, 131] width 173 height 27
click at [923, 125] on input "o304" at bounding box center [952, 131] width 173 height 27
click at [913, 131] on input "o304" at bounding box center [952, 131] width 173 height 27
type input "k205"
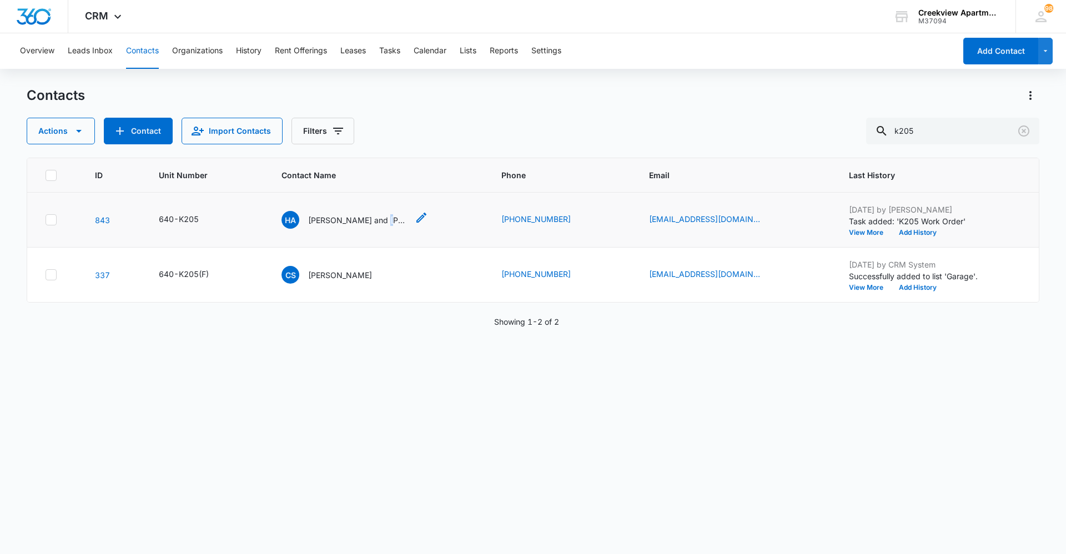
click at [381, 224] on p "[PERSON_NAME] and [PERSON_NAME]" at bounding box center [358, 220] width 100 height 12
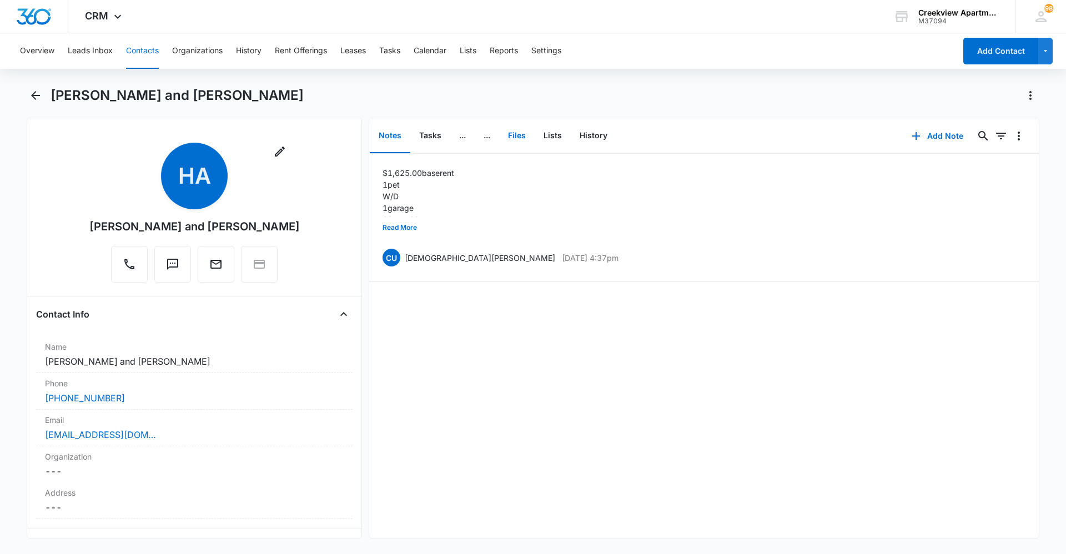
click at [516, 142] on button "Files" at bounding box center [517, 136] width 36 height 34
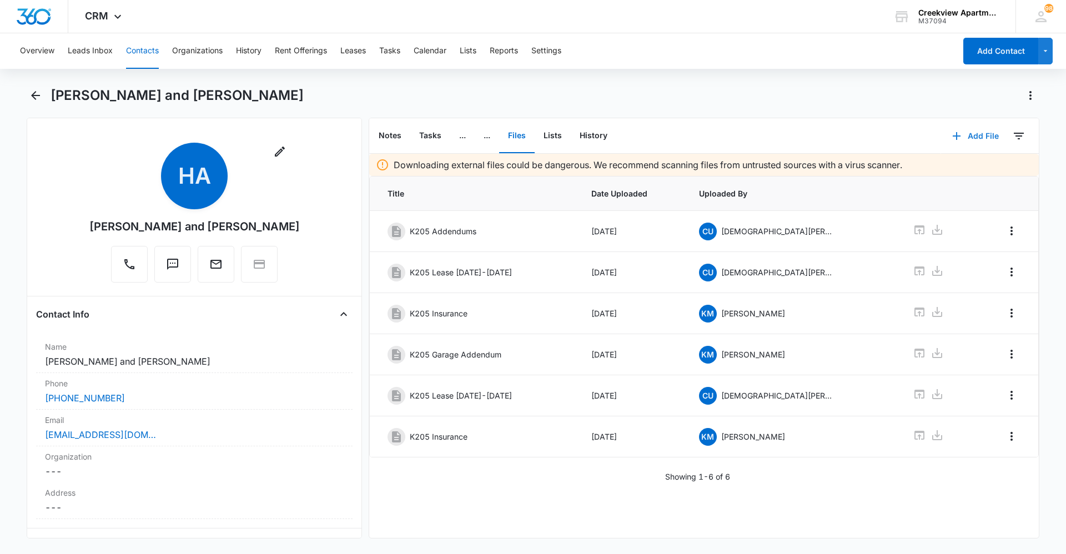
click at [977, 135] on button "Add File" at bounding box center [975, 136] width 69 height 27
click at [967, 175] on div "Upload Files" at bounding box center [960, 172] width 44 height 8
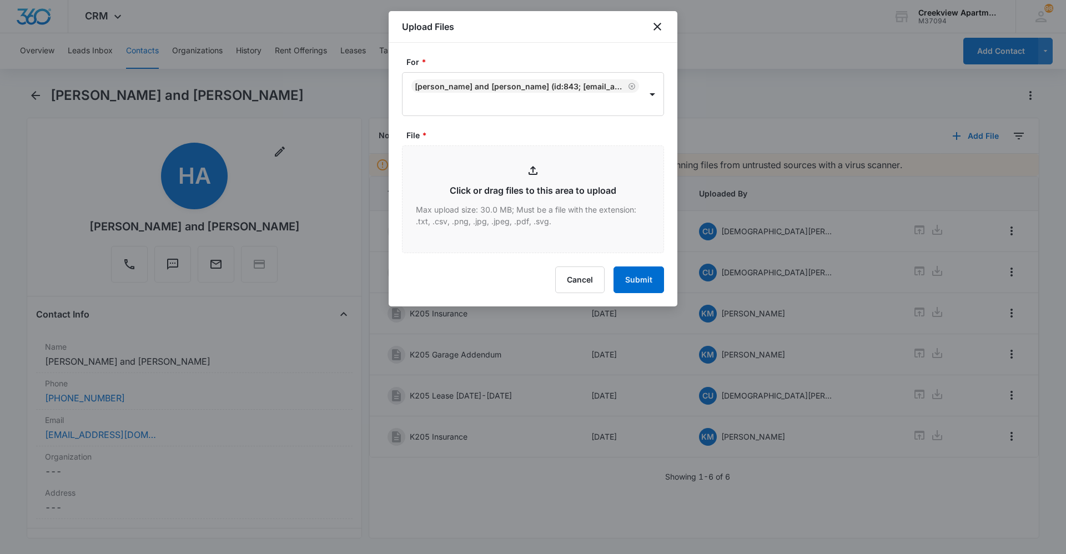
type input "C:\fakepath\K205 Lease.pdf"
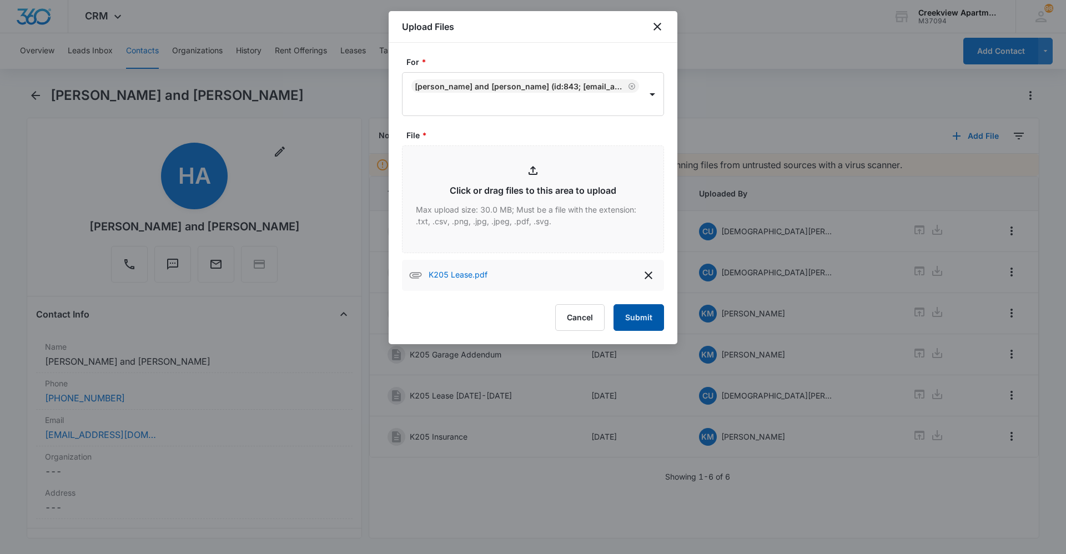
click at [628, 309] on button "Submit" at bounding box center [638, 317] width 51 height 27
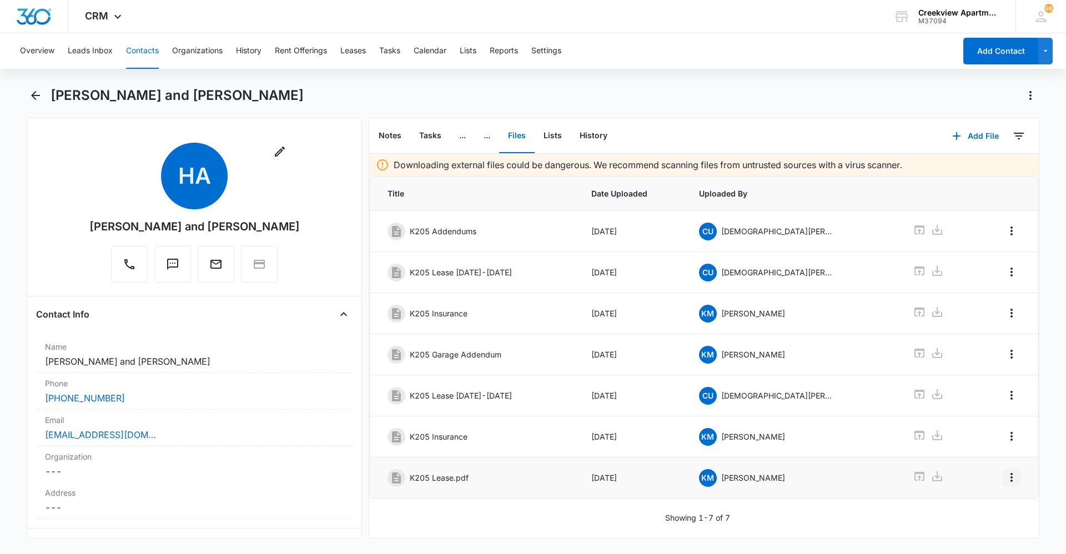
click at [1008, 476] on icon "Overflow Menu" at bounding box center [1011, 477] width 13 height 13
click at [991, 501] on button "Edit" at bounding box center [979, 508] width 63 height 17
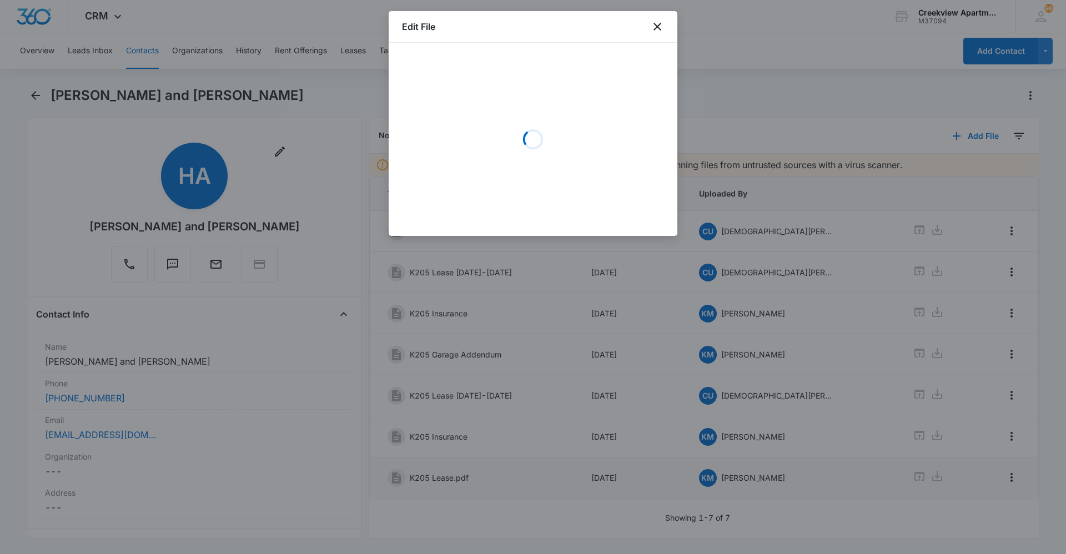
click at [595, 152] on div "Loading" at bounding box center [533, 139] width 262 height 167
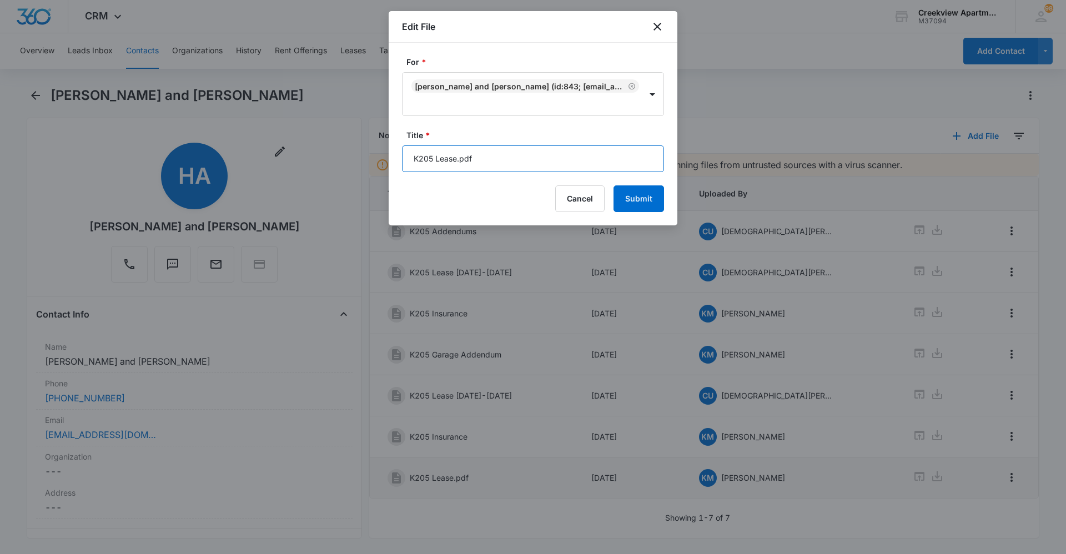
click at [534, 160] on input "K205 Lease.pdf" at bounding box center [533, 158] width 262 height 27
type input "K205 Lease [DATE] - [DATE]"
click at [641, 202] on button "Submit" at bounding box center [638, 198] width 51 height 27
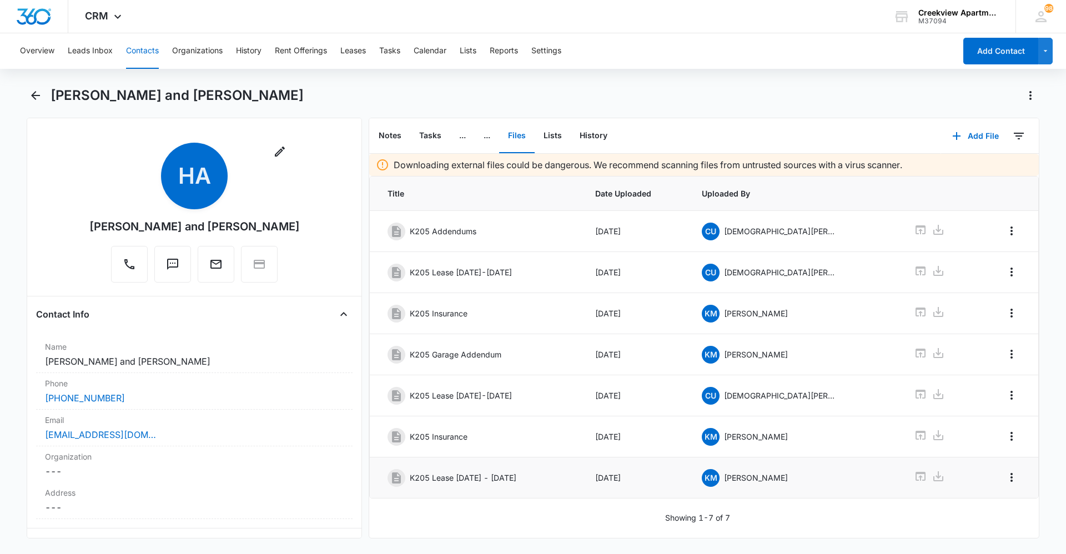
click at [154, 67] on button "Contacts" at bounding box center [142, 51] width 33 height 36
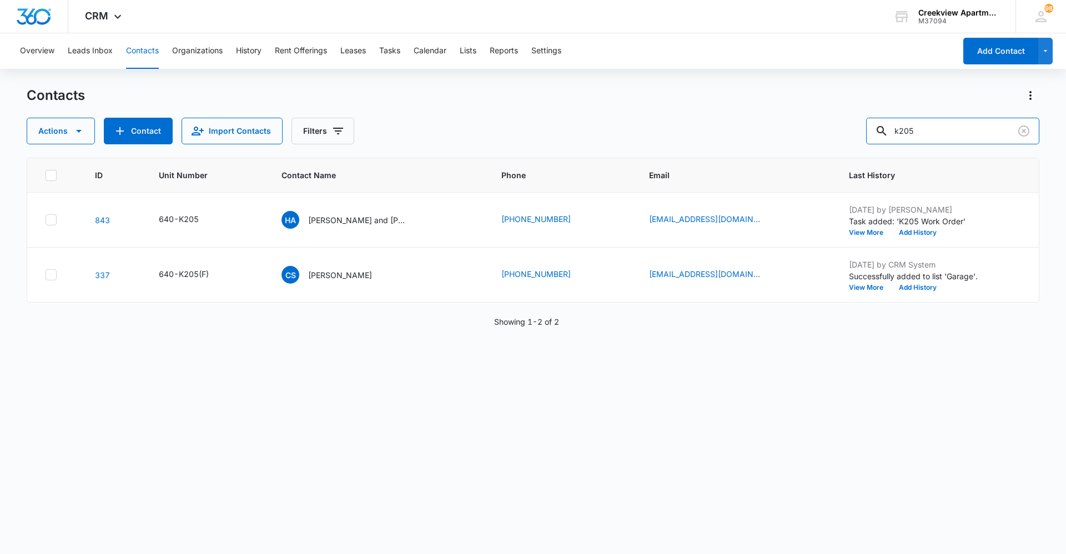
drag, startPoint x: 1005, startPoint y: 133, endPoint x: 820, endPoint y: 127, distance: 185.5
click at [821, 125] on div "Actions Contact Import Contacts Filters k205" at bounding box center [533, 131] width 1012 height 27
type input "f102"
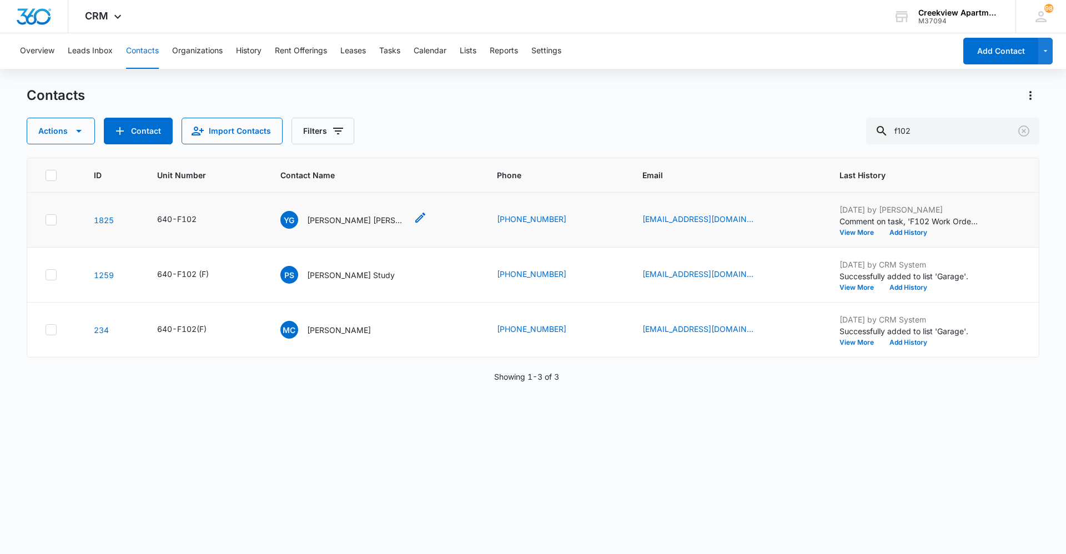
click at [351, 222] on p "[PERSON_NAME] [PERSON_NAME]" at bounding box center [357, 220] width 100 height 12
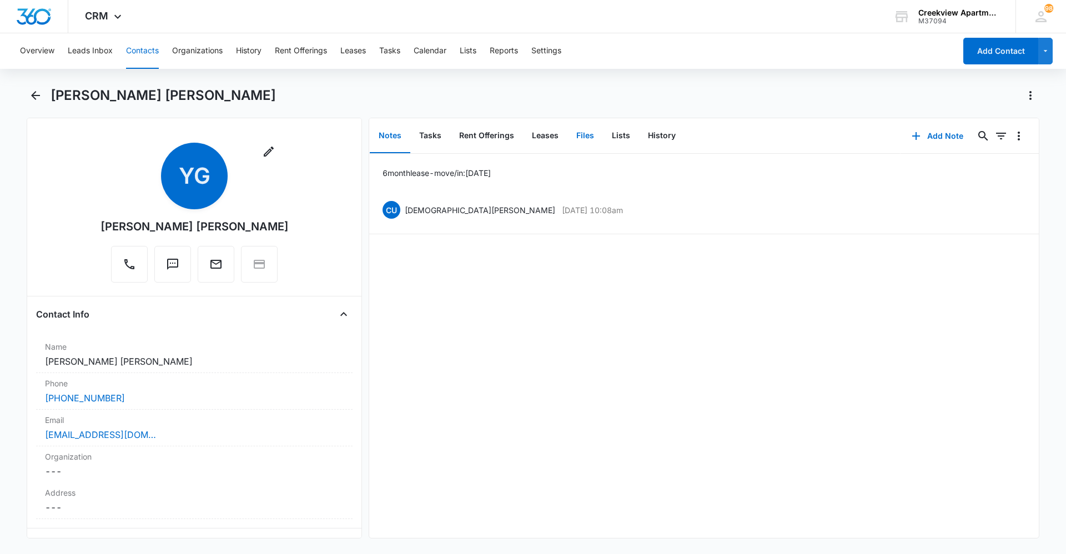
click at [588, 137] on button "Files" at bounding box center [585, 136] width 36 height 34
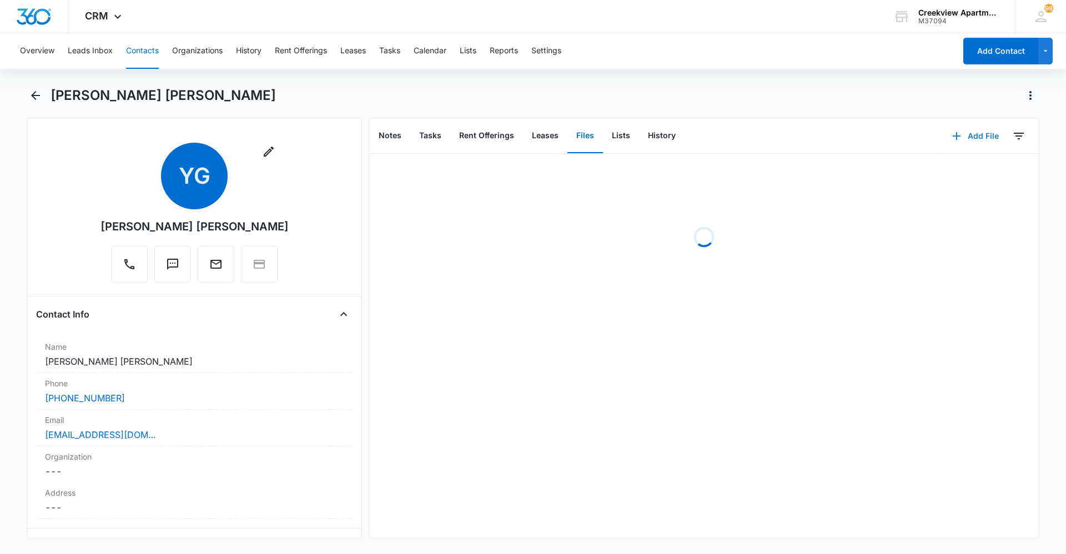
click at [951, 137] on icon "button" at bounding box center [956, 135] width 13 height 13
click at [971, 169] on div "Upload Files" at bounding box center [960, 172] width 44 height 8
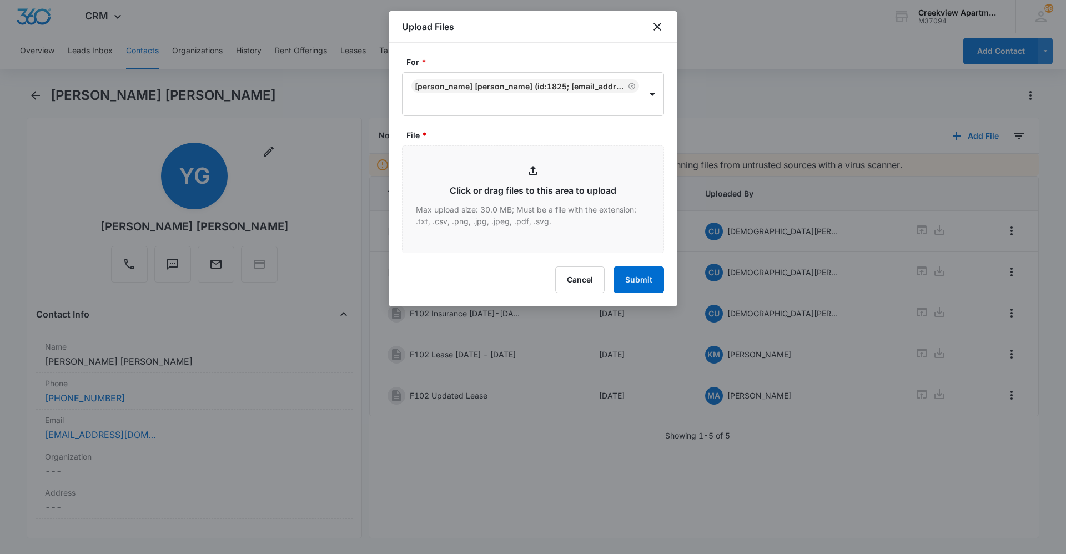
type input "C:\fakepath\F102 Lease.pdf"
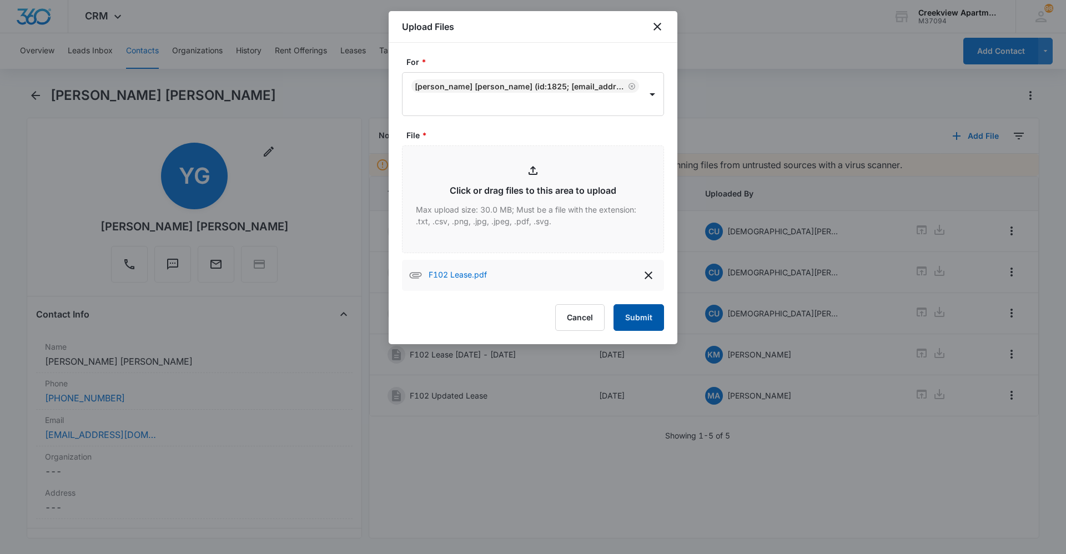
click at [653, 320] on button "Submit" at bounding box center [638, 317] width 51 height 27
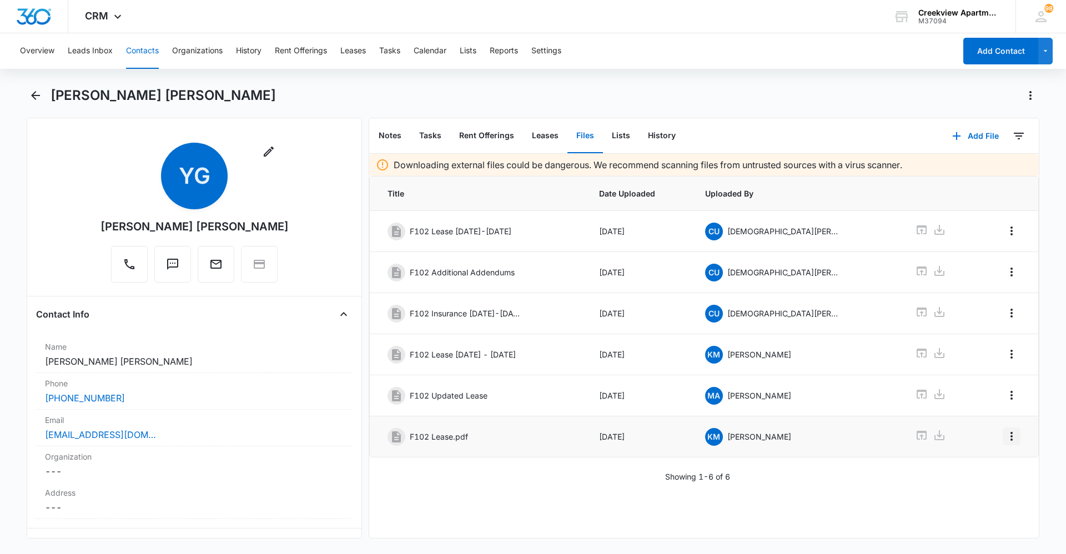
click at [1005, 442] on icon "Overflow Menu" at bounding box center [1011, 436] width 13 height 13
click at [997, 465] on button "Edit" at bounding box center [979, 467] width 63 height 17
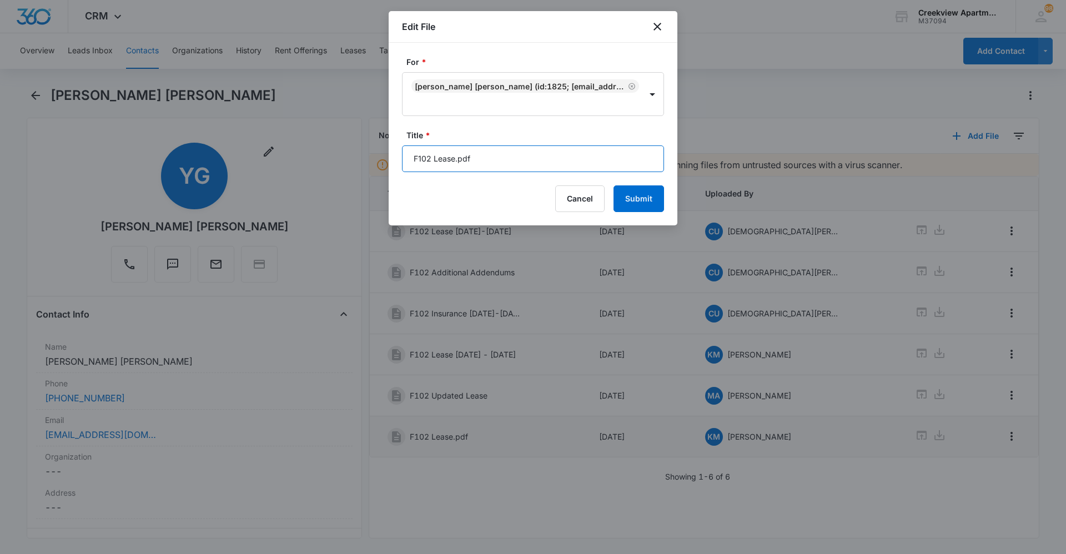
click at [544, 162] on input "F102 Lease.pdf" at bounding box center [533, 158] width 262 height 27
click at [498, 163] on input "F102 Lease" at bounding box center [533, 158] width 262 height 27
type input "F102 Lease [DATE] - [DATE]"
click at [668, 198] on div "For * [PERSON_NAME] [PERSON_NAME] (ID:1825; [EMAIL_ADDRESS][DOMAIN_NAME]; 97077…" at bounding box center [533, 134] width 289 height 183
click at [663, 198] on div "For * [PERSON_NAME] [PERSON_NAME] (ID:1825; [EMAIL_ADDRESS][DOMAIN_NAME]; 97077…" at bounding box center [533, 134] width 289 height 183
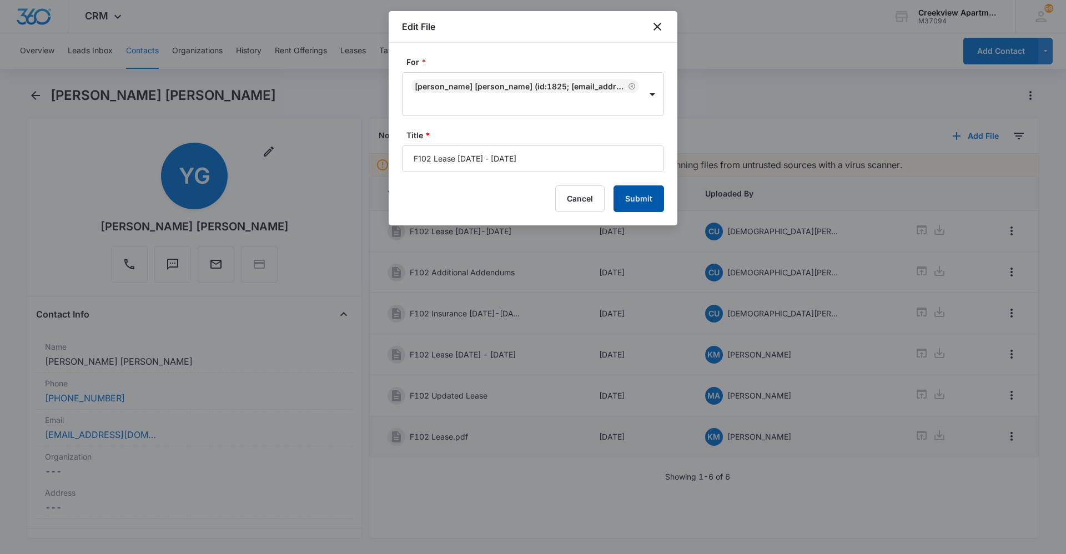
click at [660, 199] on button "Submit" at bounding box center [638, 198] width 51 height 27
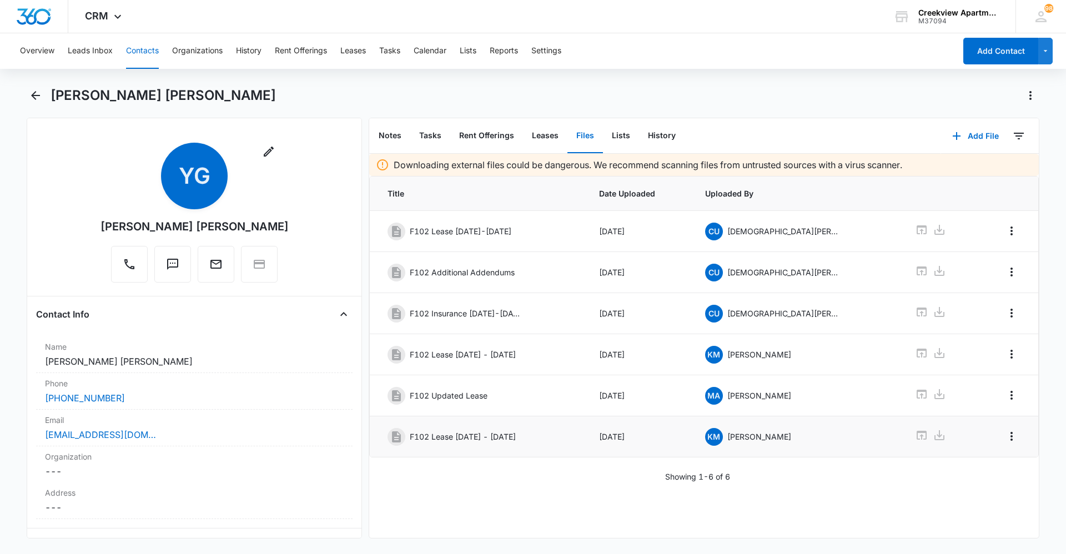
click at [139, 58] on button "Contacts" at bounding box center [142, 51] width 33 height 36
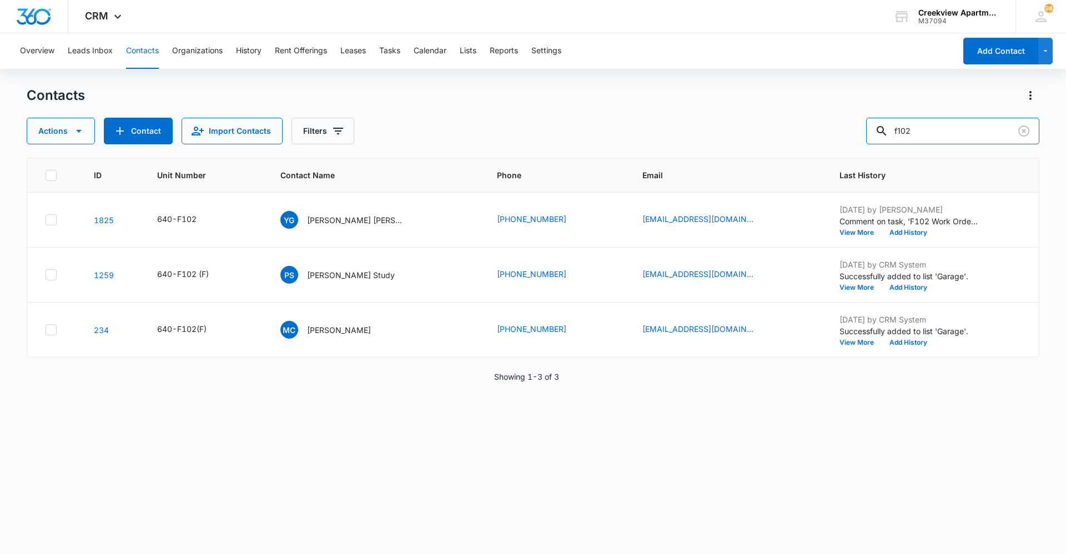
drag, startPoint x: 923, startPoint y: 135, endPoint x: 860, endPoint y: 139, distance: 63.4
click at [860, 139] on div "Actions Contact Import Contacts Filters f102" at bounding box center [533, 131] width 1012 height 27
type input "g200"
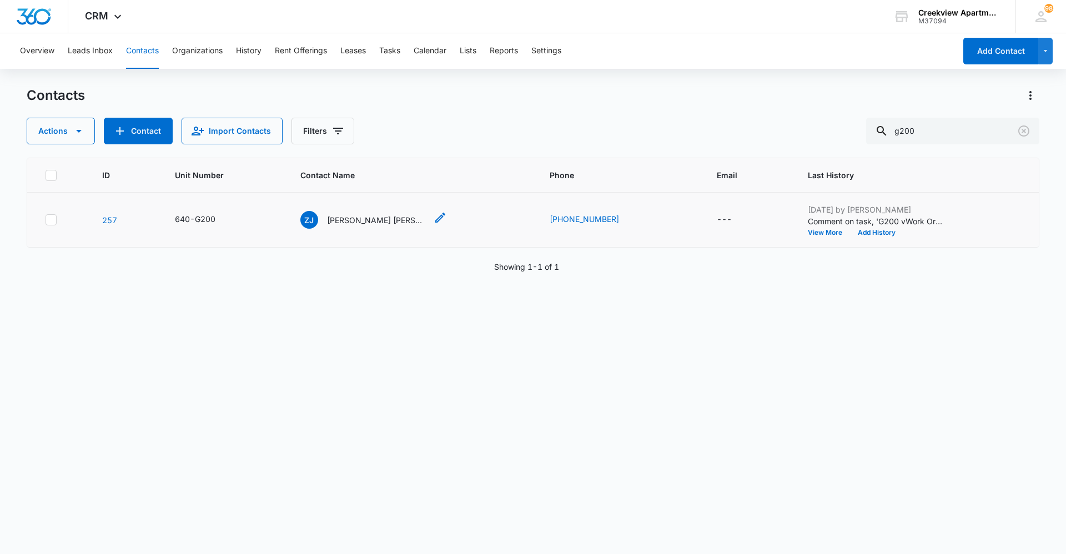
click at [384, 224] on p "[PERSON_NAME] [PERSON_NAME]" at bounding box center [377, 220] width 100 height 12
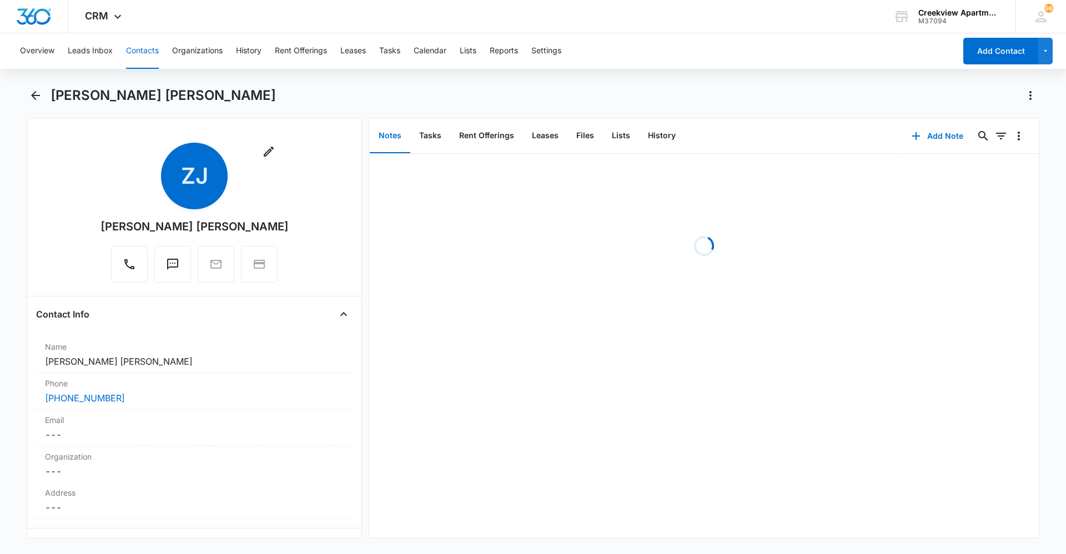
drag, startPoint x: 145, startPoint y: 61, endPoint x: 167, endPoint y: 53, distance: 23.0
click at [145, 60] on button "Contacts" at bounding box center [142, 51] width 33 height 36
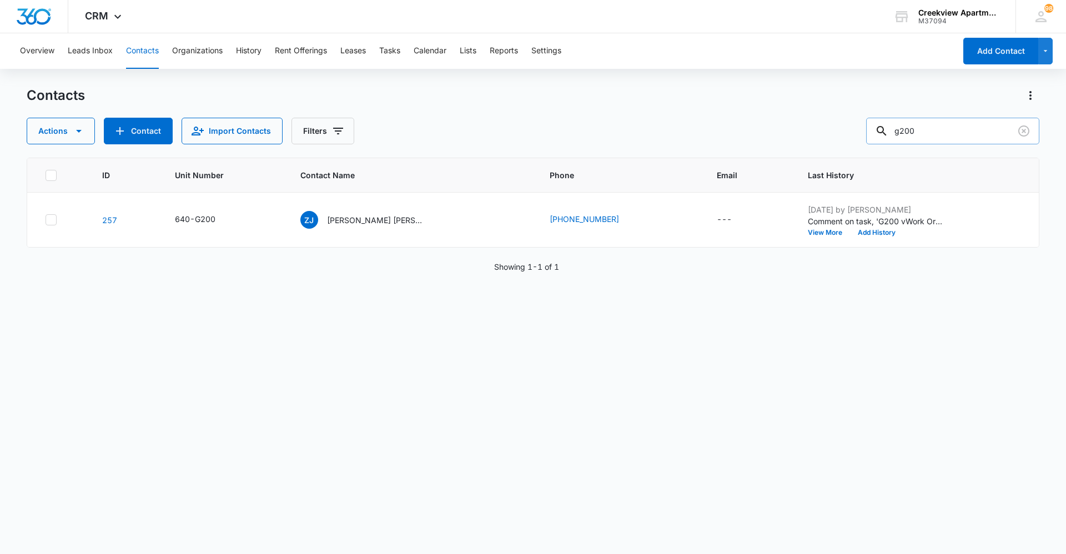
drag, startPoint x: 930, startPoint y: 134, endPoint x: 880, endPoint y: 139, distance: 50.2
click at [881, 139] on input "g200" at bounding box center [952, 131] width 173 height 27
type input "c200"
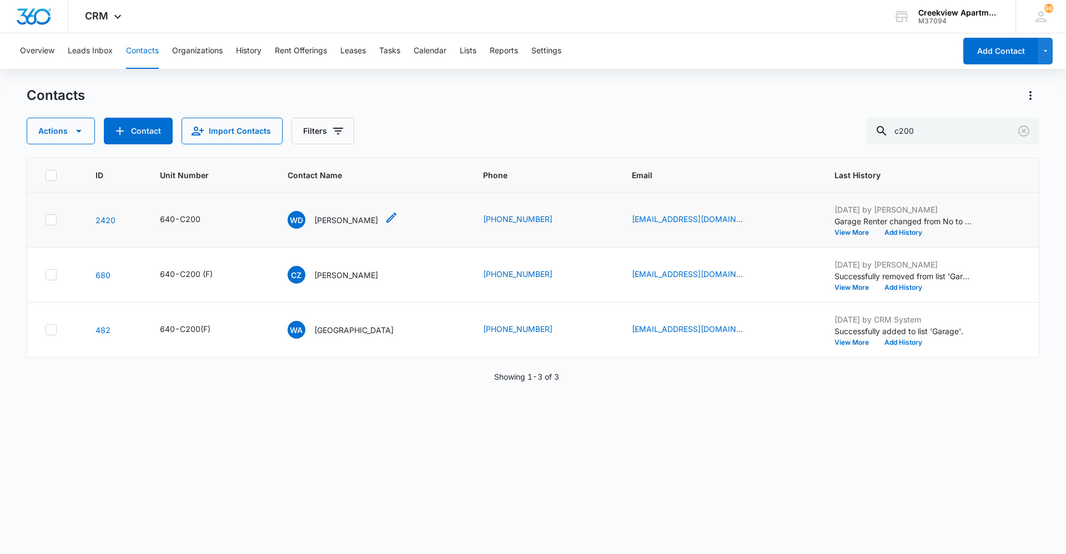
click at [376, 223] on p "[PERSON_NAME]" at bounding box center [346, 220] width 64 height 12
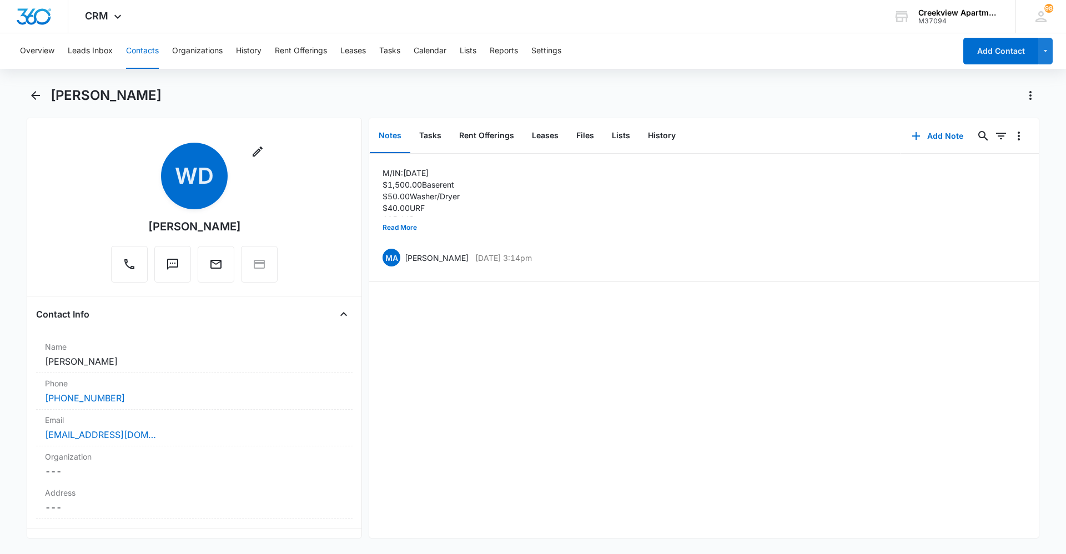
click at [789, 362] on div "M/IN: [DATE] $1,500.00 Base rent $50.00 Washer/Dryer $40.00 URF $35.00 Pet rent…" at bounding box center [703, 346] width 669 height 384
click at [568, 127] on button "Files" at bounding box center [585, 136] width 36 height 34
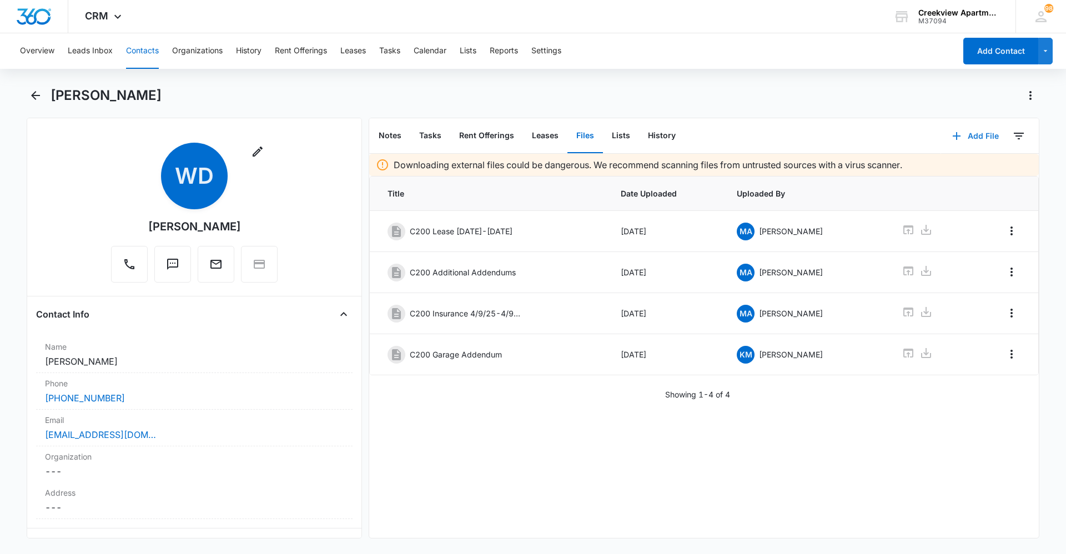
click at [973, 131] on button "Add File" at bounding box center [975, 136] width 69 height 27
click at [972, 165] on button "Upload Files" at bounding box center [967, 171] width 84 height 17
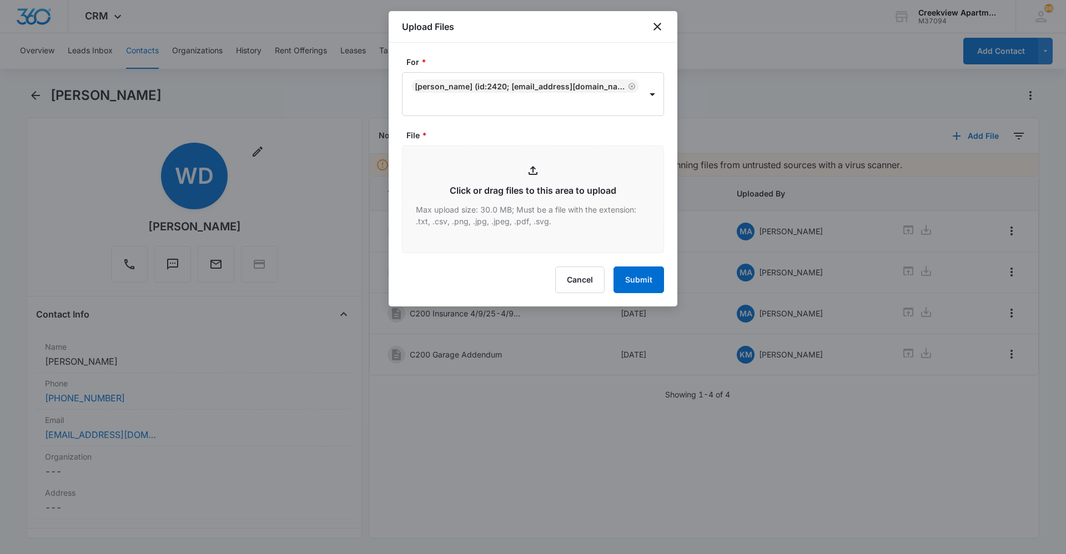
type input "C:\fakepath\C200 Lease.pdf"
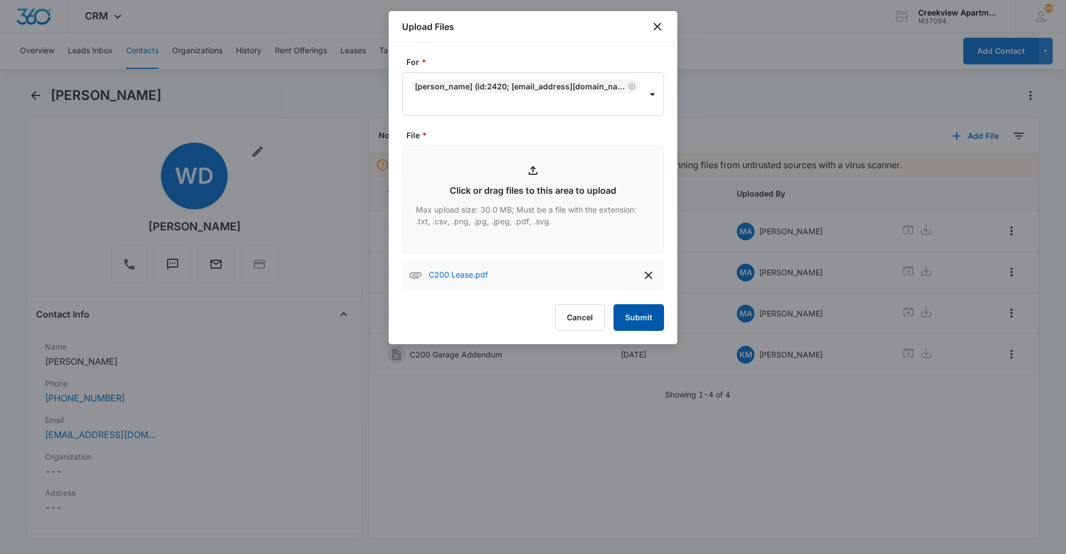
click at [649, 318] on button "Submit" at bounding box center [638, 317] width 51 height 27
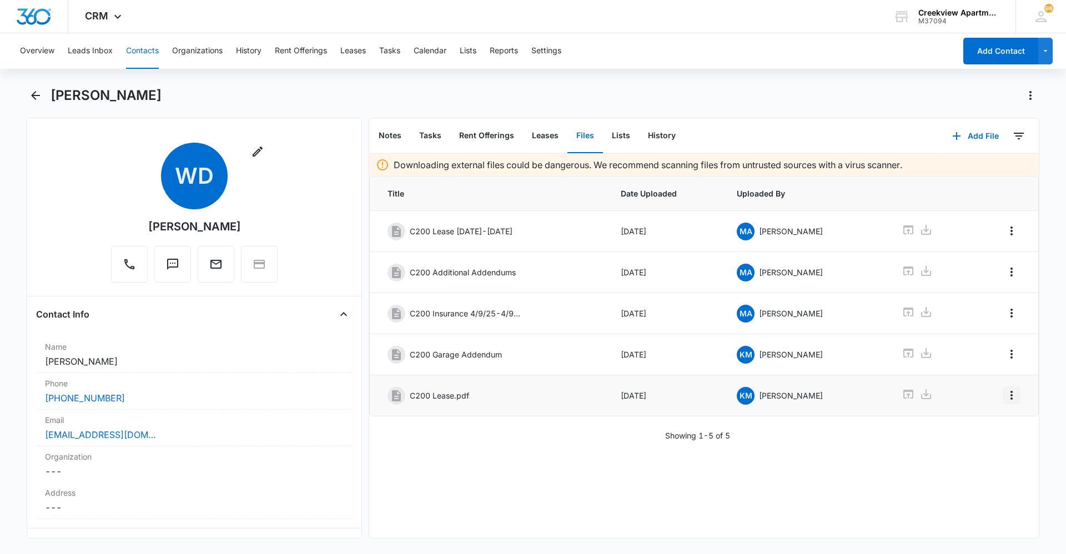
click at [1005, 396] on icon "Overflow Menu" at bounding box center [1011, 395] width 13 height 13
click at [997, 421] on button "Edit" at bounding box center [979, 426] width 63 height 17
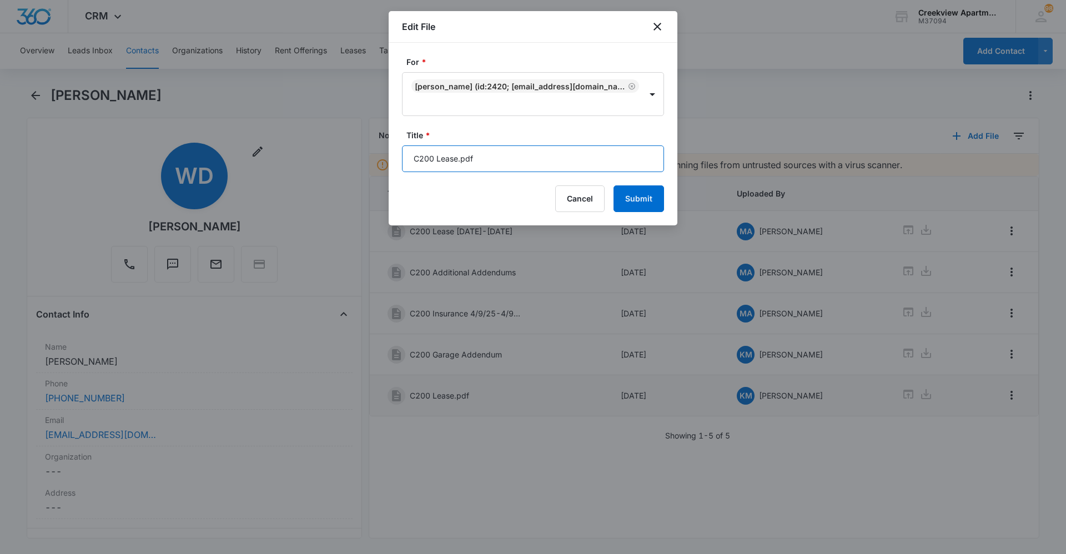
click at [531, 163] on input "C200 Lease.pdf" at bounding box center [533, 158] width 262 height 27
type input "C200 Lease [DATE] - [DATE]"
click at [666, 210] on div "For * [PERSON_NAME] (ID:2420; [EMAIL_ADDRESS][DOMAIN_NAME]; 9703710053) Title *…" at bounding box center [533, 134] width 289 height 183
click at [657, 200] on button "Submit" at bounding box center [638, 198] width 51 height 27
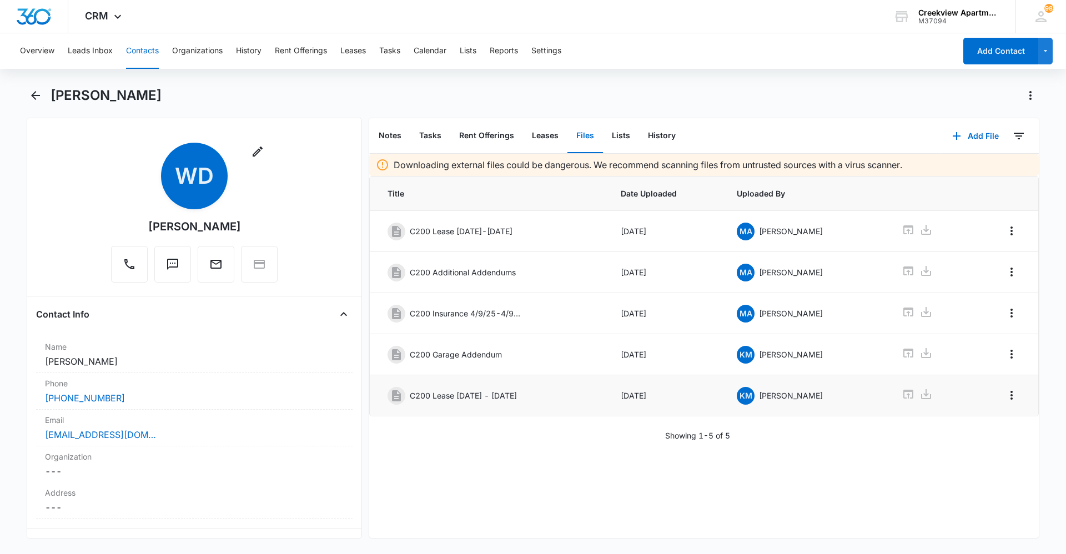
click at [152, 65] on button "Contacts" at bounding box center [142, 51] width 33 height 36
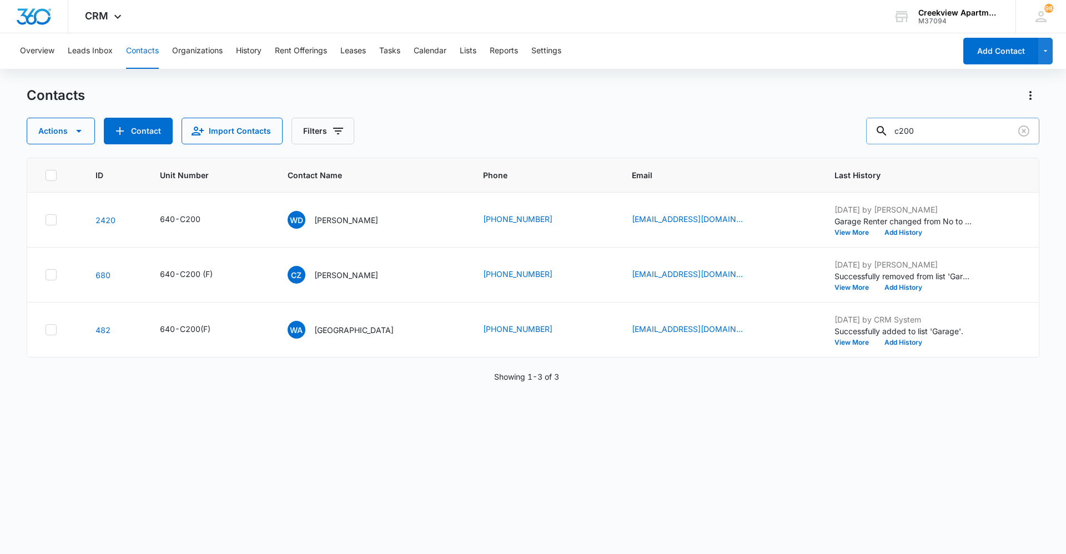
drag, startPoint x: 956, startPoint y: 146, endPoint x: 956, endPoint y: 133, distance: 12.8
click at [956, 145] on div "Contacts Actions Contact Import Contacts Filters c200 ID Unit Number Contact Na…" at bounding box center [533, 320] width 1012 height 466
drag, startPoint x: 956, startPoint y: 133, endPoint x: 866, endPoint y: 137, distance: 90.0
click at [866, 137] on div "Actions Contact Import Contacts Filters c200" at bounding box center [533, 131] width 1012 height 27
type input "g104"
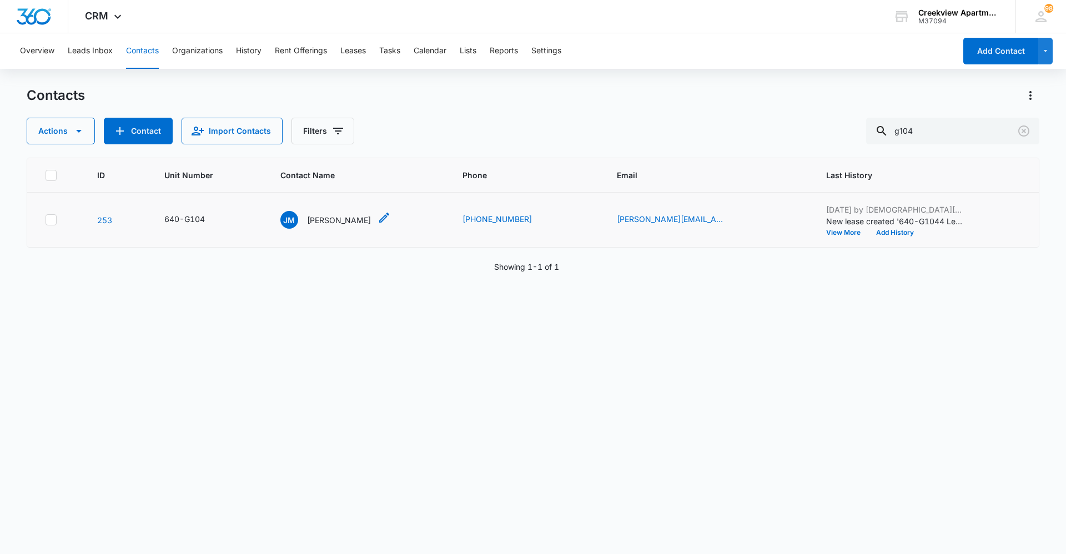
click at [344, 223] on p "[PERSON_NAME]" at bounding box center [339, 220] width 64 height 12
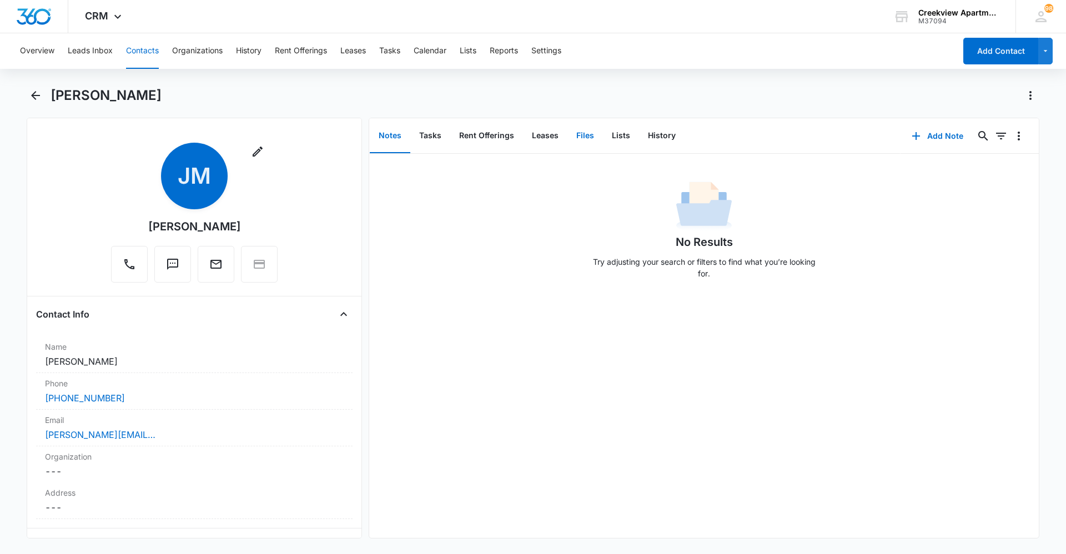
click at [590, 139] on button "Files" at bounding box center [585, 136] width 36 height 34
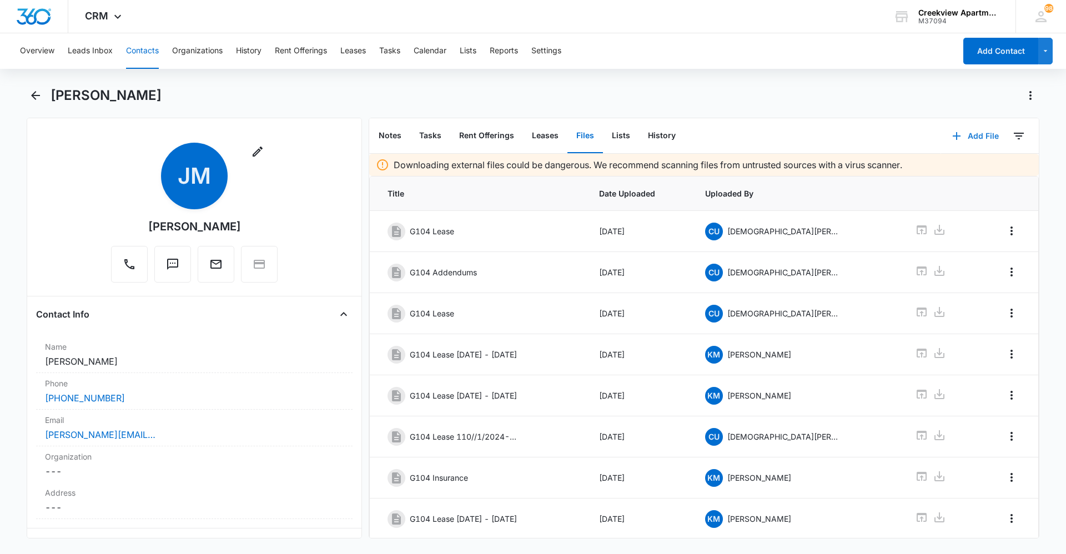
click at [973, 138] on button "Add File" at bounding box center [975, 136] width 69 height 27
click at [961, 166] on button "Upload Files" at bounding box center [967, 171] width 84 height 17
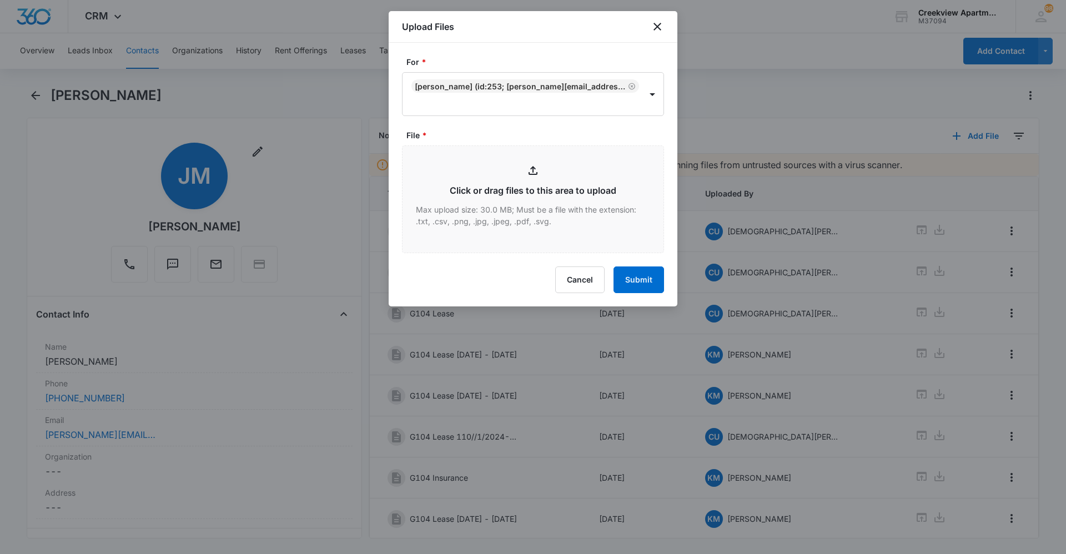
type input "C:\fakepath\G104 Lease.pdf"
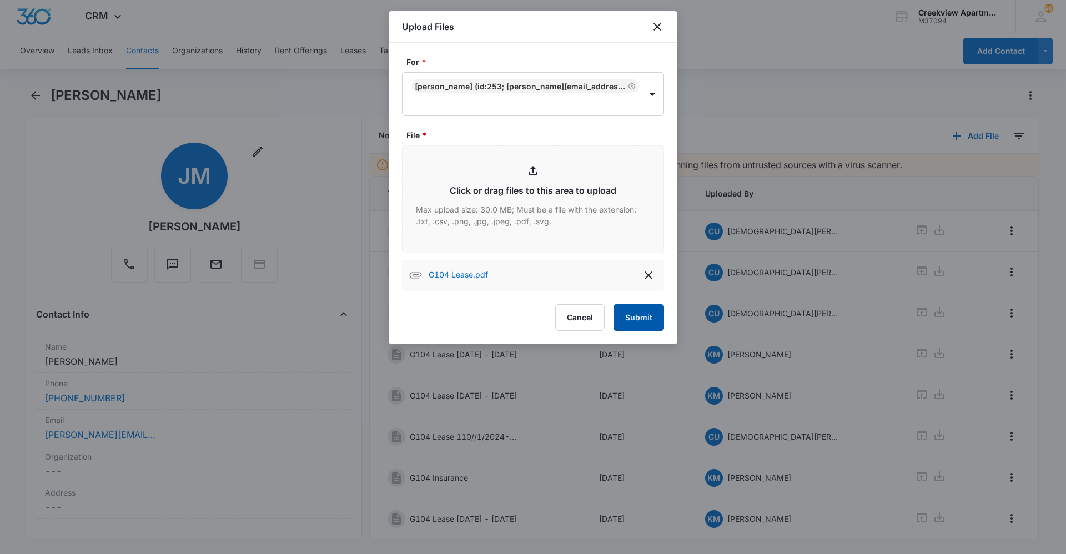
click at [646, 329] on button "Submit" at bounding box center [638, 317] width 51 height 27
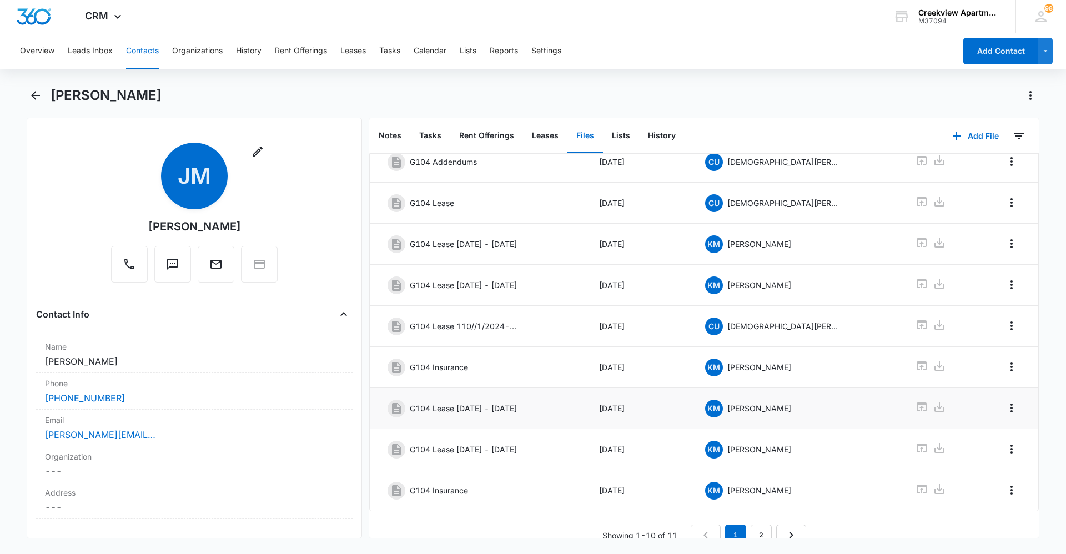
scroll to position [127, 0]
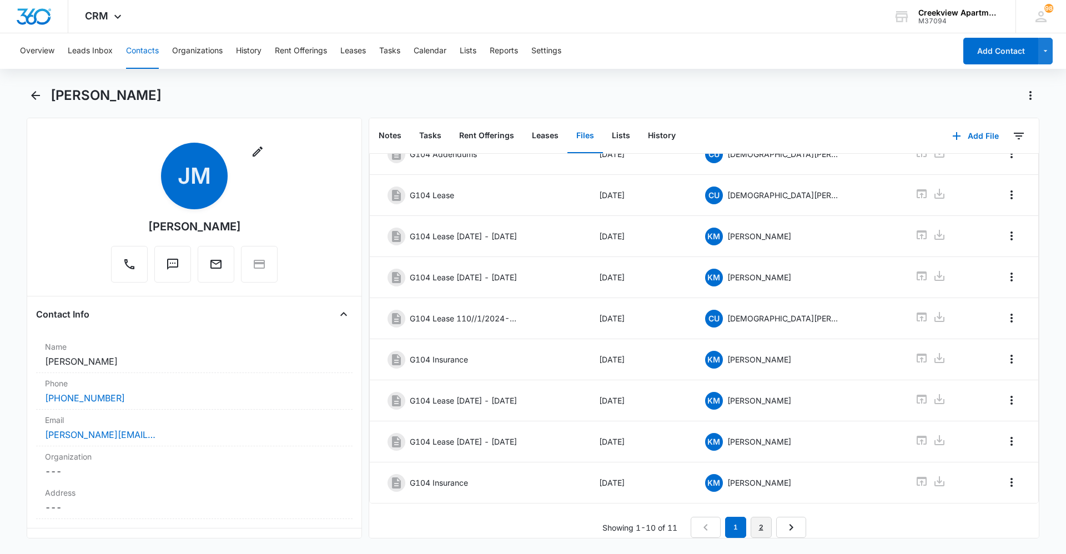
click at [754, 518] on link "2" at bounding box center [760, 527] width 21 height 21
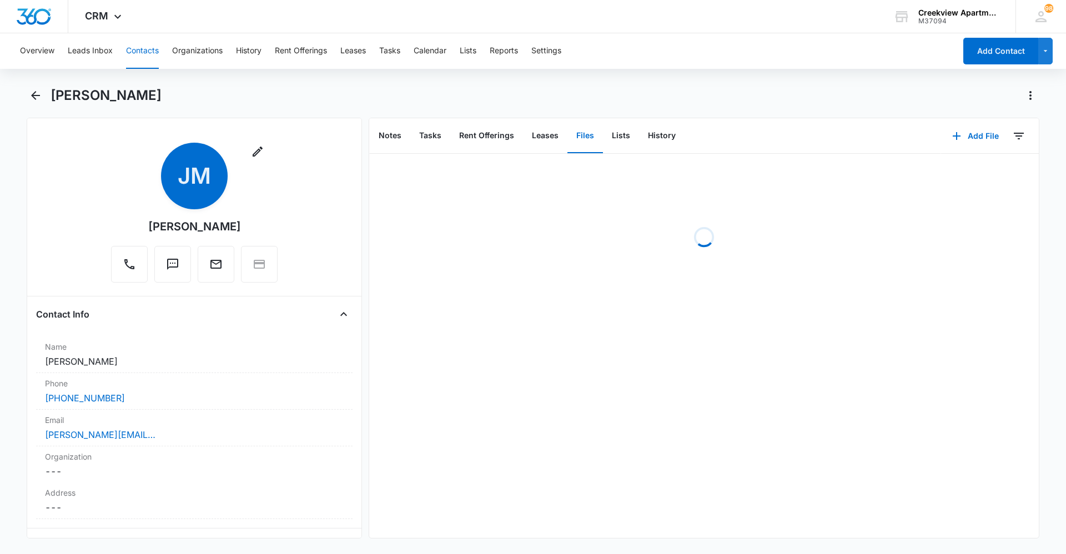
scroll to position [0, 0]
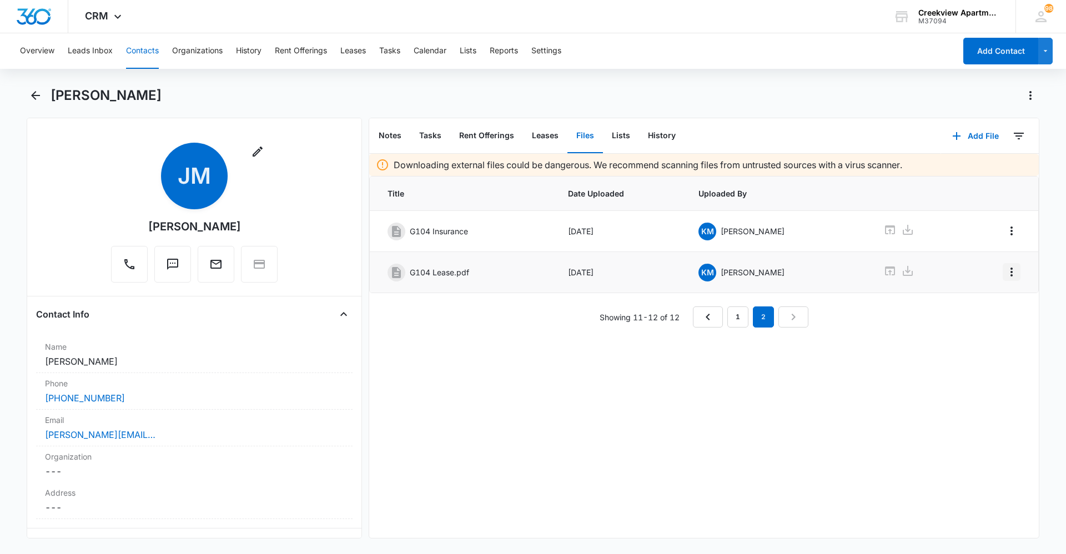
click at [1005, 270] on icon "Overflow Menu" at bounding box center [1011, 271] width 13 height 13
click at [996, 299] on button "Edit" at bounding box center [979, 303] width 63 height 17
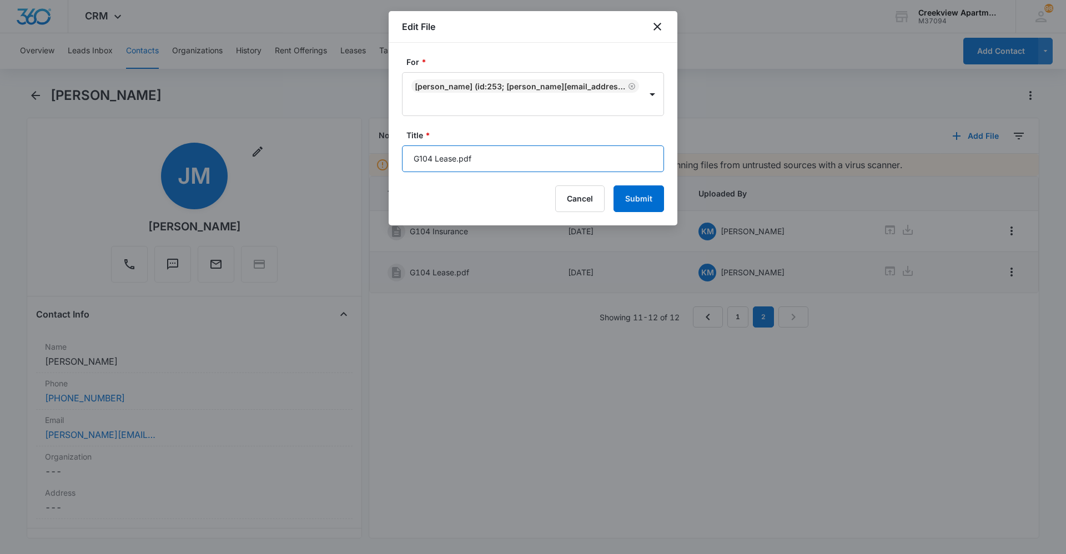
click at [482, 155] on input "G104 Lease.pdf" at bounding box center [533, 158] width 262 height 27
type input "G104 Lease [DATE] - [DATE]"
click at [664, 204] on div "For * [PERSON_NAME] (ID:253; [PERSON_NAME][EMAIL_ADDRESS][DOMAIN_NAME]; 970-534…" at bounding box center [533, 134] width 289 height 183
click at [653, 199] on button "Submit" at bounding box center [638, 198] width 51 height 27
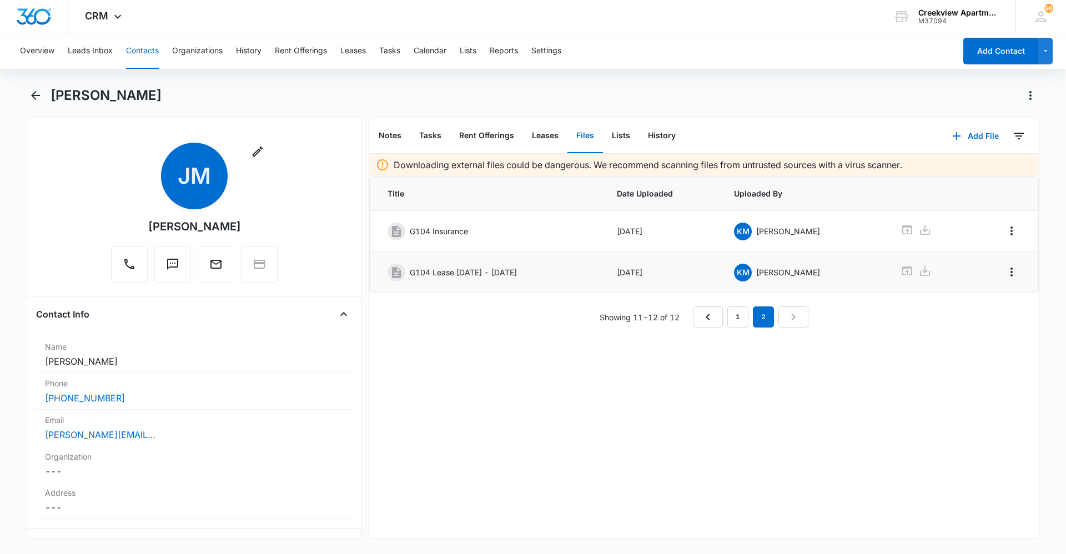
click at [137, 54] on button "Contacts" at bounding box center [142, 51] width 33 height 36
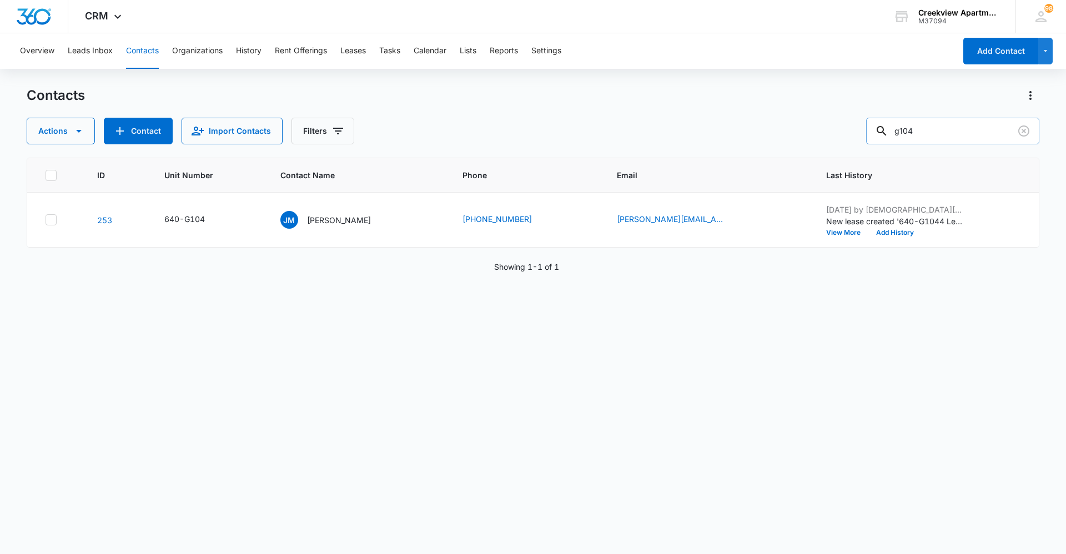
click at [961, 128] on input "g104" at bounding box center [952, 131] width 173 height 27
type input "g105"
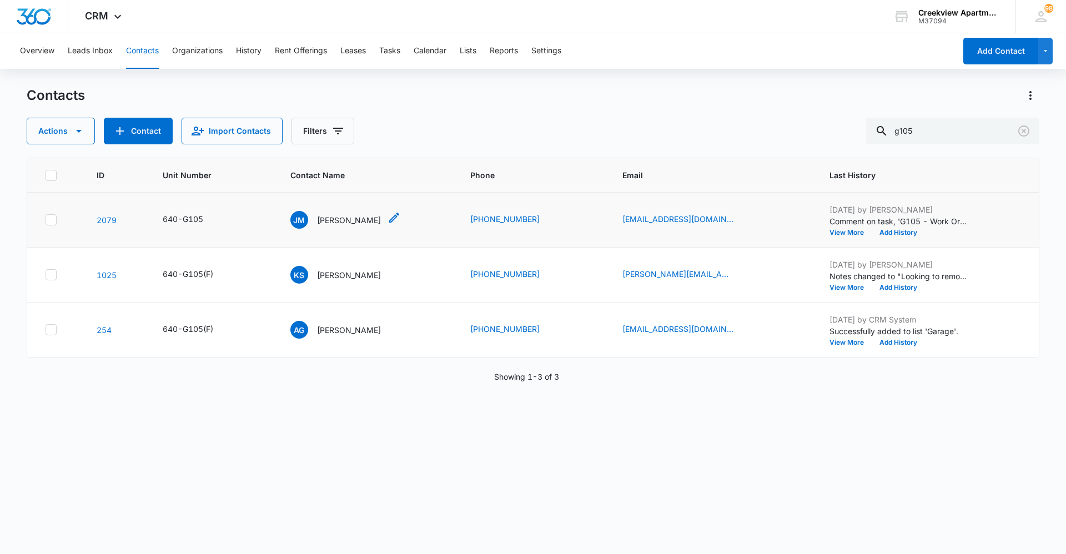
click at [357, 219] on p "[PERSON_NAME]" at bounding box center [349, 220] width 64 height 12
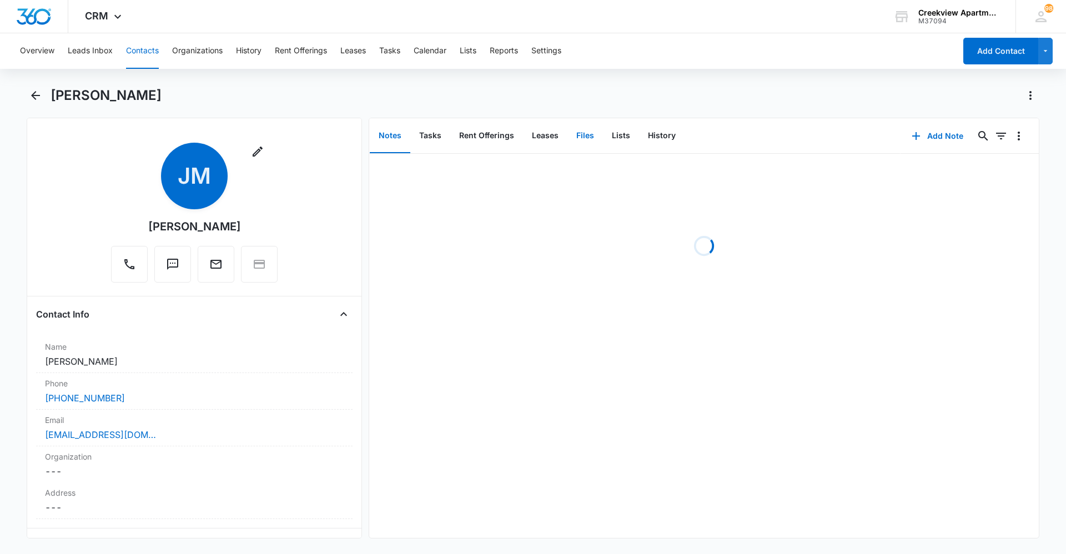
click at [582, 139] on button "Files" at bounding box center [585, 136] width 36 height 34
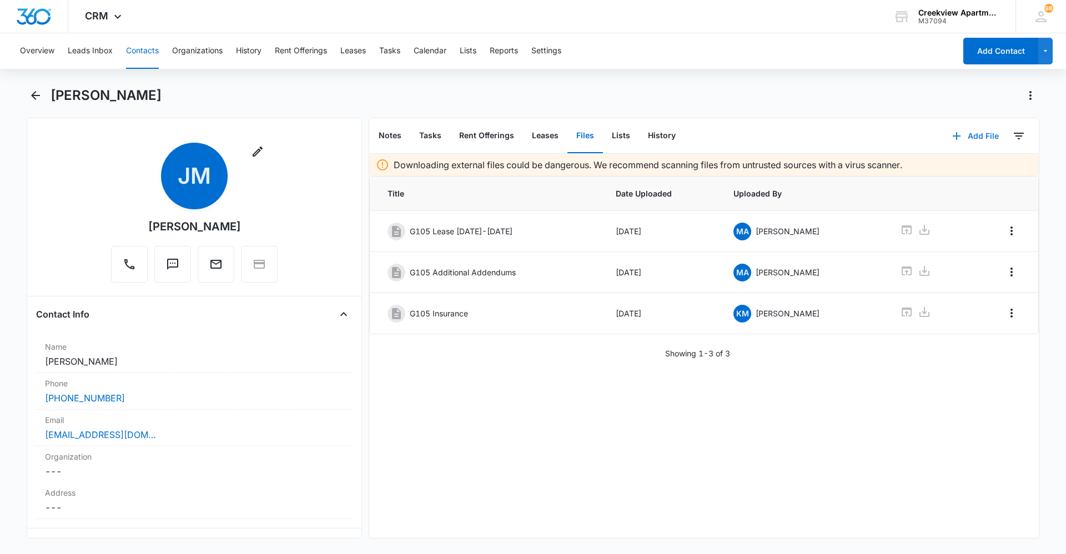
click at [978, 139] on button "Add File" at bounding box center [975, 136] width 69 height 27
click at [971, 165] on button "Upload Files" at bounding box center [967, 171] width 84 height 17
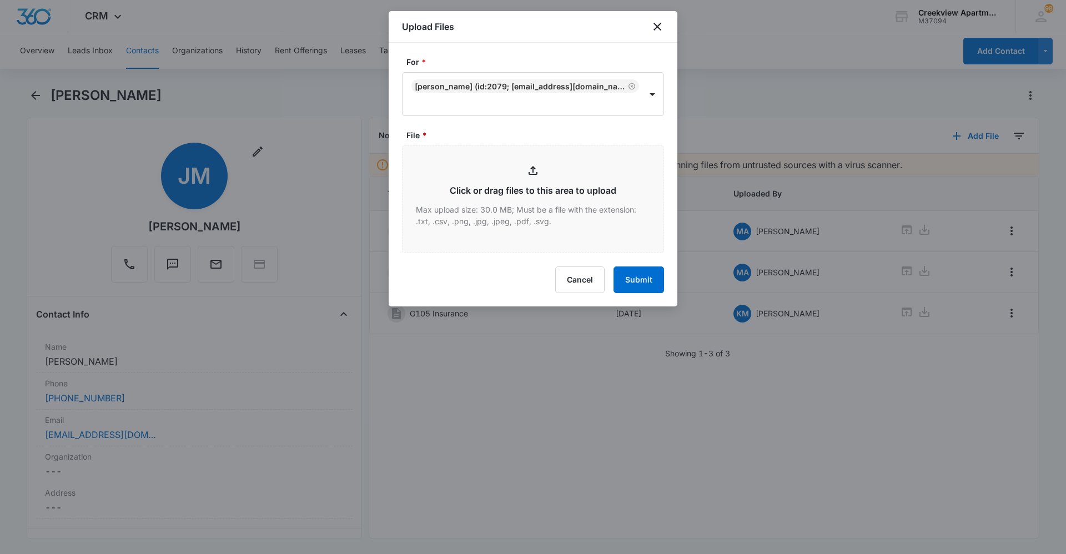
type input "C:\fakepath\G105 Lease.pdf"
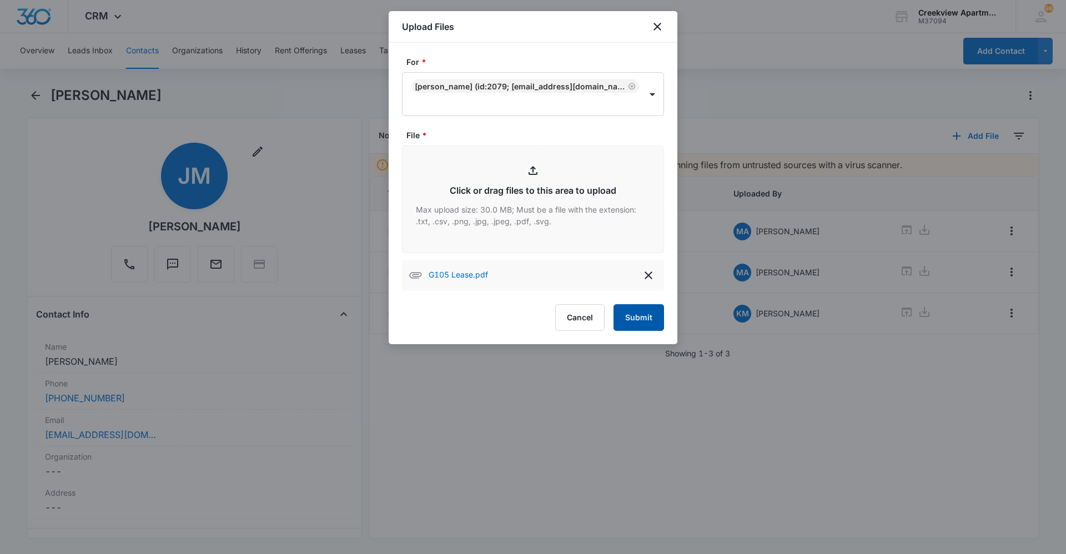
click at [641, 307] on button "Submit" at bounding box center [638, 317] width 51 height 27
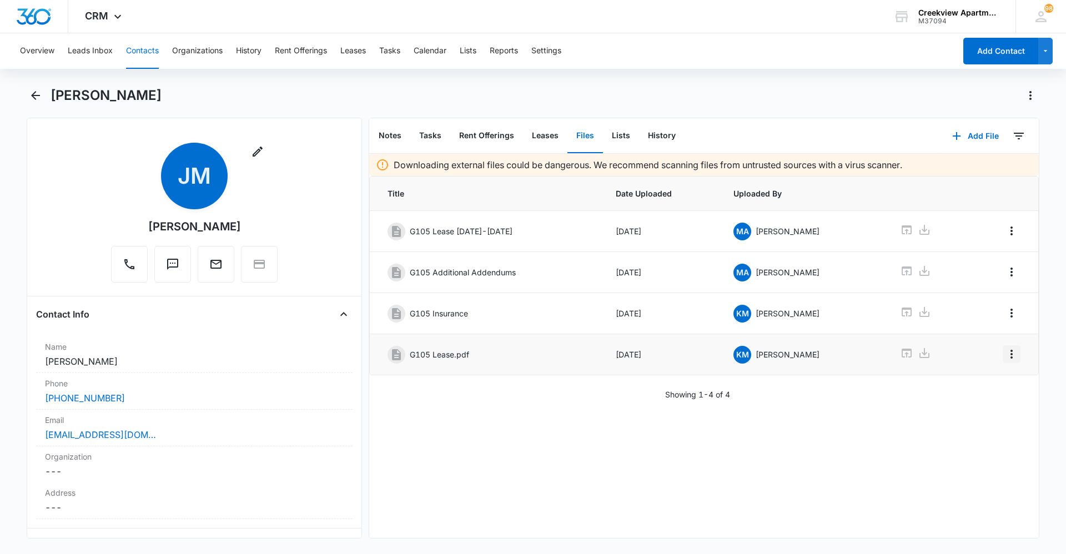
click at [1005, 362] on button "Overflow Menu" at bounding box center [1011, 354] width 18 height 18
click at [998, 376] on div "Edit Delete" at bounding box center [979, 393] width 64 height 52
click at [1005, 359] on icon "Overflow Menu" at bounding box center [1011, 353] width 13 height 13
click at [991, 387] on button "Edit" at bounding box center [979, 385] width 63 height 17
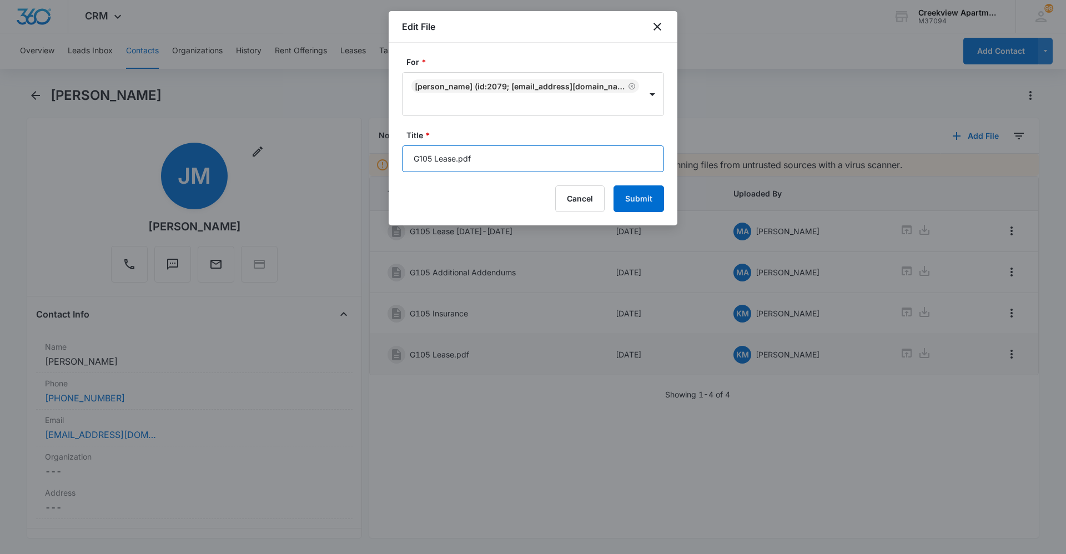
click at [532, 167] on input "G105 Lease.pdf" at bounding box center [533, 158] width 262 height 27
type input "G105 Lease [DATE] - [DATE]"
click at [654, 196] on button "Submit" at bounding box center [638, 198] width 51 height 27
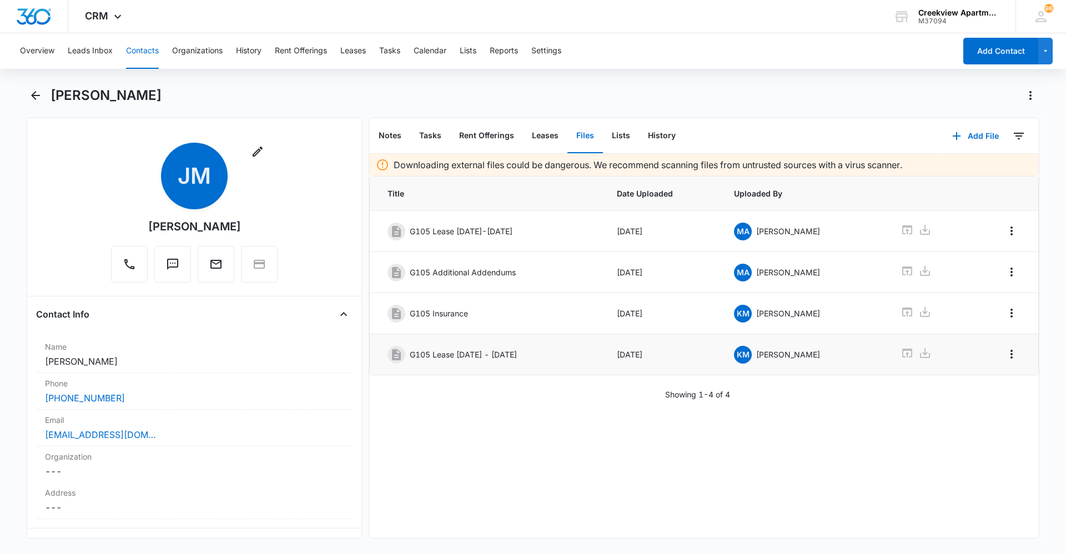
click at [823, 492] on div "Downloading external files could be dangerous. We recommend scanning files from…" at bounding box center [703, 346] width 669 height 384
click at [806, 452] on div "Downloading external files could be dangerous. We recommend scanning files from…" at bounding box center [703, 346] width 669 height 384
drag, startPoint x: 708, startPoint y: 512, endPoint x: 677, endPoint y: 532, distance: 37.0
click at [708, 512] on div "Downloading external files could be dangerous. We recommend scanning files from…" at bounding box center [703, 346] width 669 height 384
click at [886, 437] on div "Downloading external files could be dangerous. We recommend scanning files from…" at bounding box center [703, 346] width 669 height 384
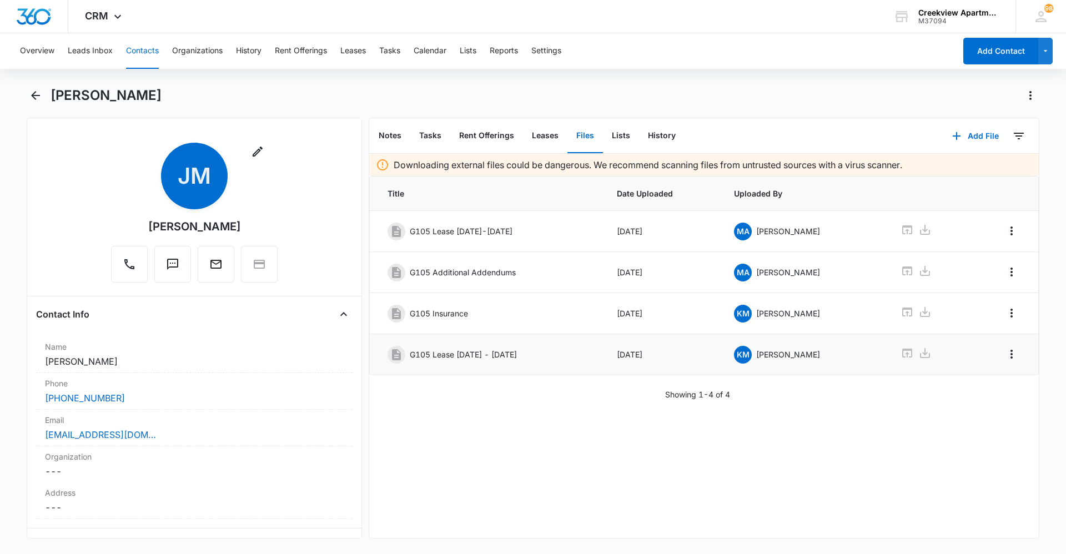
click at [796, 502] on div "Downloading external files could be dangerous. We recommend scanning files from…" at bounding box center [703, 346] width 669 height 384
click at [762, 516] on div "Downloading external files could be dangerous. We recommend scanning files from…" at bounding box center [703, 346] width 669 height 384
click at [784, 478] on div "Downloading external files could be dangerous. We recommend scanning files from…" at bounding box center [703, 346] width 669 height 384
click at [655, 469] on div "Downloading external files could be dangerous. We recommend scanning files from…" at bounding box center [703, 346] width 669 height 384
click at [750, 473] on div "Downloading external files could be dangerous. We recommend scanning files from…" at bounding box center [703, 346] width 669 height 384
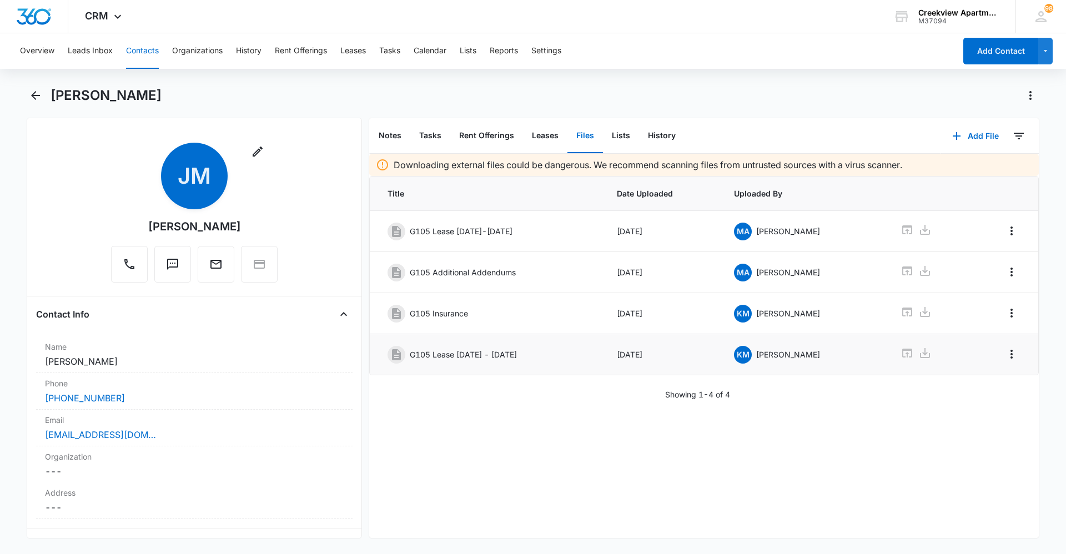
click at [950, 404] on div "Downloading external files could be dangerous. We recommend scanning files from…" at bounding box center [703, 346] width 669 height 384
click at [903, 466] on div "Downloading external files could be dangerous. We recommend scanning files from…" at bounding box center [703, 346] width 669 height 384
click at [711, 454] on div "Downloading external files could be dangerous. We recommend scanning files from…" at bounding box center [703, 346] width 669 height 384
click at [622, 510] on div "Downloading external files could be dangerous. We recommend scanning files from…" at bounding box center [703, 346] width 669 height 384
click at [854, 435] on div "Downloading external files could be dangerous. We recommend scanning files from…" at bounding box center [703, 346] width 669 height 384
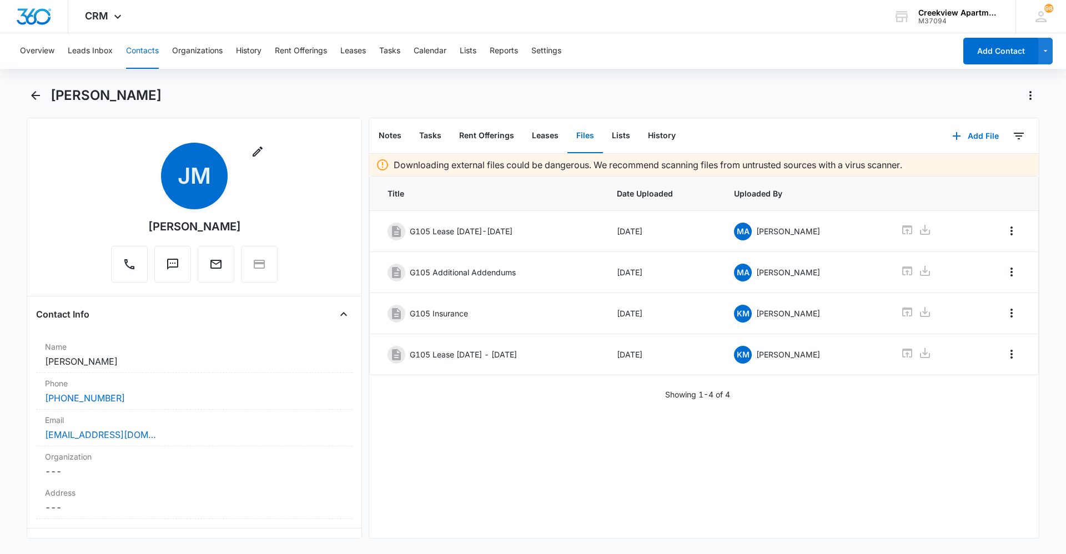
click at [760, 474] on div "Downloading external files could be dangerous. We recommend scanning files from…" at bounding box center [703, 346] width 669 height 384
click at [685, 495] on div "Downloading external files could be dangerous. We recommend scanning files from…" at bounding box center [703, 346] width 669 height 384
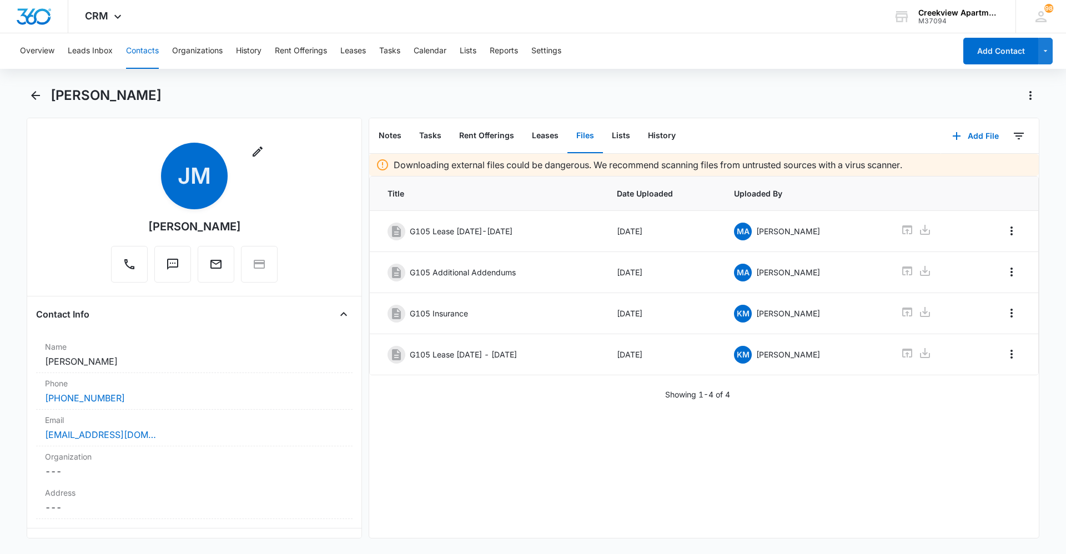
click at [586, 507] on div "Downloading external files could be dangerous. We recommend scanning files from…" at bounding box center [703, 346] width 669 height 384
click at [543, 511] on div "Downloading external files could be dangerous. We recommend scanning files from…" at bounding box center [703, 346] width 669 height 384
click at [488, 44] on div "Overview Leads Inbox Contacts Organizations History Rent Offerings Leases Tasks…" at bounding box center [484, 51] width 942 height 36
click at [476, 48] on button "Lists" at bounding box center [468, 51] width 17 height 36
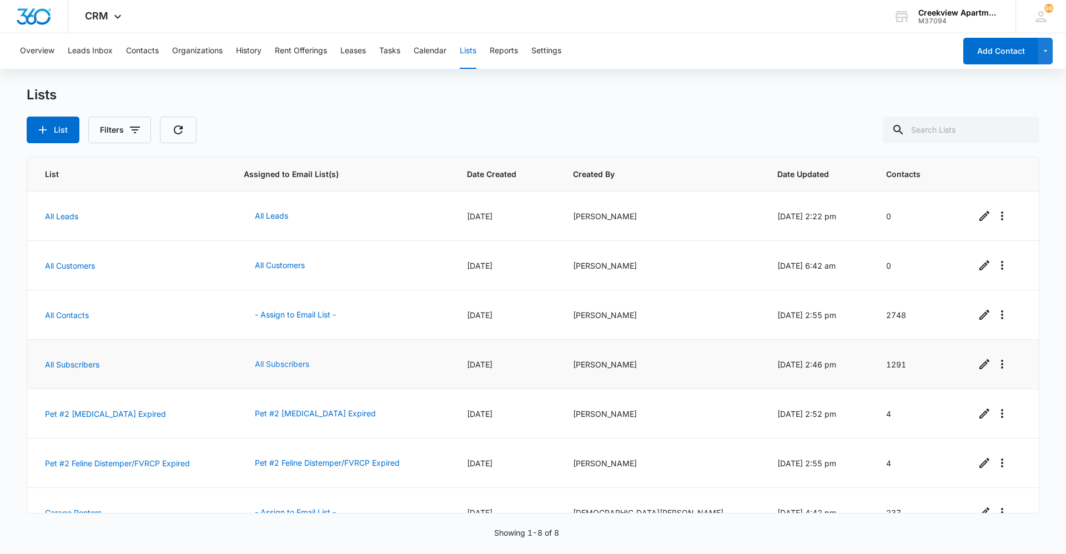
click at [310, 363] on button "All Subscribers" at bounding box center [282, 364] width 77 height 27
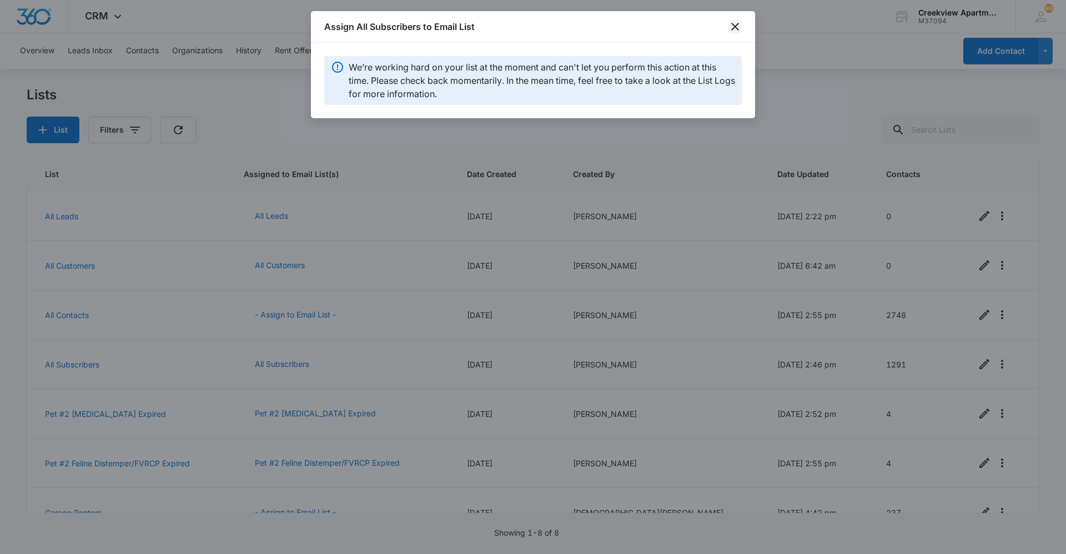
click at [733, 28] on icon "close" at bounding box center [735, 27] width 8 height 8
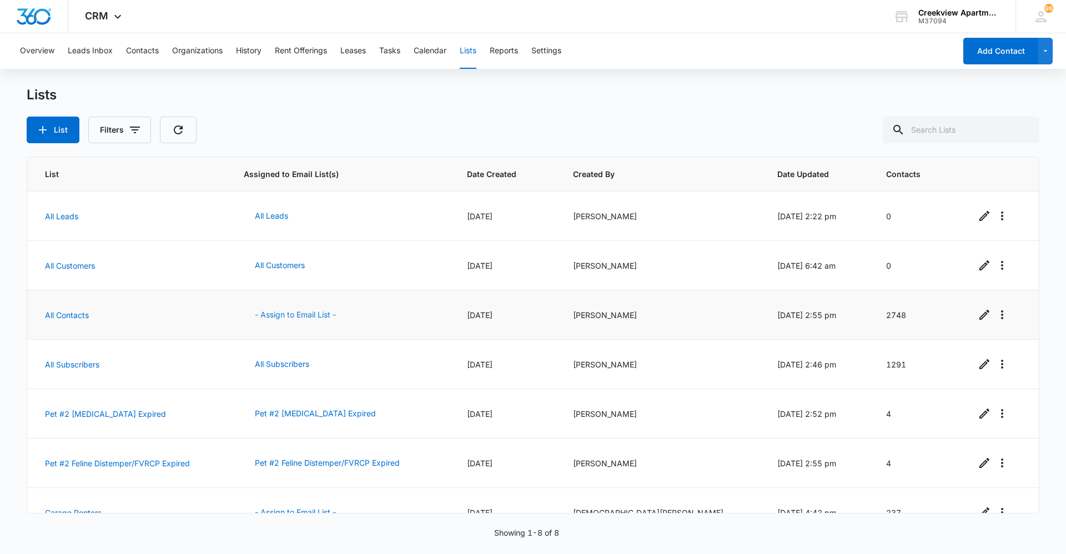
click at [334, 315] on button "- Assign to Email List -" at bounding box center [295, 314] width 103 height 27
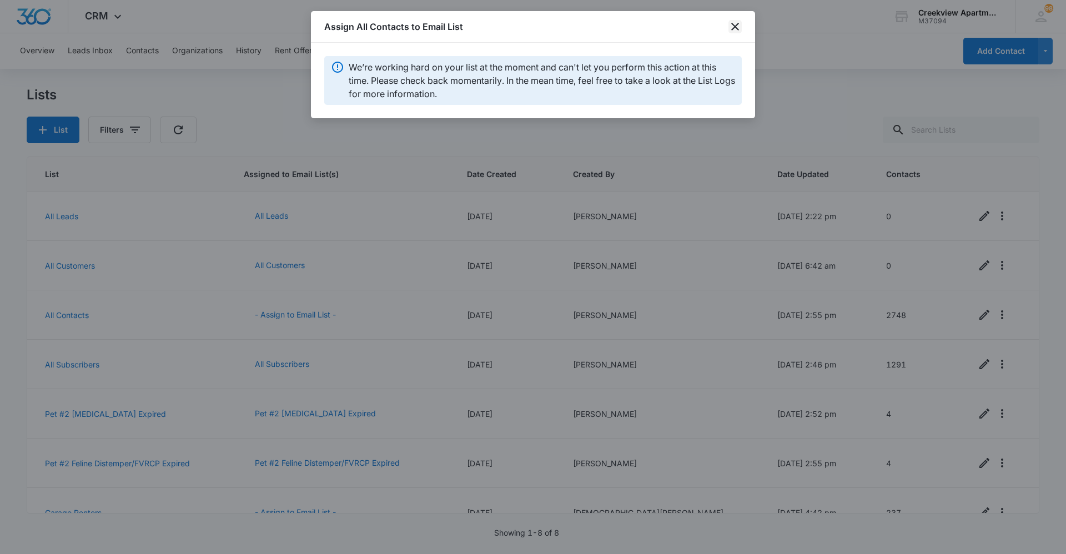
click at [732, 29] on icon "close" at bounding box center [735, 27] width 8 height 8
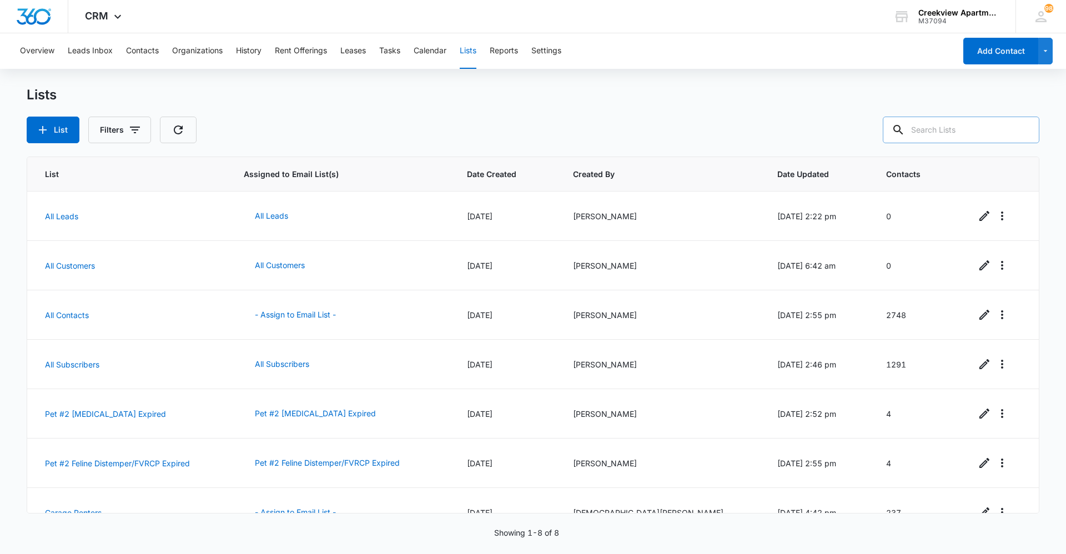
click at [946, 130] on input "text" at bounding box center [960, 130] width 157 height 27
type input "[PERSON_NAME]"
click at [88, 366] on link "All Subscribers" at bounding box center [72, 364] width 54 height 9
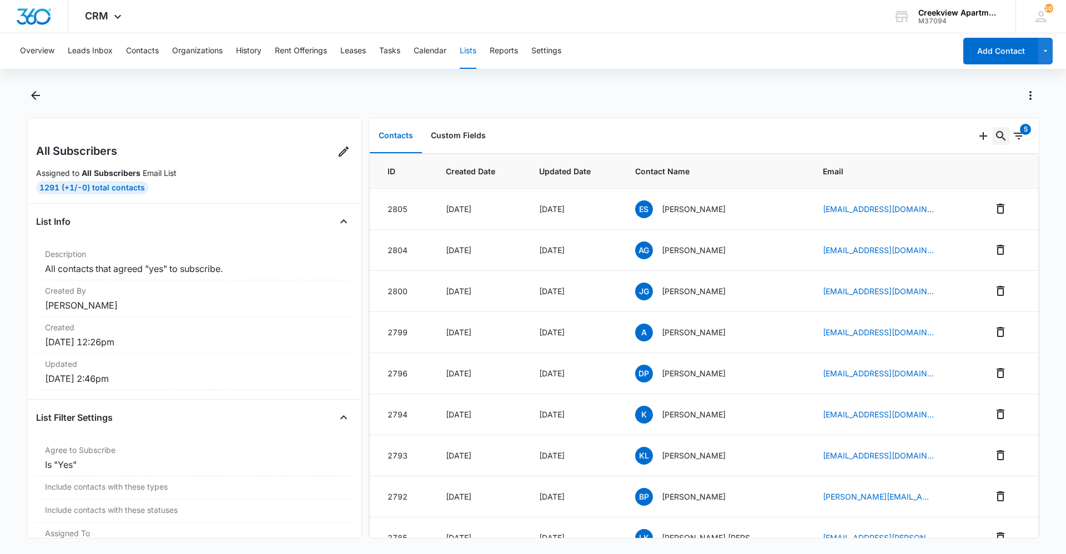
click at [995, 134] on icon "Search..." at bounding box center [1000, 135] width 13 height 13
click at [996, 133] on icon "Search..." at bounding box center [1000, 135] width 13 height 13
click at [994, 136] on icon "Search..." at bounding box center [1000, 135] width 13 height 13
click at [918, 172] on input "text" at bounding box center [917, 172] width 157 height 27
drag, startPoint x: 906, startPoint y: 171, endPoint x: 840, endPoint y: 170, distance: 66.1
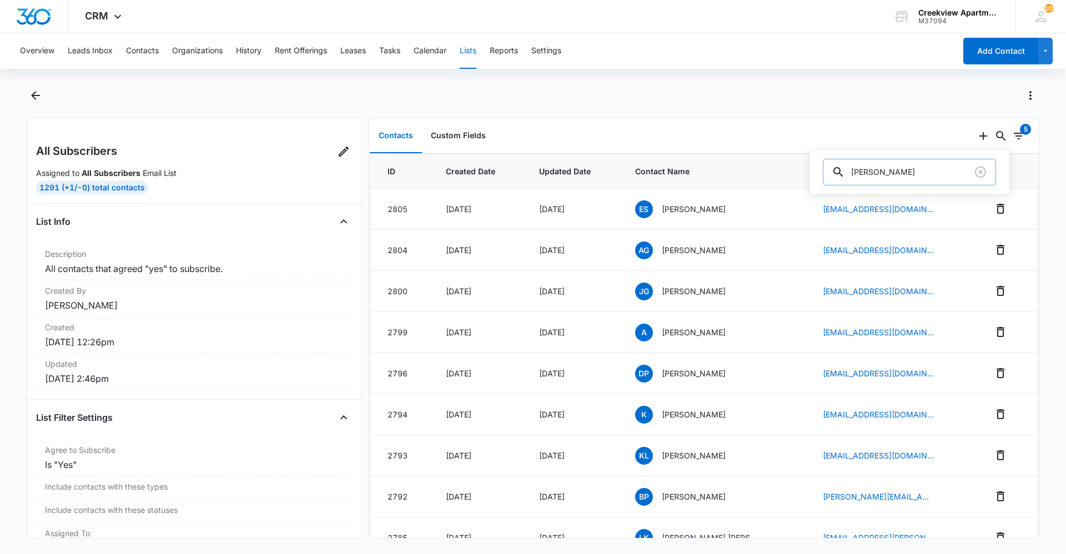
click at [840, 170] on div "[PERSON_NAME]" at bounding box center [909, 172] width 173 height 27
type input "caryssa"
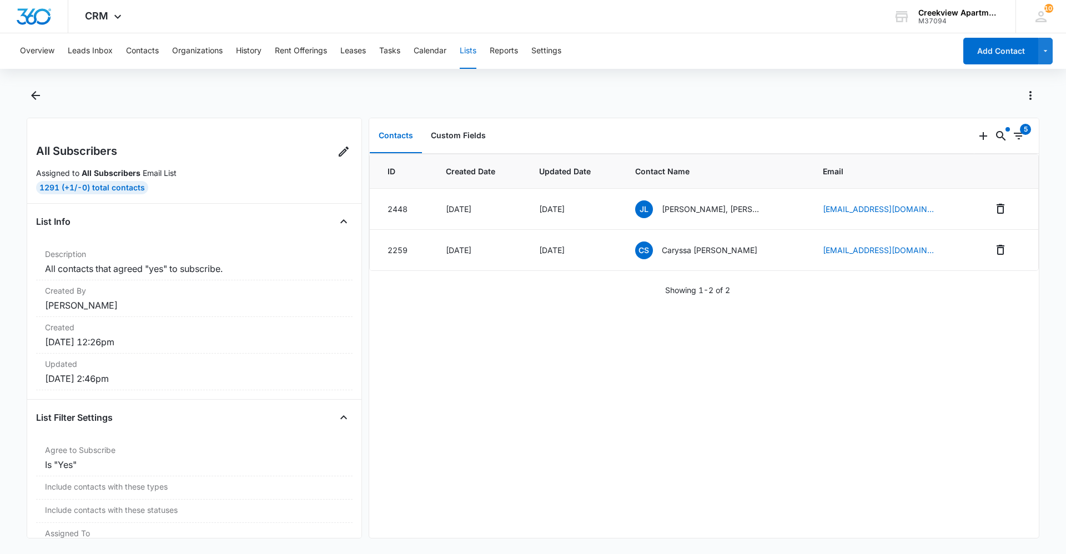
click at [747, 522] on div "ID Created Date Updated Date Contact Name Email 2448 Apr 14, 2025 Sep 8, 2025 J…" at bounding box center [703, 346] width 669 height 384
drag, startPoint x: 848, startPoint y: 385, endPoint x: 495, endPoint y: 298, distance: 363.1
click at [846, 385] on div "ID Created Date Updated Date Contact Name Email 2448 Apr 14, 2025 Sep 8, 2025 J…" at bounding box center [703, 346] width 669 height 384
click at [127, 58] on button "Contacts" at bounding box center [142, 51] width 33 height 36
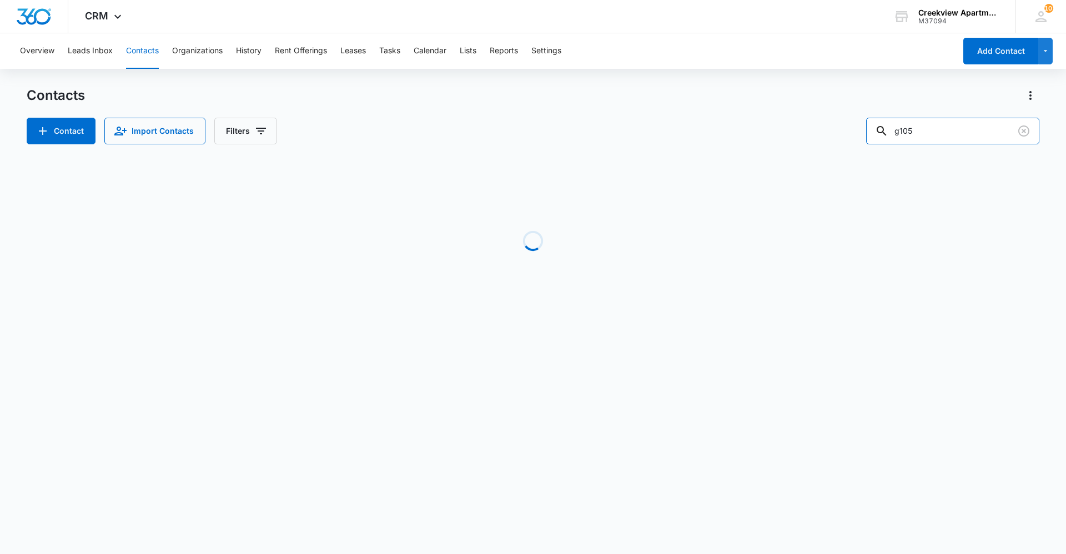
drag, startPoint x: 953, startPoint y: 142, endPoint x: 859, endPoint y: 142, distance: 94.4
click at [859, 142] on div "Contact Import Contacts Filters g105" at bounding box center [533, 131] width 1012 height 27
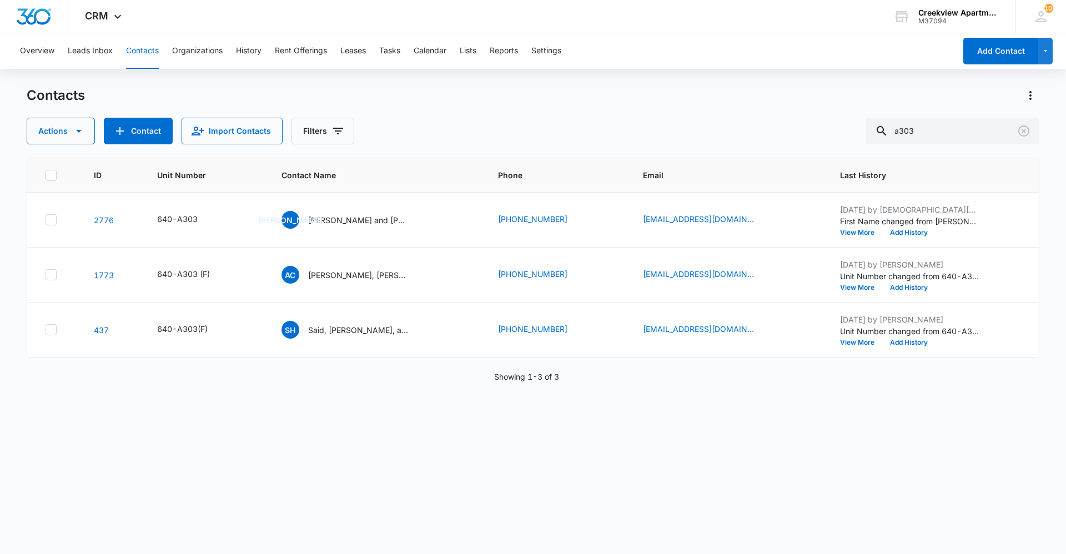
click at [538, 479] on div "ID Unit Number Contact Name Phone Email Last History 2776 640-A303 Ja Juan and …" at bounding box center [533, 349] width 1012 height 382
drag, startPoint x: 395, startPoint y: 501, endPoint x: 465, endPoint y: 553, distance: 86.5
click at [395, 501] on div "ID Unit Number Contact Name Phone Email Last History 2776 640-A303 Ja Juan and …" at bounding box center [533, 349] width 1012 height 382
click at [418, 423] on div "ID Unit Number Contact Name Phone Email Last History 2776 640-A303 Ja Juan and …" at bounding box center [533, 349] width 1012 height 382
drag, startPoint x: 433, startPoint y: 503, endPoint x: 460, endPoint y: 553, distance: 56.4
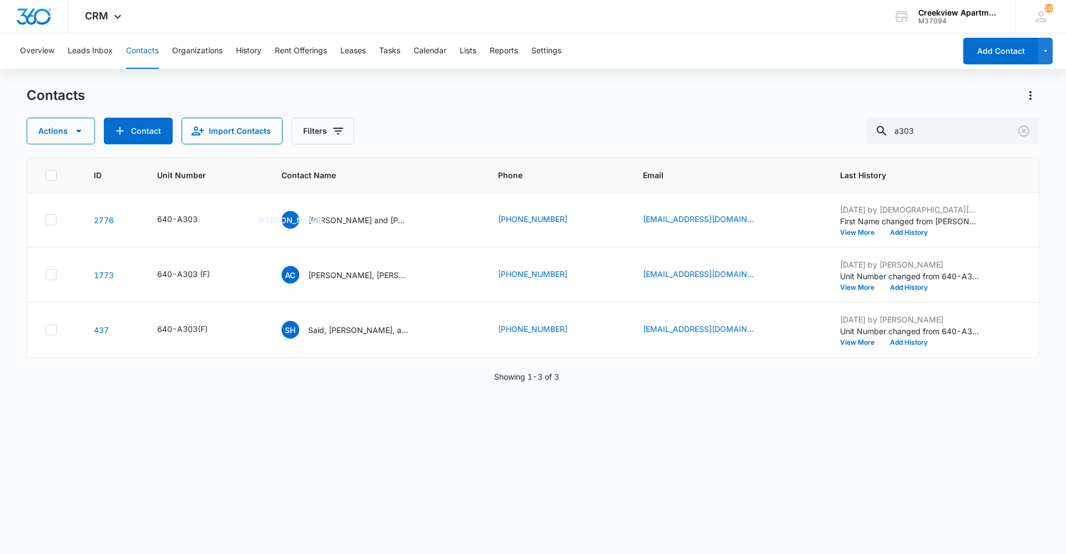
click at [433, 503] on div "ID Unit Number Contact Name Phone Email Last History 2776 640-A303 Ja Juan and …" at bounding box center [533, 349] width 1012 height 382
drag, startPoint x: 322, startPoint y: 492, endPoint x: 314, endPoint y: 490, distance: 8.1
click at [321, 492] on div "ID Unit Number Contact Name Phone Email Last History 2776 640-A303 Ja Juan and …" at bounding box center [533, 349] width 1012 height 382
click at [677, 402] on div "ID Unit Number Contact Name Phone Email Last History 2776 640-A303 Ja Juan and …" at bounding box center [533, 349] width 1012 height 382
click at [158, 60] on button "Contacts" at bounding box center [142, 51] width 33 height 36
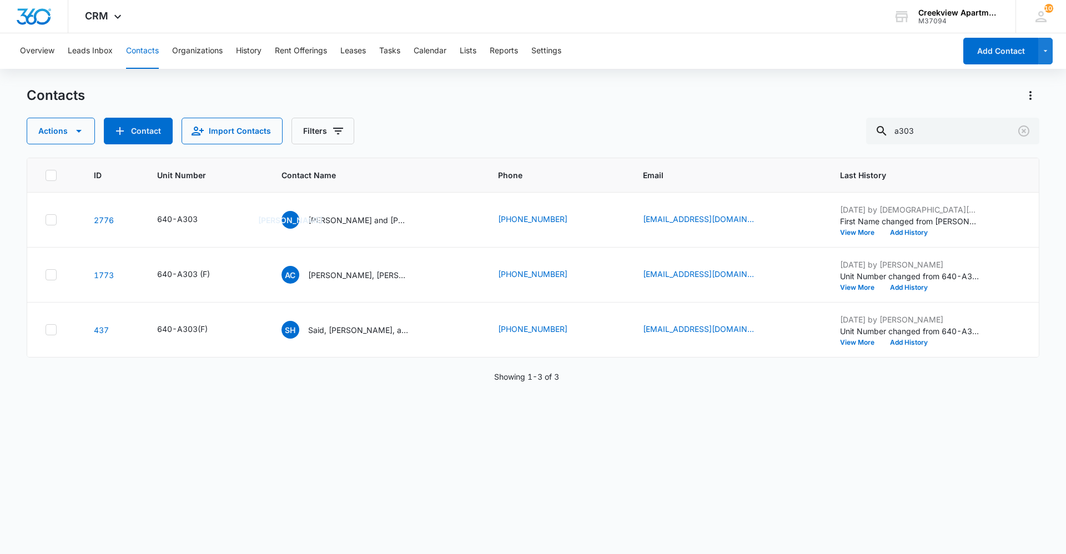
click at [622, 491] on div "ID Unit Number Contact Name Phone Email Last History 2776 640-A303 Ja Juan and …" at bounding box center [533, 349] width 1012 height 382
click at [729, 460] on div "ID Unit Number Contact Name Phone Email Last History 2776 640-A303 Ja Juan and …" at bounding box center [533, 349] width 1012 height 382
click at [567, 487] on div "ID Unit Number Contact Name Phone Email Last History 2776 640-A303 Ja Juan and …" at bounding box center [533, 349] width 1012 height 382
click at [452, 449] on div "ID Unit Number Contact Name Phone Email Last History 2776 640-A303 Ja Juan and …" at bounding box center [533, 349] width 1012 height 382
click at [592, 502] on div "ID Unit Number Contact Name Phone Email Last History 2776 640-A303 Ja Juan and …" at bounding box center [533, 349] width 1012 height 382
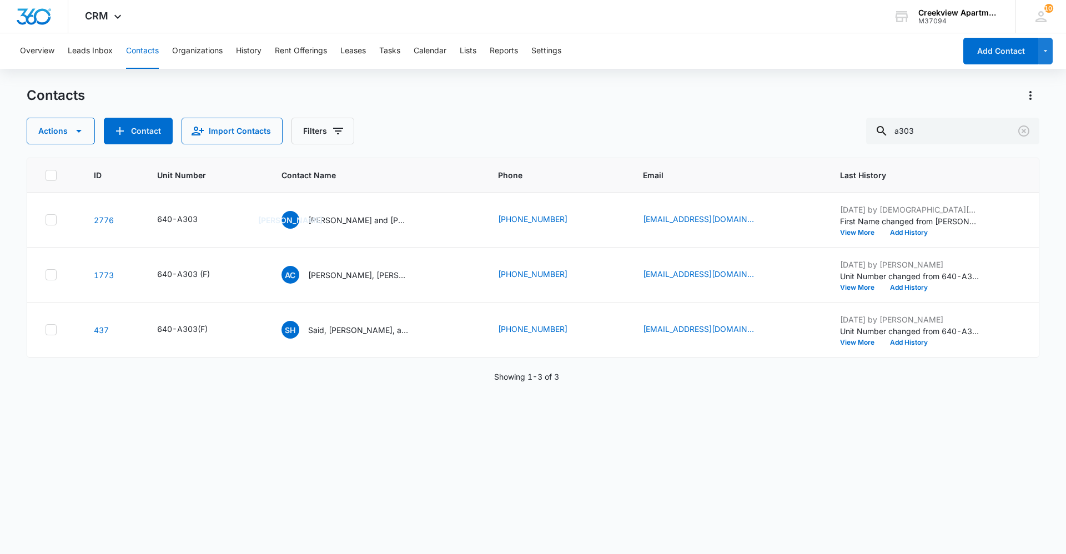
click at [628, 496] on div "ID Unit Number Contact Name Phone Email Last History 2776 640-A303 Ja Juan and …" at bounding box center [533, 349] width 1012 height 382
click at [663, 481] on div "ID Unit Number Contact Name Phone Email Last History 2776 640-A303 Ja Juan and …" at bounding box center [533, 349] width 1012 height 382
click at [694, 444] on div "ID Unit Number Contact Name Phone Email Last History 2776 640-A303 Ja Juan and …" at bounding box center [533, 349] width 1012 height 382
drag, startPoint x: 289, startPoint y: 486, endPoint x: 331, endPoint y: 494, distance: 43.4
click at [289, 486] on div "ID Unit Number Contact Name Phone Email Last History 2776 640-A303 Ja Juan and …" at bounding box center [533, 349] width 1012 height 382
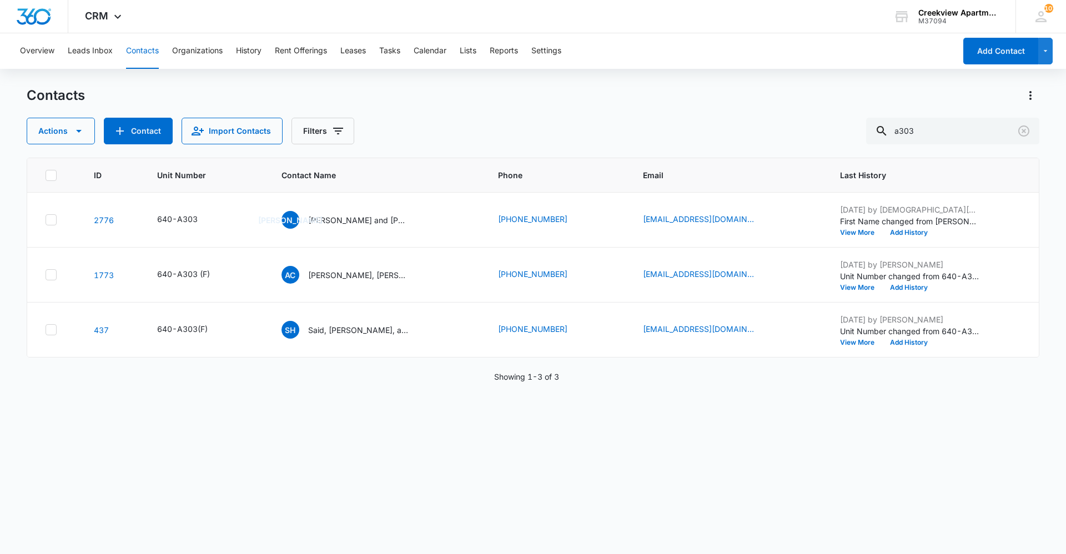
click at [416, 418] on div "ID Unit Number Contact Name Phone Email Last History 2776 640-A303 Ja Juan and …" at bounding box center [533, 349] width 1012 height 382
click at [415, 391] on div "ID Unit Number Contact Name Phone Email Last History 2776 640-A303 Ja Juan and …" at bounding box center [533, 349] width 1012 height 382
click at [424, 510] on div "ID Unit Number Contact Name Phone Email Last History 2776 640-A303 Ja Juan and …" at bounding box center [533, 349] width 1012 height 382
drag, startPoint x: 139, startPoint y: 51, endPoint x: 165, endPoint y: 50, distance: 26.1
click at [140, 51] on button "Contacts" at bounding box center [142, 51] width 33 height 36
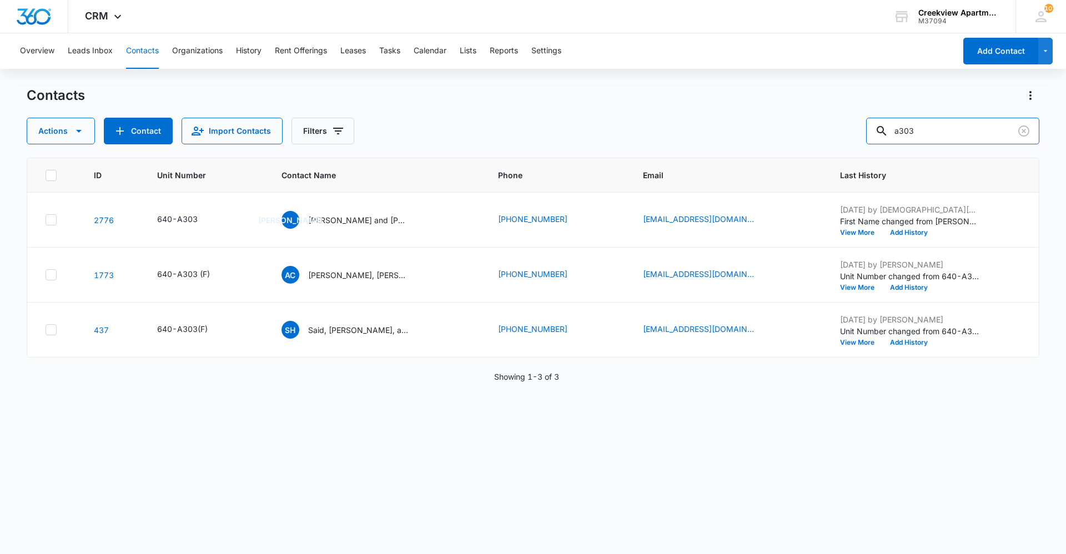
drag, startPoint x: 840, startPoint y: 136, endPoint x: 807, endPoint y: 139, distance: 32.9
click at [807, 139] on div "Actions Contact Import Contacts Filters a303" at bounding box center [533, 131] width 1012 height 27
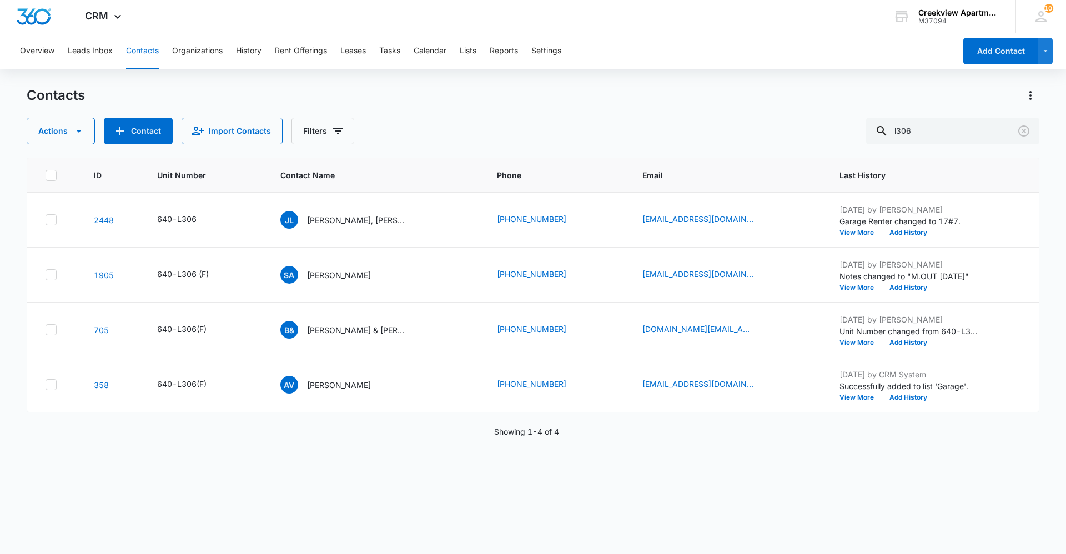
click at [532, 97] on div "Contacts" at bounding box center [533, 96] width 1012 height 18
click at [760, 220] on icon "Email - jessicalane818@gmail.com - Select to Edit Field" at bounding box center [766, 219] width 13 height 13
drag, startPoint x: 749, startPoint y: 149, endPoint x: 644, endPoint y: 152, distance: 104.9
click at [644, 152] on input "jessicalane818@gmail.com" at bounding box center [705, 148] width 140 height 27
click at [752, 189] on button "Save" at bounding box center [758, 183] width 33 height 21
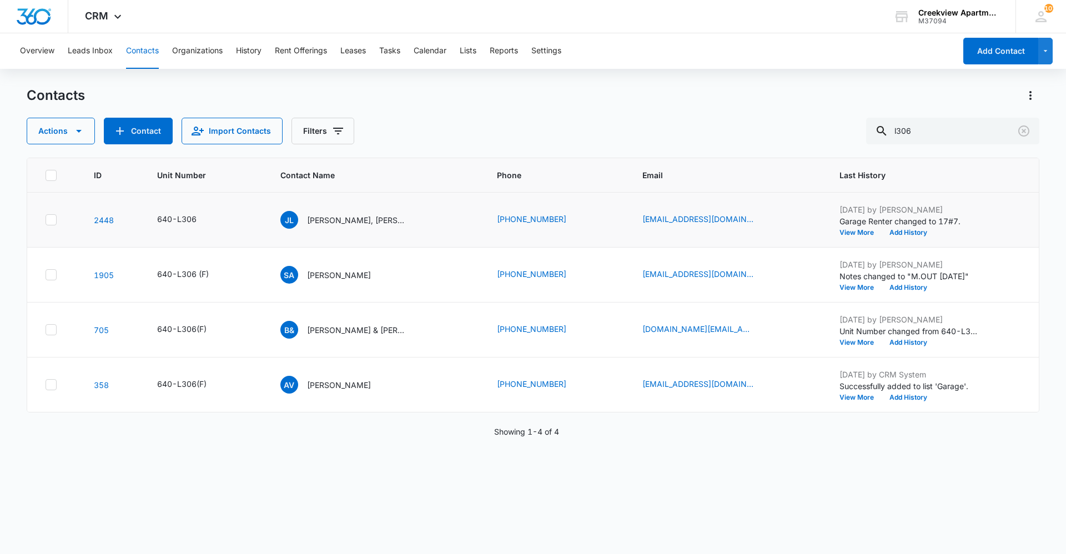
click at [422, 415] on div "ID Unit Number Contact Name Phone Email Last History 2448 640-L306 JL Jessica L…" at bounding box center [533, 349] width 1012 height 382
click at [420, 436] on div "ID Unit Number Contact Name Phone Email Last History 2448 640-L306 JL Jessica L…" at bounding box center [533, 349] width 1012 height 382
drag, startPoint x: 636, startPoint y: 452, endPoint x: 628, endPoint y: 445, distance: 10.6
click at [634, 452] on div "ID Unit Number Contact Name Phone Email Last History 2448 640-L306 JL Jessica L…" at bounding box center [533, 349] width 1012 height 382
click at [144, 50] on button "Contacts" at bounding box center [142, 51] width 33 height 36
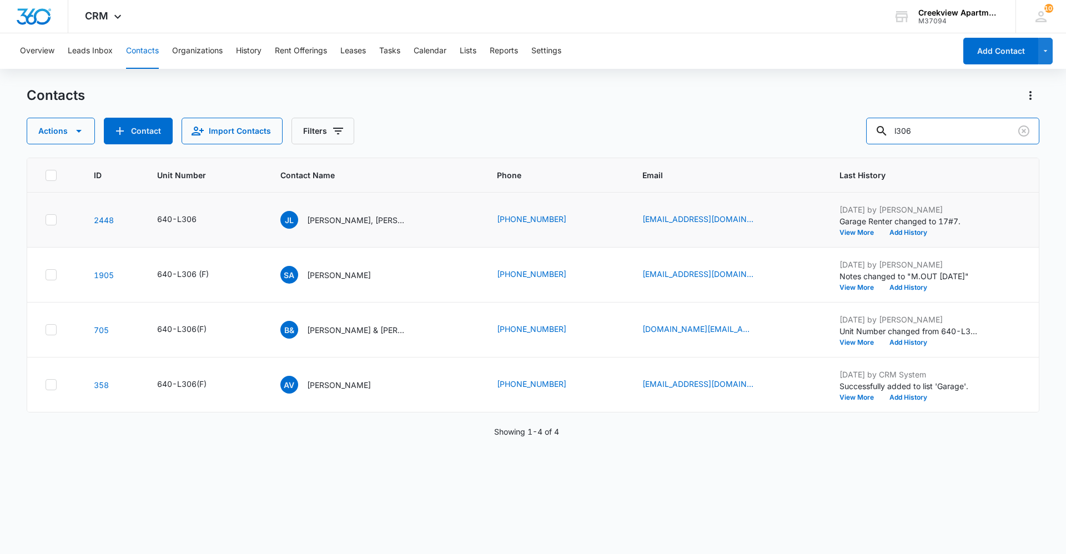
drag, startPoint x: 953, startPoint y: 123, endPoint x: 866, endPoint y: 132, distance: 87.0
click at [866, 132] on div "Actions Contact Import Contacts Filters l306" at bounding box center [533, 131] width 1012 height 27
type input "h101"
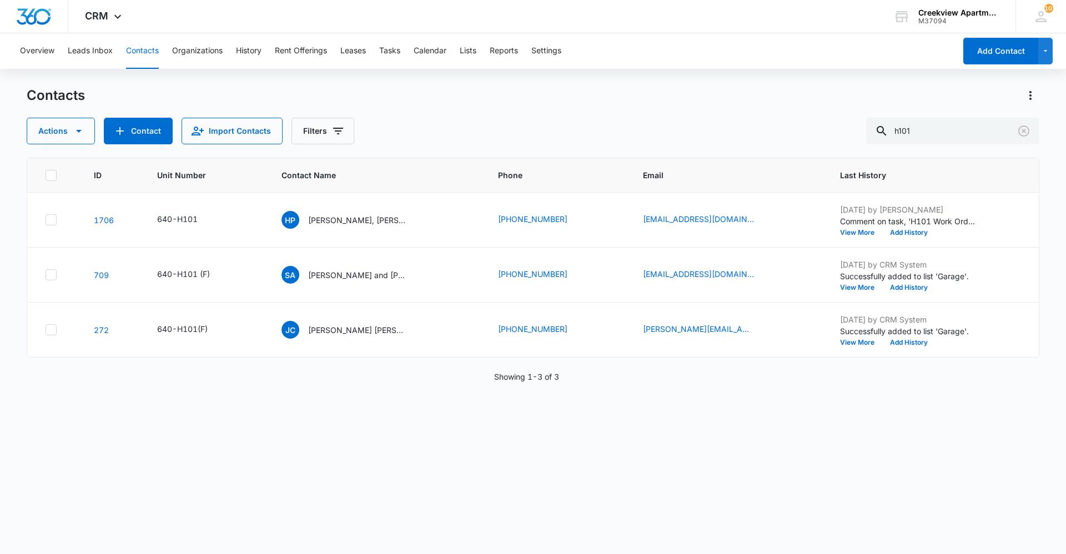
click at [395, 409] on div "ID Unit Number Contact Name Phone Email Last History 1706 640-H101 HP Harrison …" at bounding box center [533, 349] width 1012 height 382
drag, startPoint x: 466, startPoint y: 518, endPoint x: 467, endPoint y: 533, distance: 15.0
click at [466, 518] on div "ID Unit Number Contact Name Phone Email Last History 1706 640-H101 HP Harrison …" at bounding box center [533, 349] width 1012 height 382
click at [395, 394] on div "ID Unit Number Contact Name Phone Email Last History 1706 640-H101 HP Harrison …" at bounding box center [533, 349] width 1012 height 382
click at [370, 405] on div "ID Unit Number Contact Name Phone Email Last History 1706 640-H101 HP Harrison …" at bounding box center [533, 349] width 1012 height 382
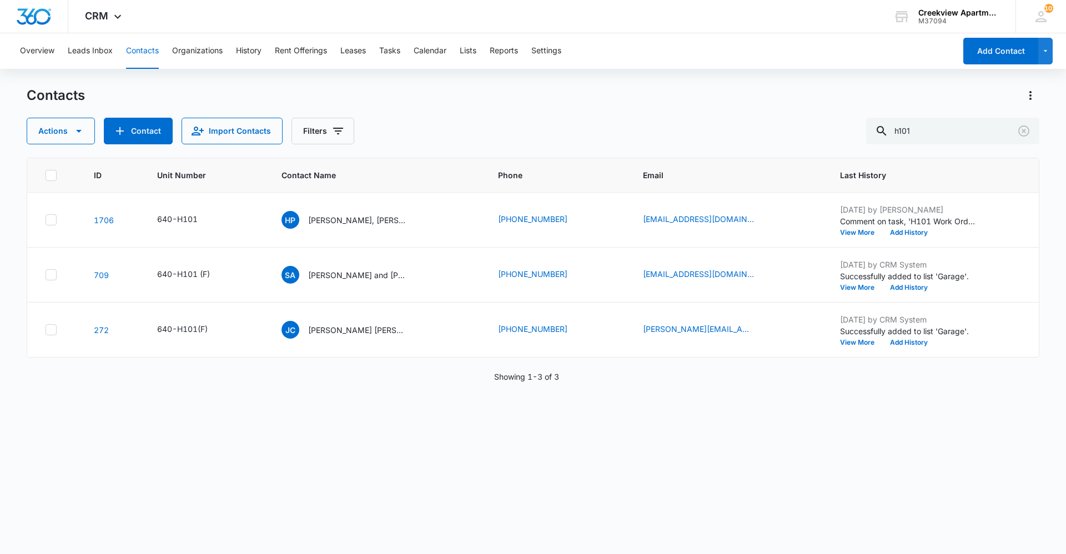
click at [449, 411] on div "ID Unit Number Contact Name Phone Email Last History 1706 640-H101 HP Harrison …" at bounding box center [533, 349] width 1012 height 382
click at [722, 527] on div "ID Unit Number Contact Name Phone Email Last History 1706 640-H101 HP Harrison …" at bounding box center [533, 349] width 1012 height 382
click at [863, 448] on div "ID Unit Number Contact Name Phone Email Last History 1706 640-H101 HP Harrison …" at bounding box center [533, 349] width 1012 height 382
click at [389, 437] on div "ID Unit Number Contact Name Phone Email Last History 1706 640-H101 HP Harrison …" at bounding box center [533, 349] width 1012 height 382
